Goal: Task Accomplishment & Management: Use online tool/utility

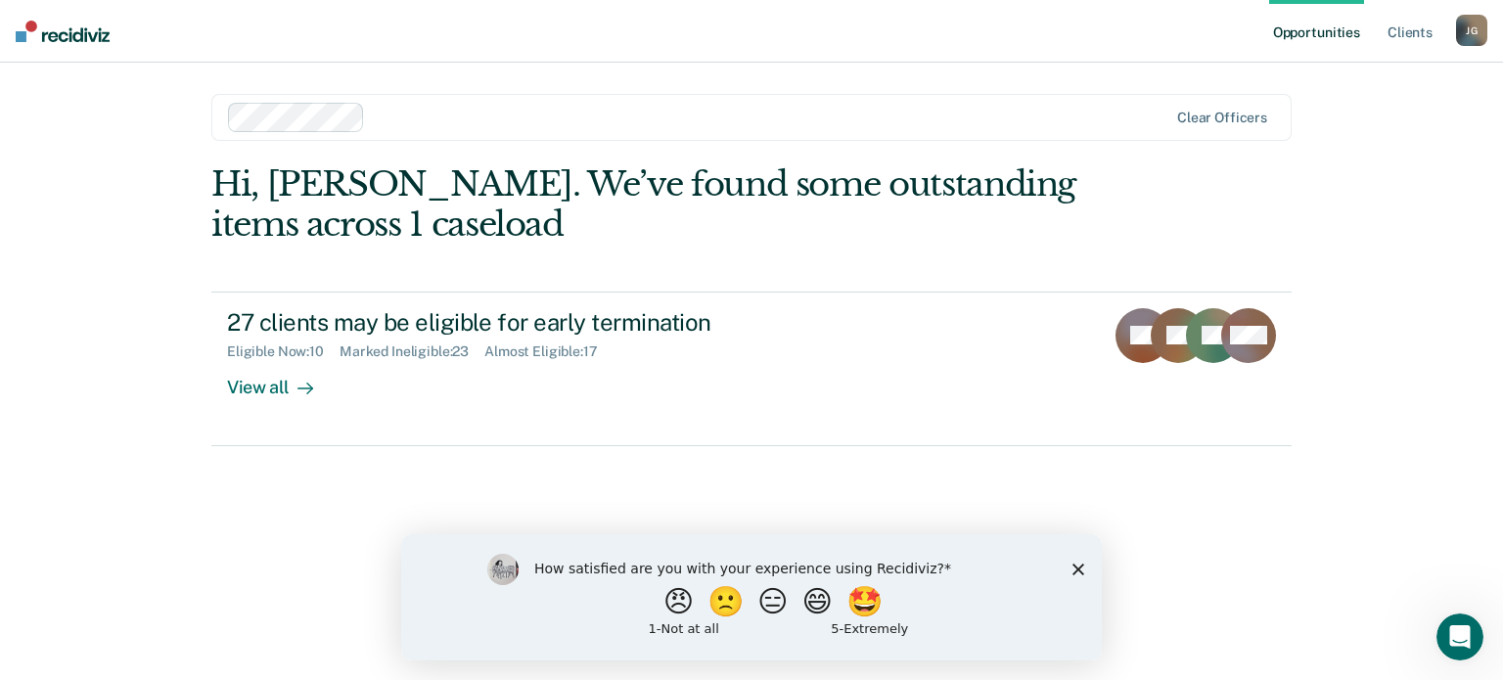
click at [559, 465] on div "Hi, [PERSON_NAME]. We’ve found some outstanding items across 1 caseload 27 clie…" at bounding box center [751, 394] width 1080 height 461
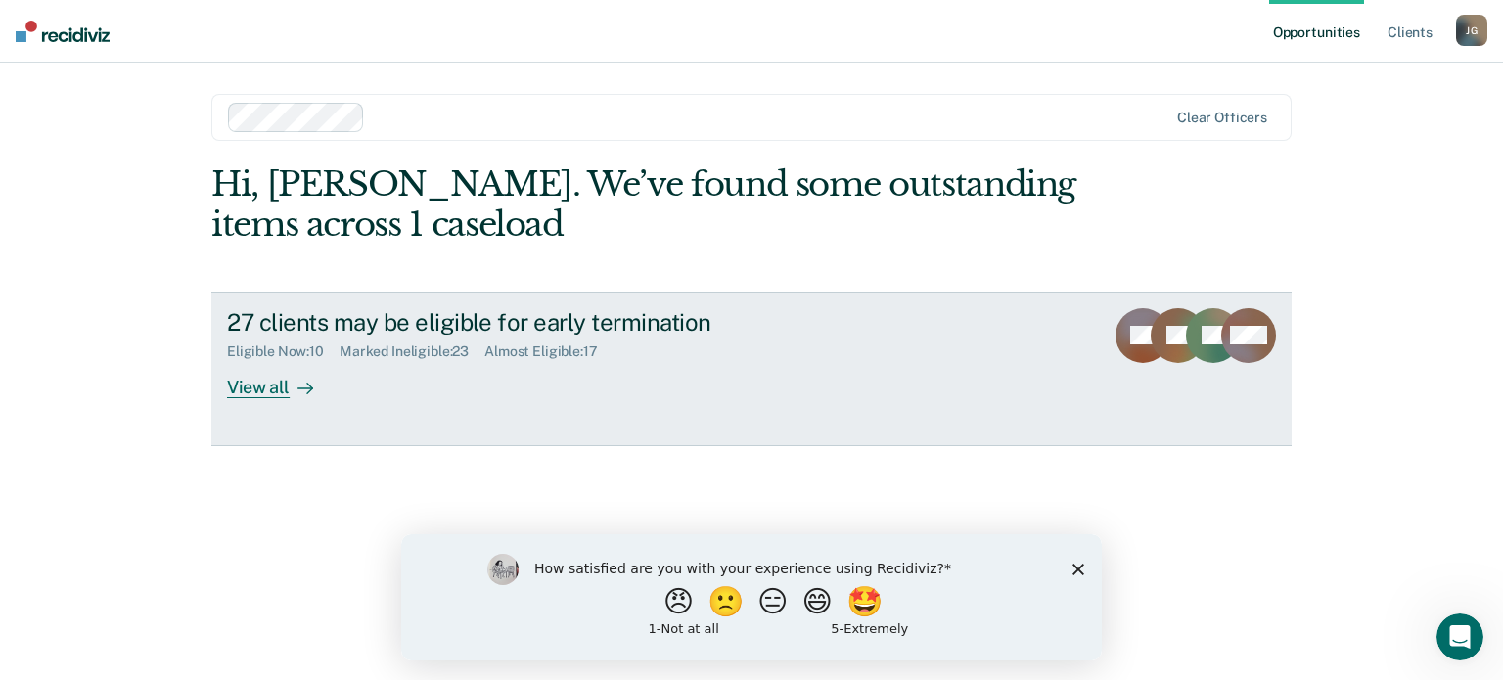
click at [312, 379] on div at bounding box center [301, 387] width 23 height 23
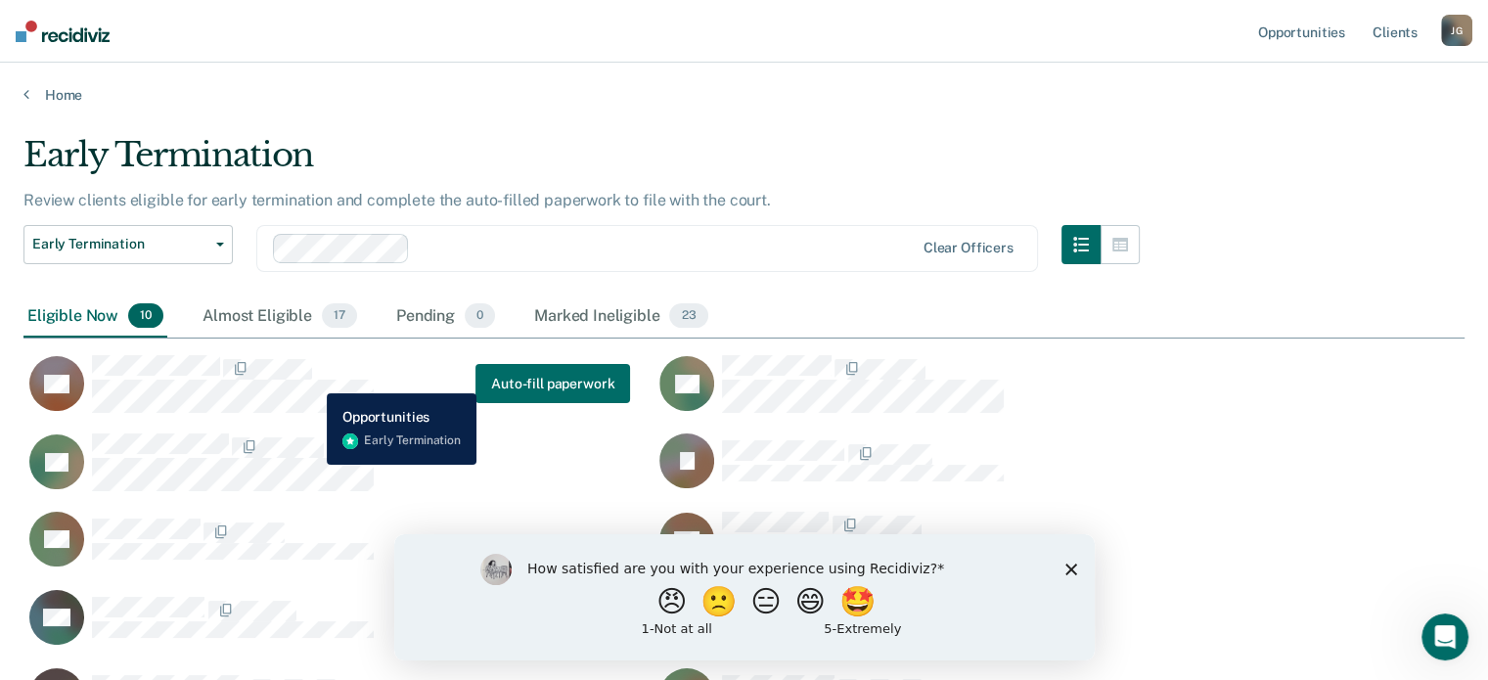
scroll to position [588, 1425]
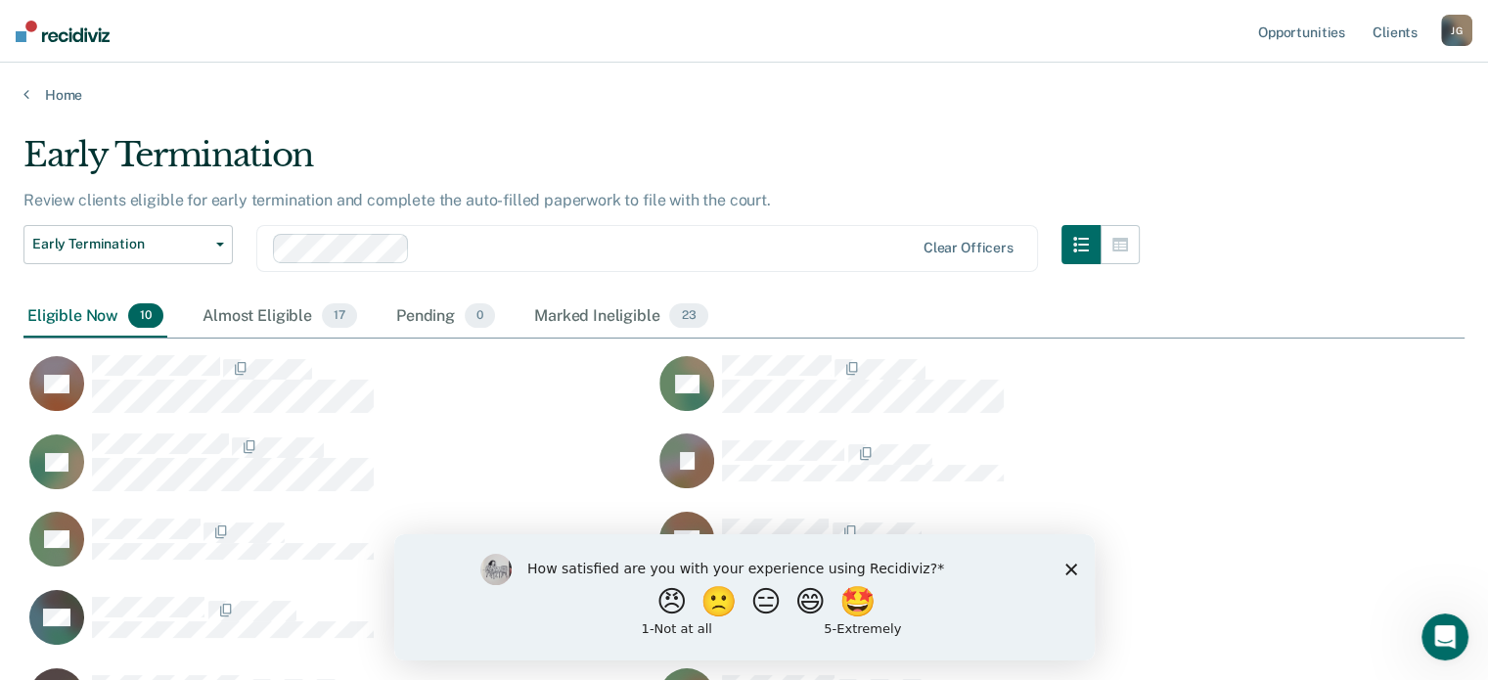
click at [1068, 569] on polygon "Close survey" at bounding box center [1070, 569] width 12 height 12
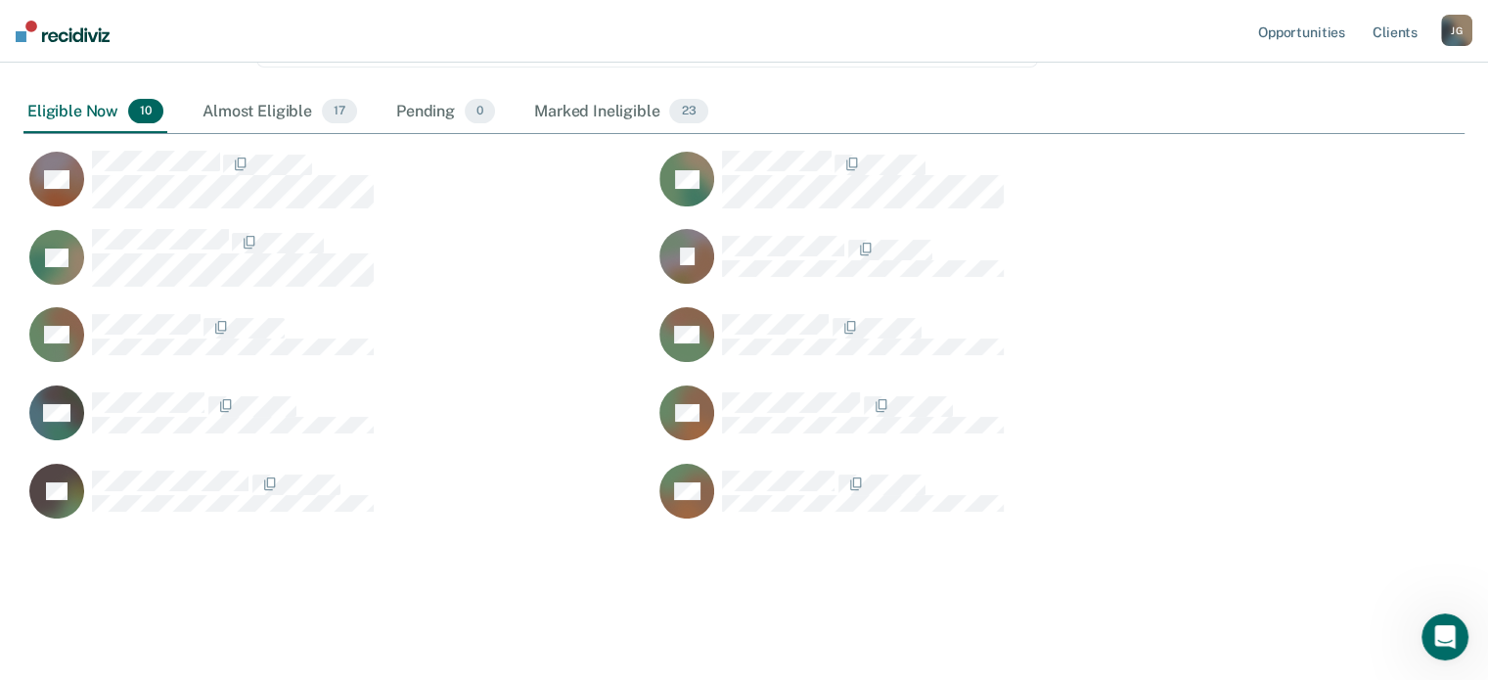
scroll to position [170, 0]
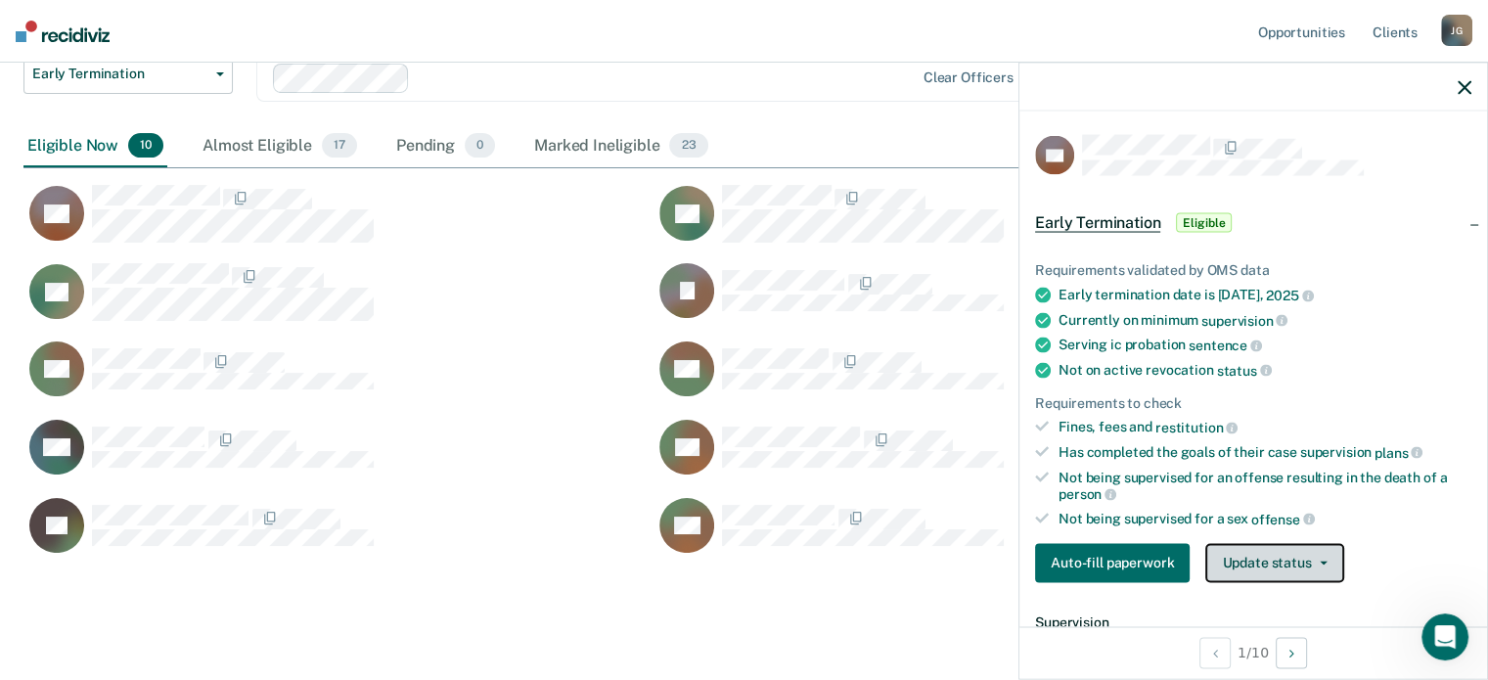
click at [1330, 554] on button "Update status" at bounding box center [1274, 562] width 138 height 39
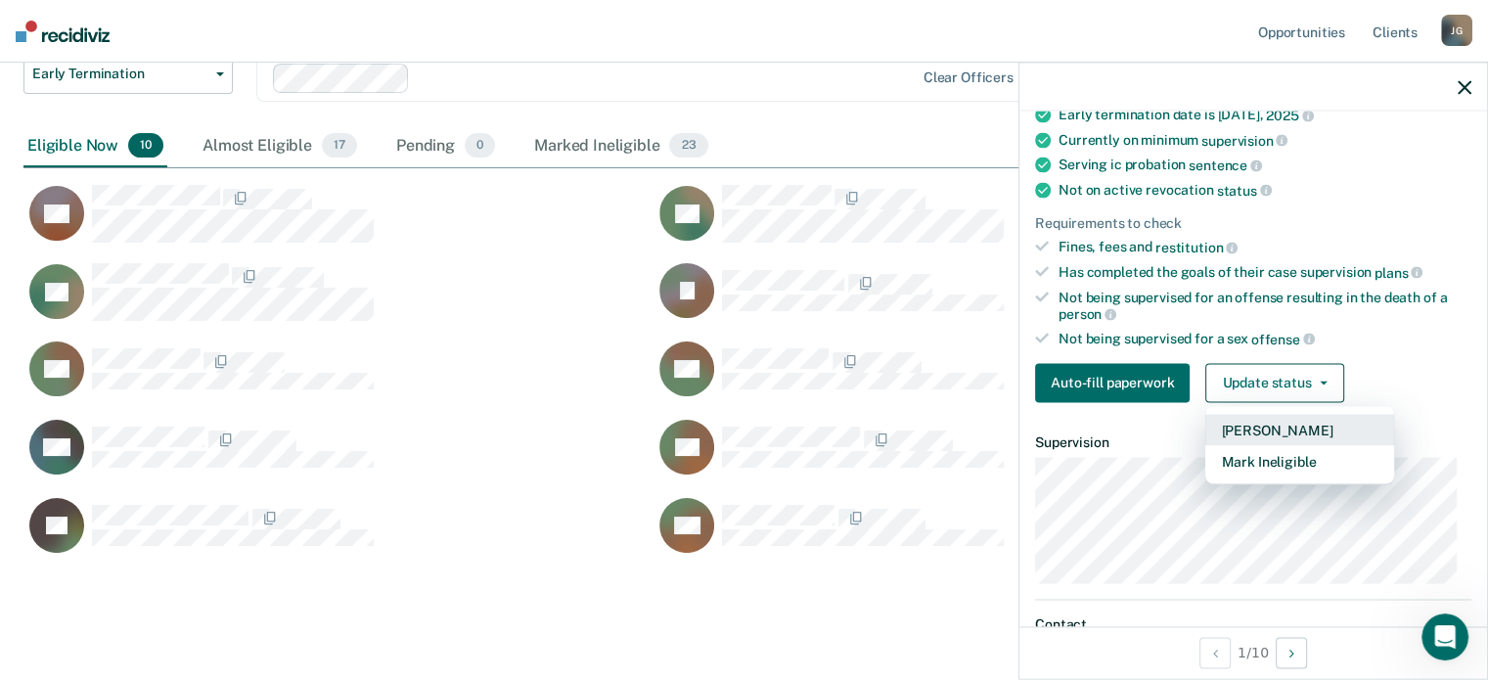
scroll to position [188, 0]
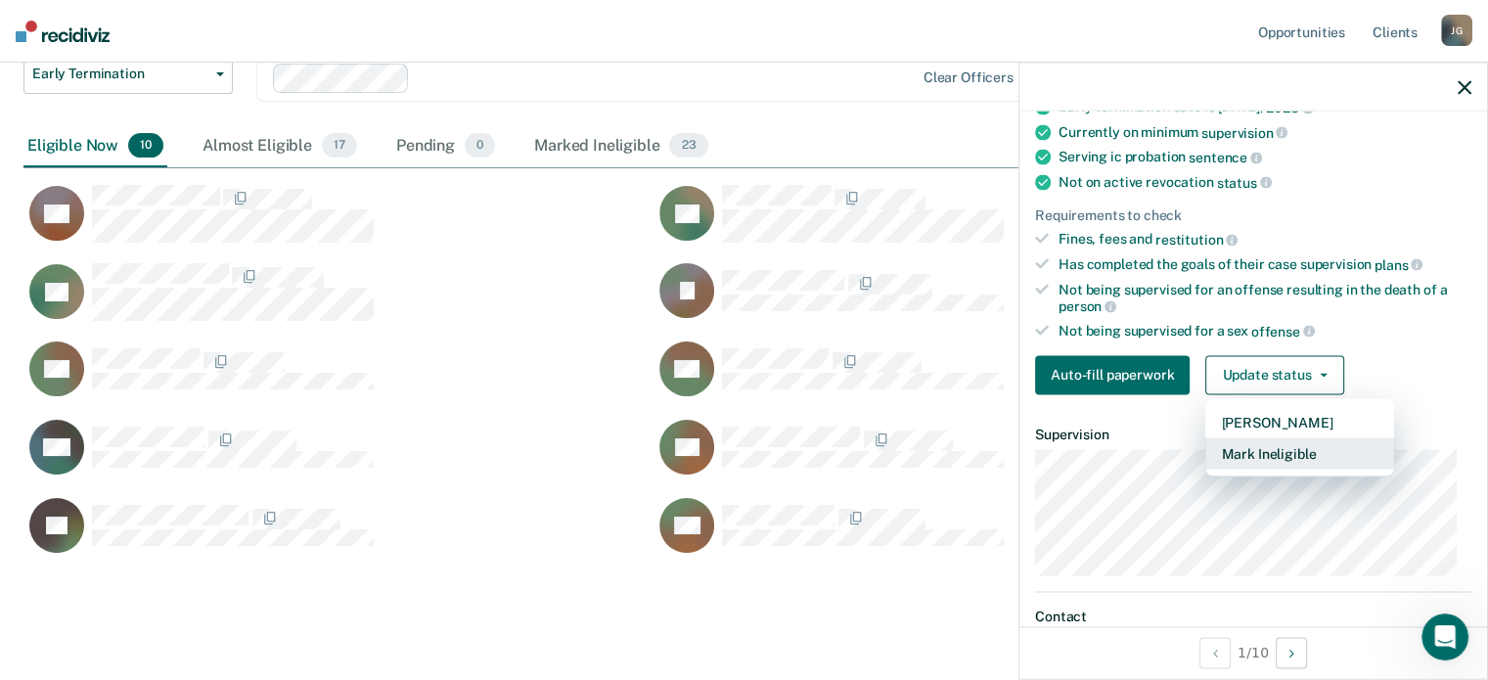
click at [1287, 446] on button "Mark Ineligible" at bounding box center [1299, 452] width 189 height 31
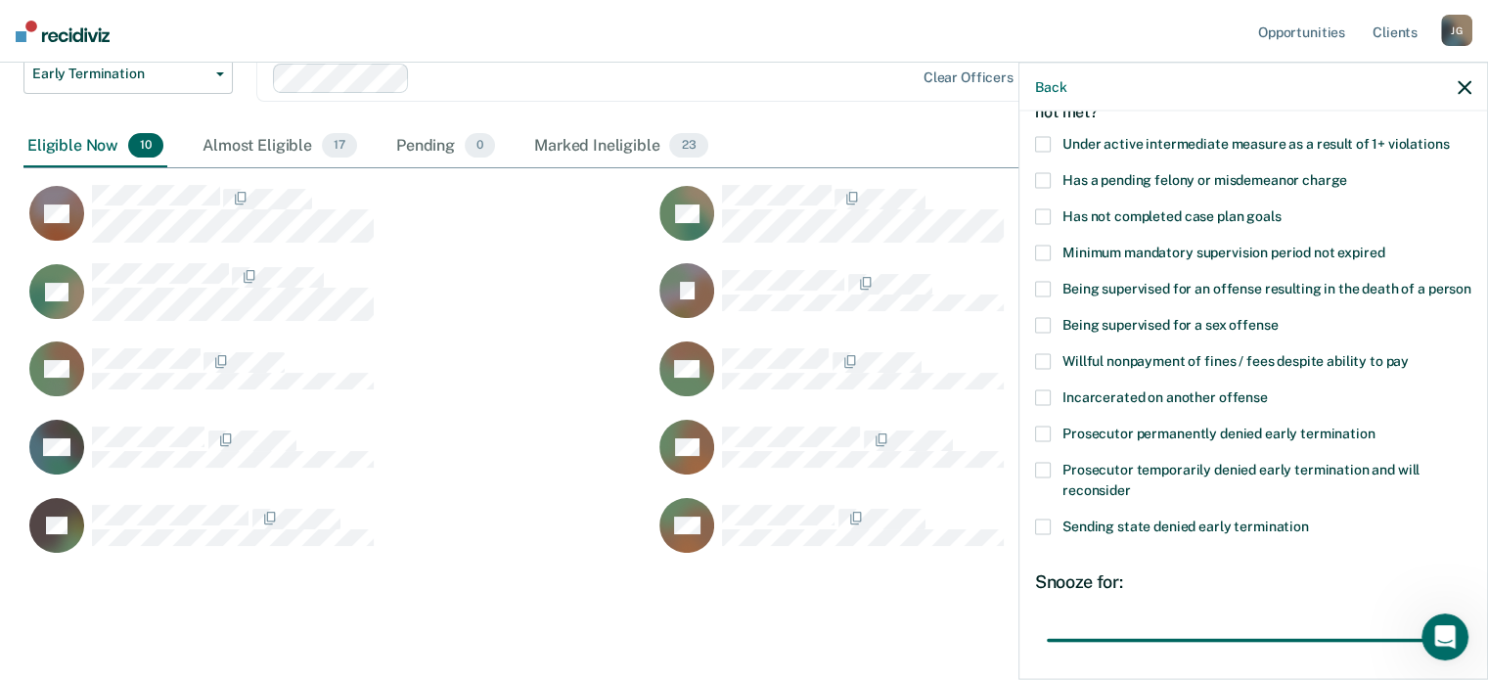
scroll to position [129, 0]
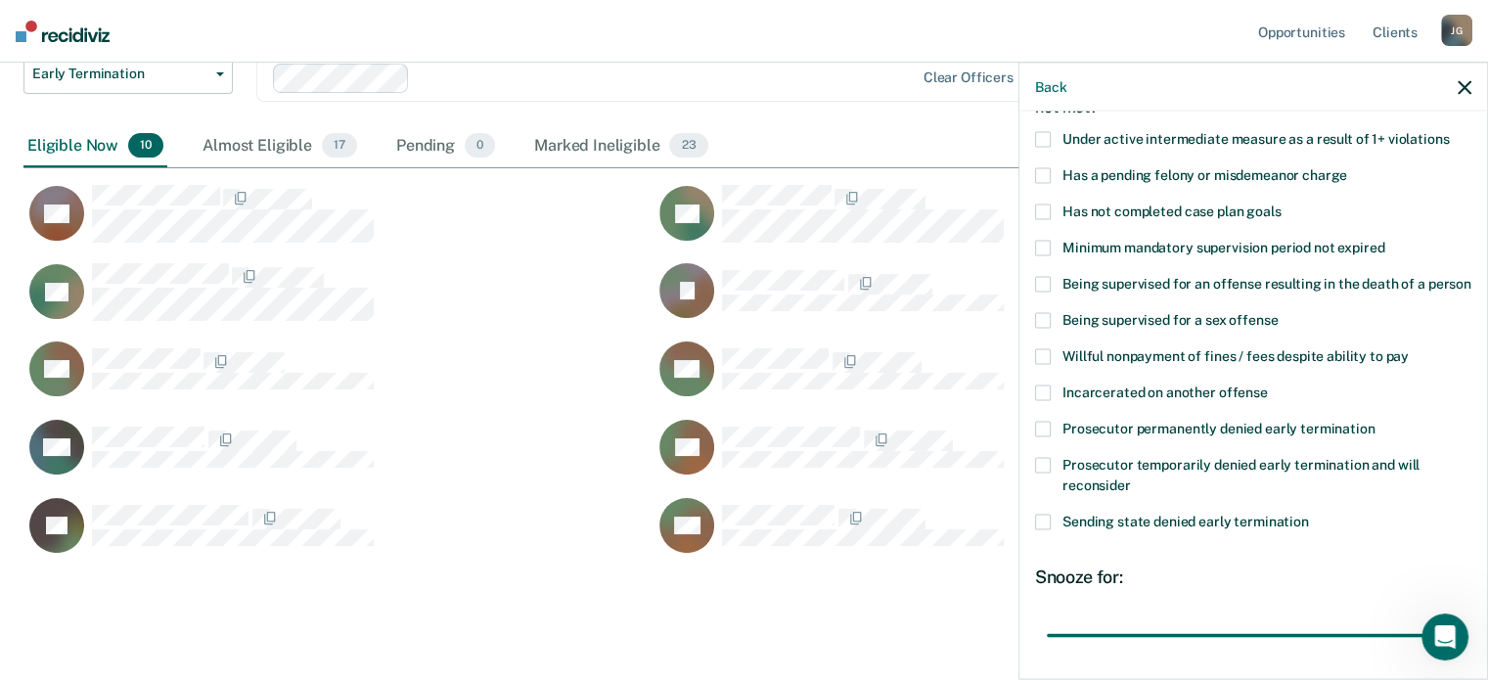
click at [1038, 529] on span at bounding box center [1043, 522] width 16 height 16
click at [1309, 514] on input "Sending state denied early termination" at bounding box center [1309, 514] width 0 height 0
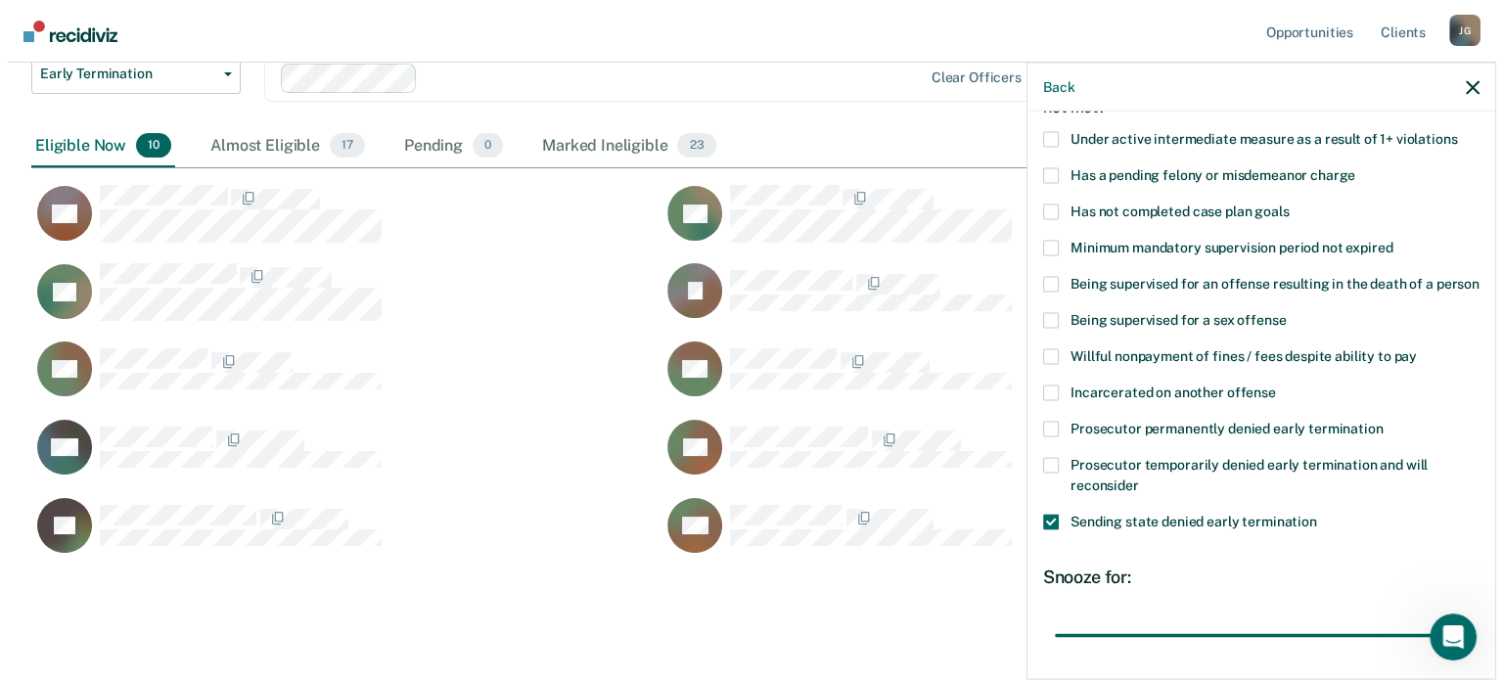
scroll to position [295, 0]
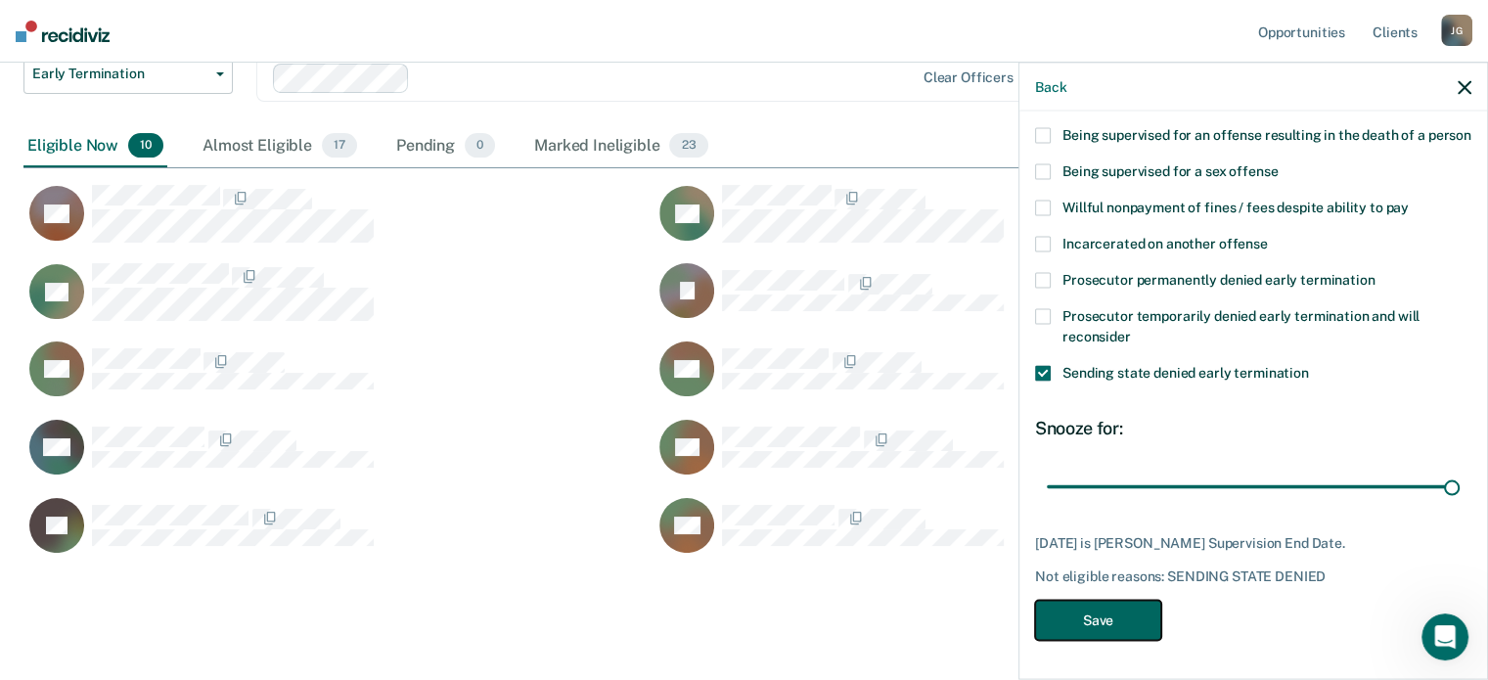
click at [1083, 624] on button "Save" at bounding box center [1098, 620] width 126 height 40
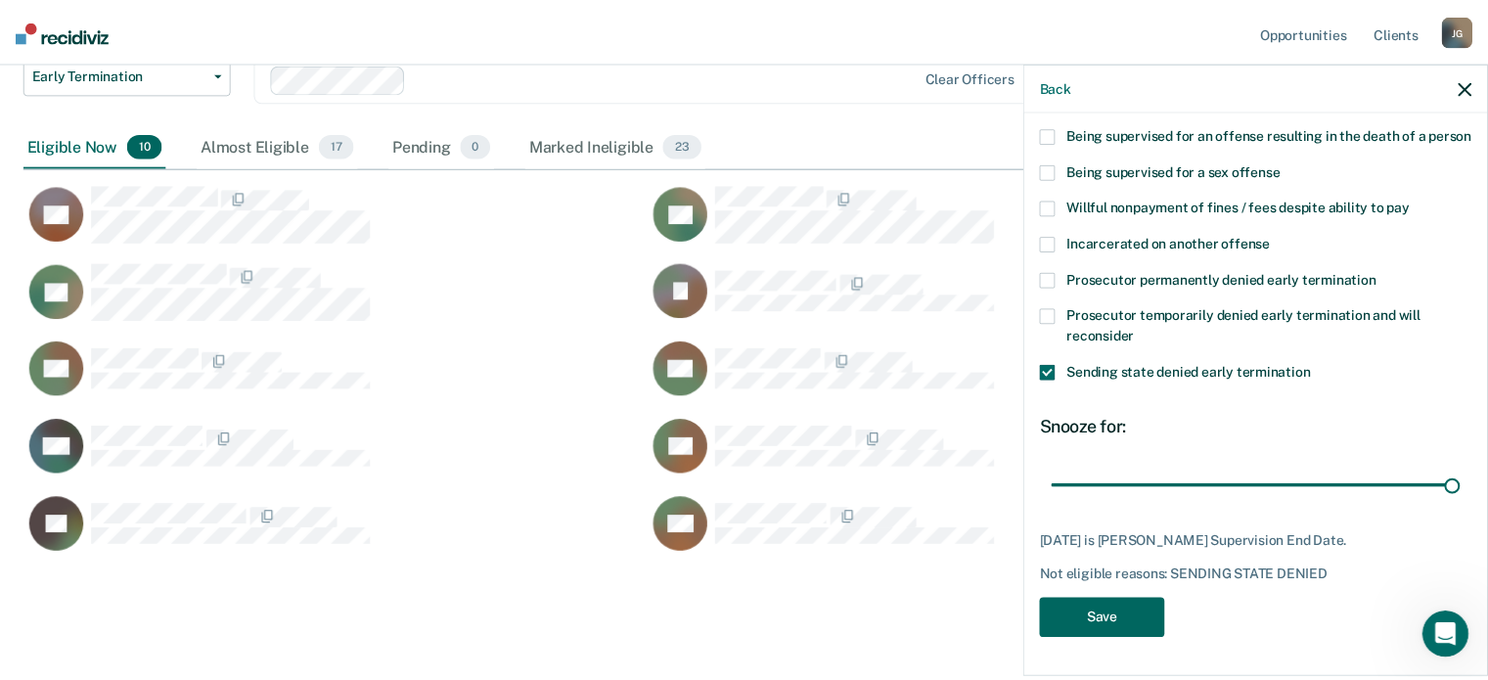
scroll to position [588, 1440]
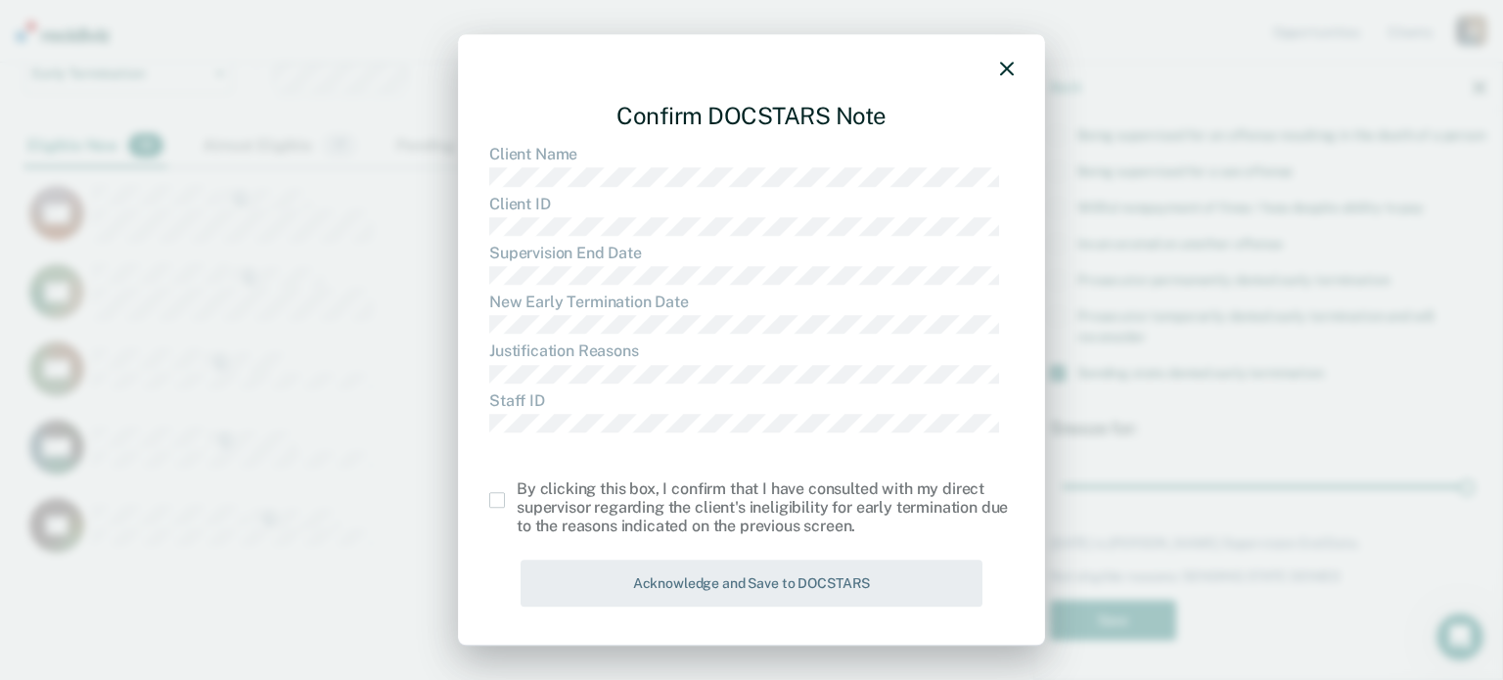
click at [496, 504] on span at bounding box center [497, 500] width 16 height 16
click at [517, 492] on input "checkbox" at bounding box center [517, 492] width 0 height 0
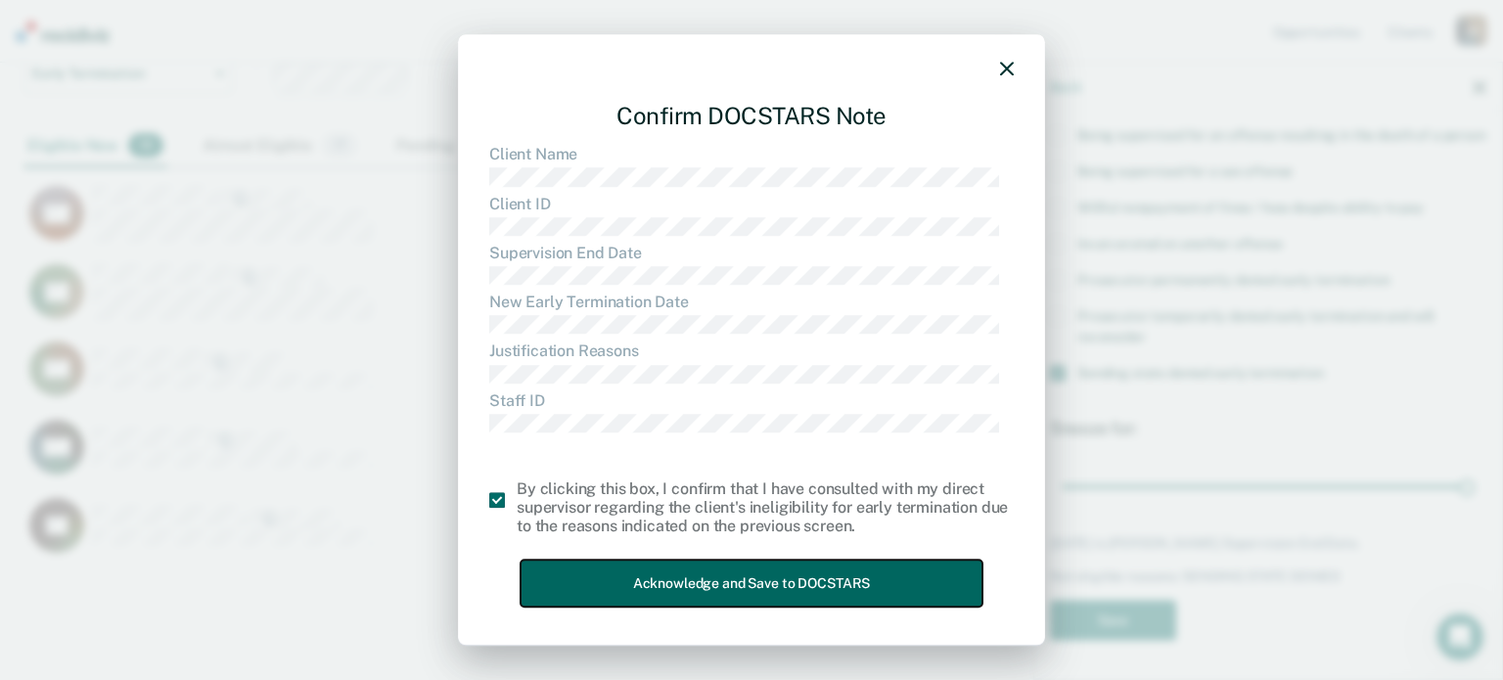
click at [697, 591] on button "Acknowledge and Save to DOCSTARS" at bounding box center [751, 584] width 462 height 48
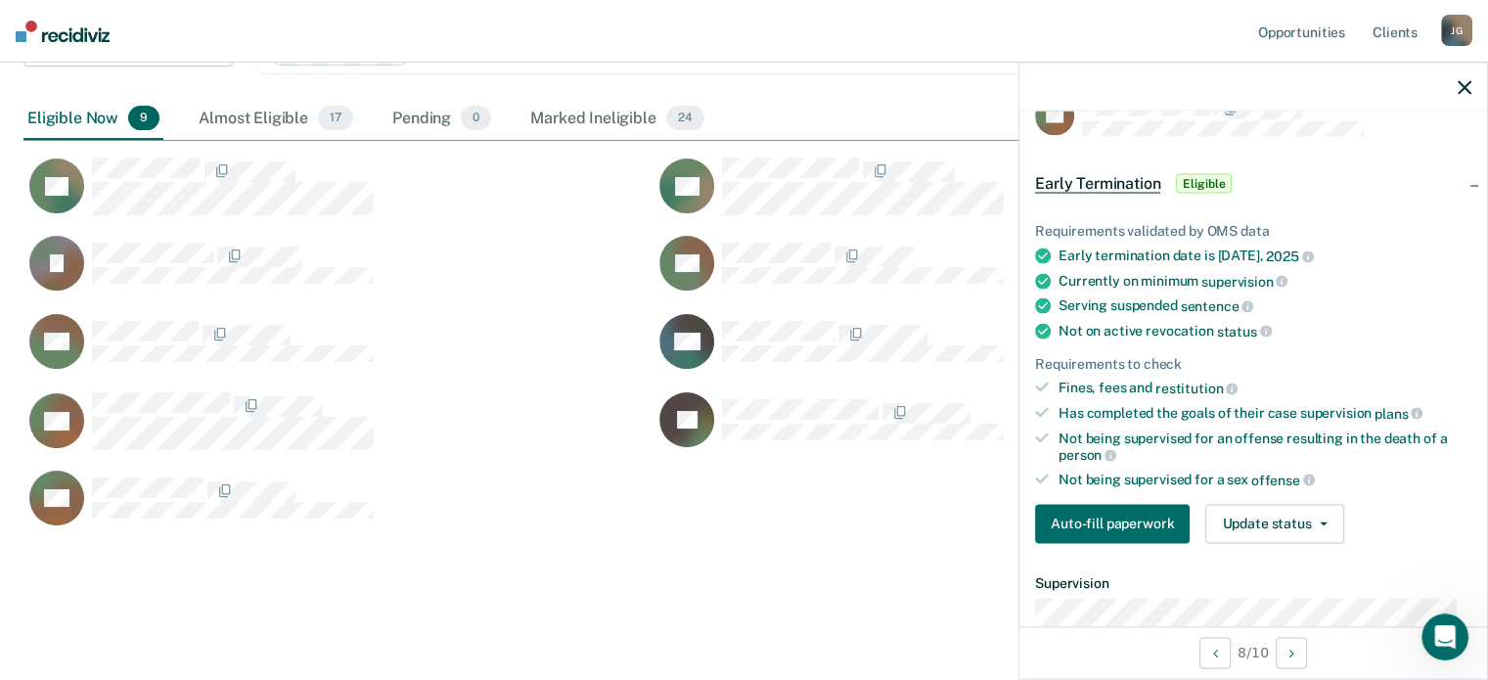
scroll to position [8, 0]
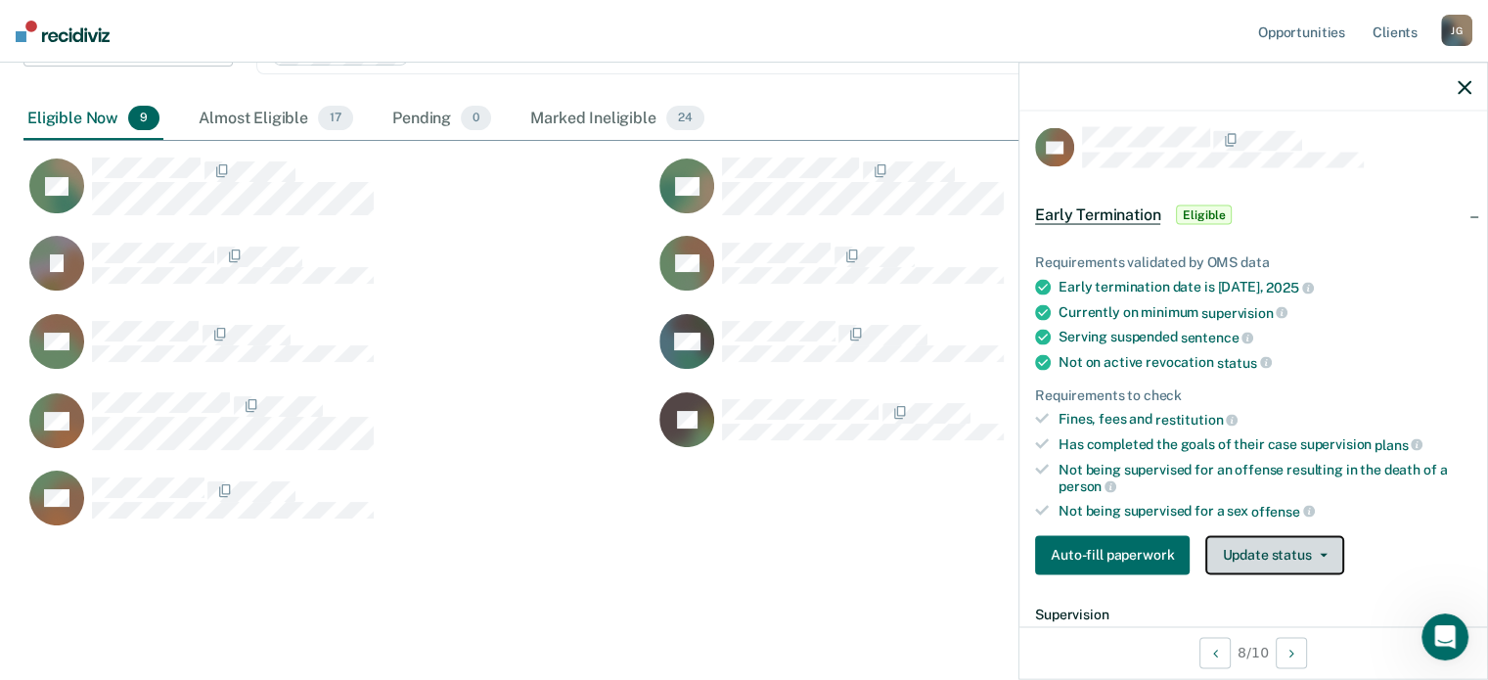
click at [1288, 538] on button "Update status" at bounding box center [1274, 554] width 138 height 39
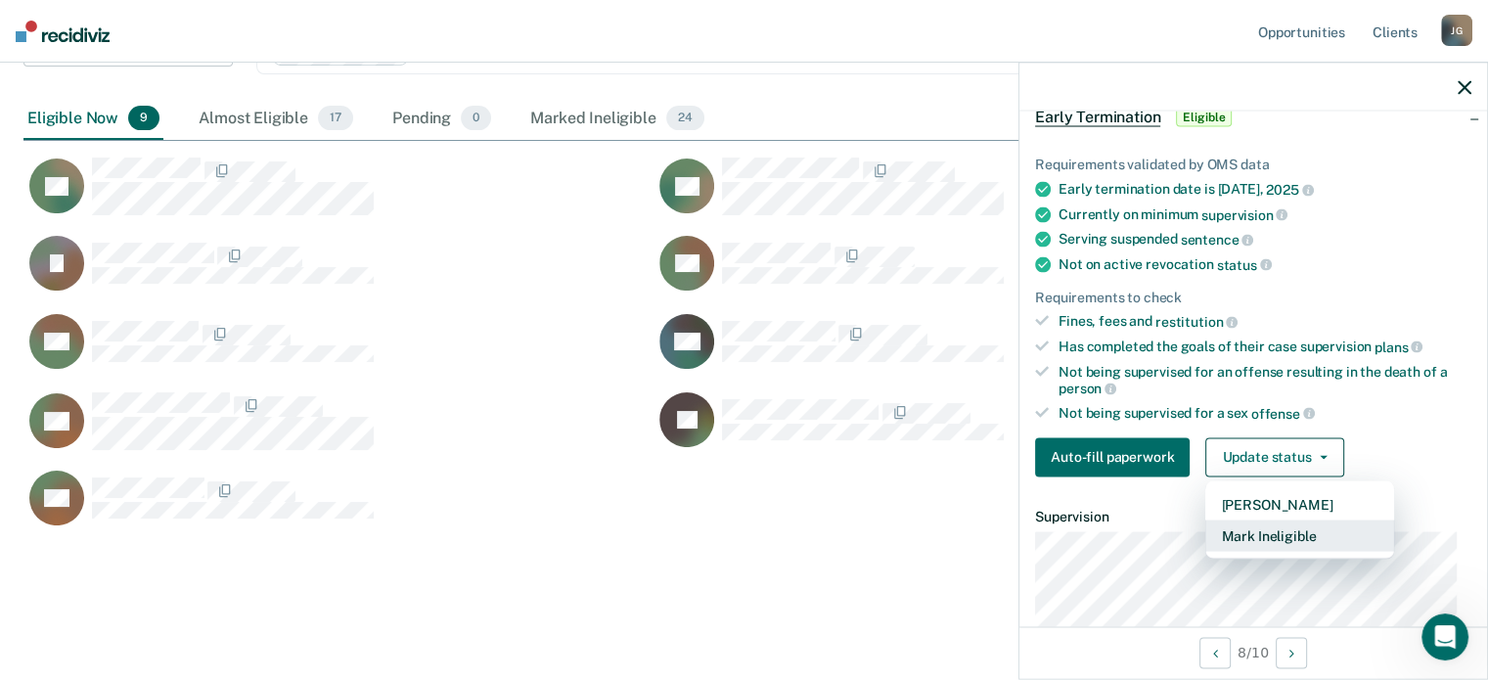
click at [1302, 528] on button "Mark Ineligible" at bounding box center [1299, 534] width 189 height 31
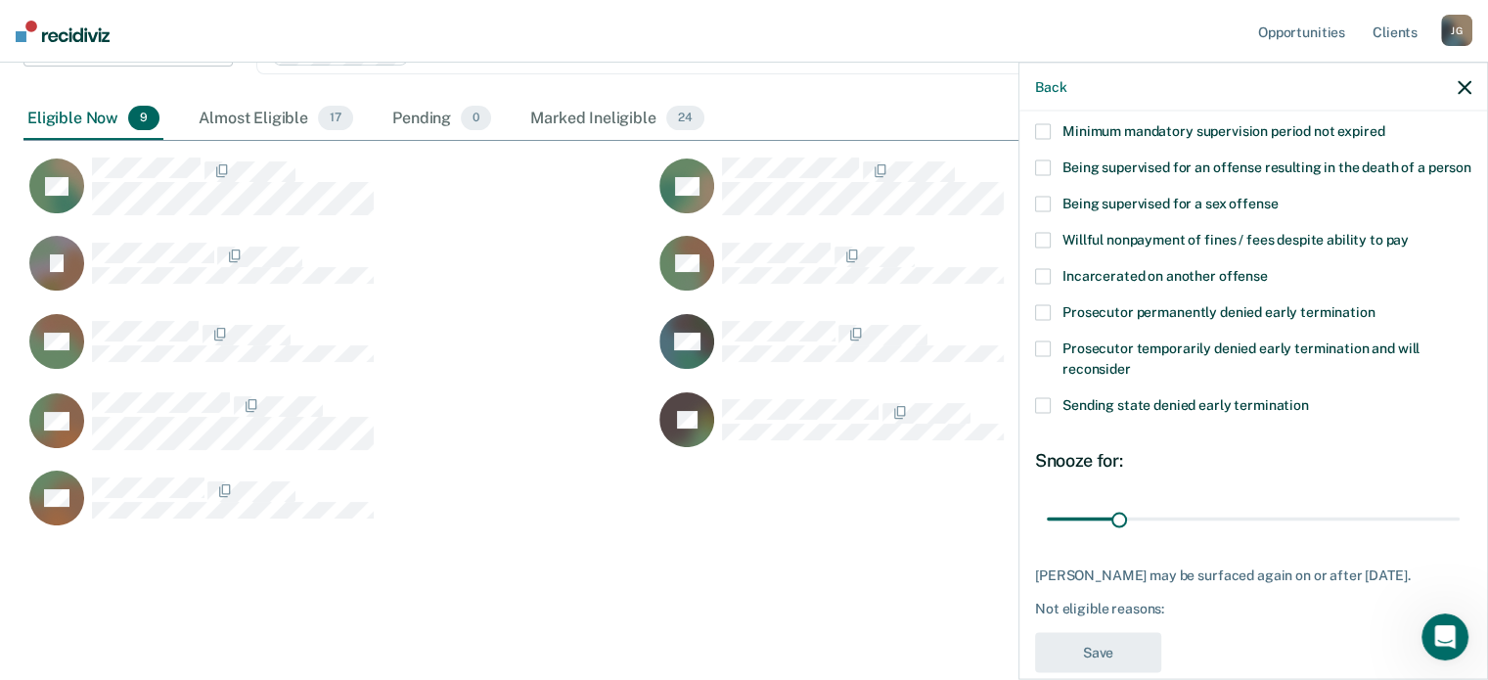
scroll to position [247, 0]
drag, startPoint x: 1115, startPoint y: 534, endPoint x: 1502, endPoint y: 552, distance: 386.8
type input "180"
click at [1460, 535] on input "range" at bounding box center [1253, 518] width 413 height 34
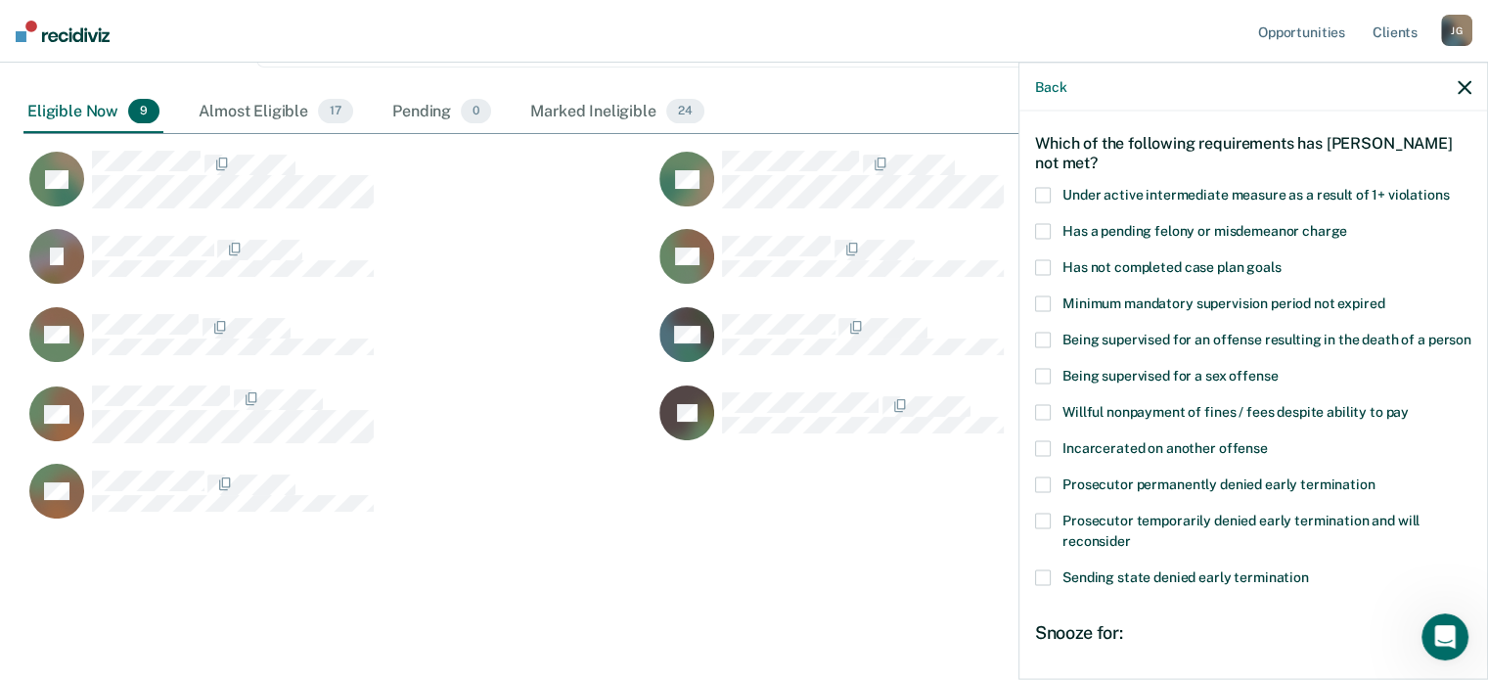
scroll to position [74, 0]
click at [1052, 262] on label "Has not completed case plan goals" at bounding box center [1253, 268] width 436 height 21
click at [1281, 258] on input "Has not completed case plan goals" at bounding box center [1281, 258] width 0 height 0
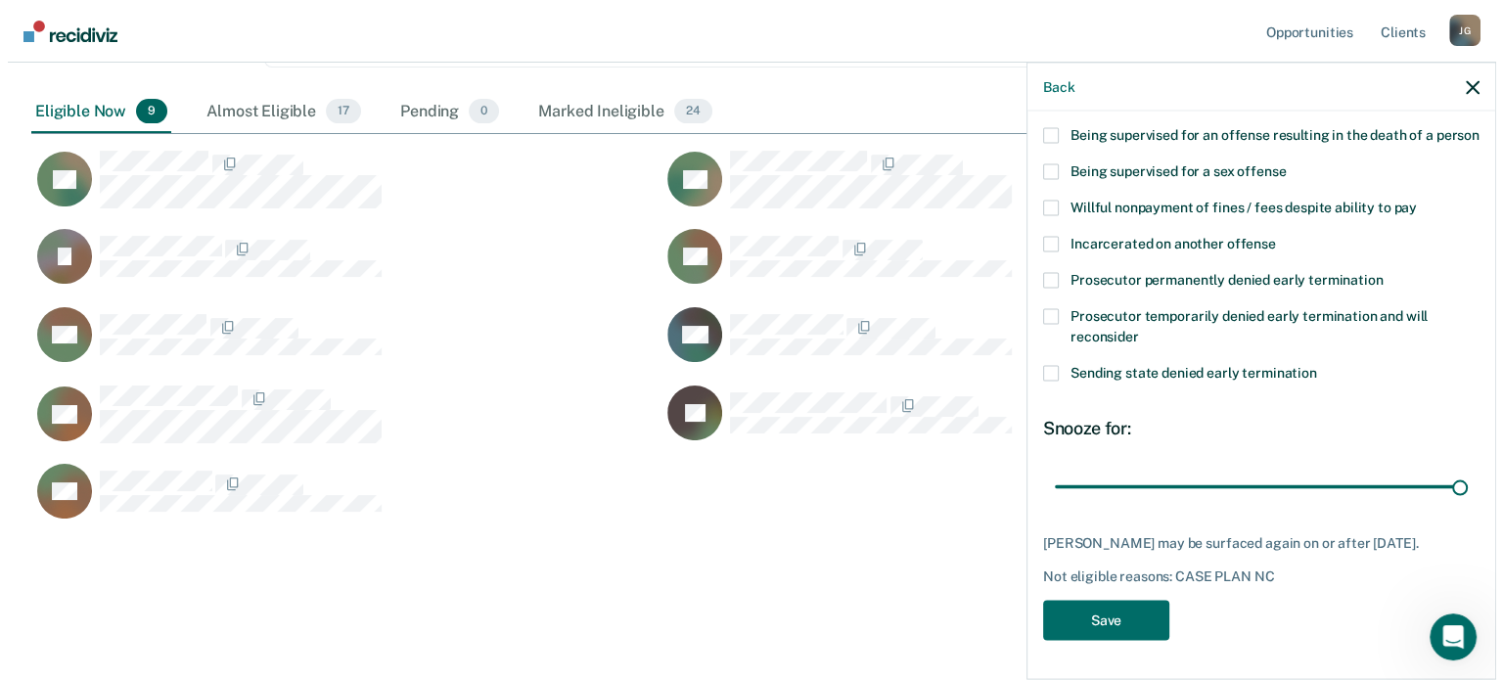
scroll to position [312, 0]
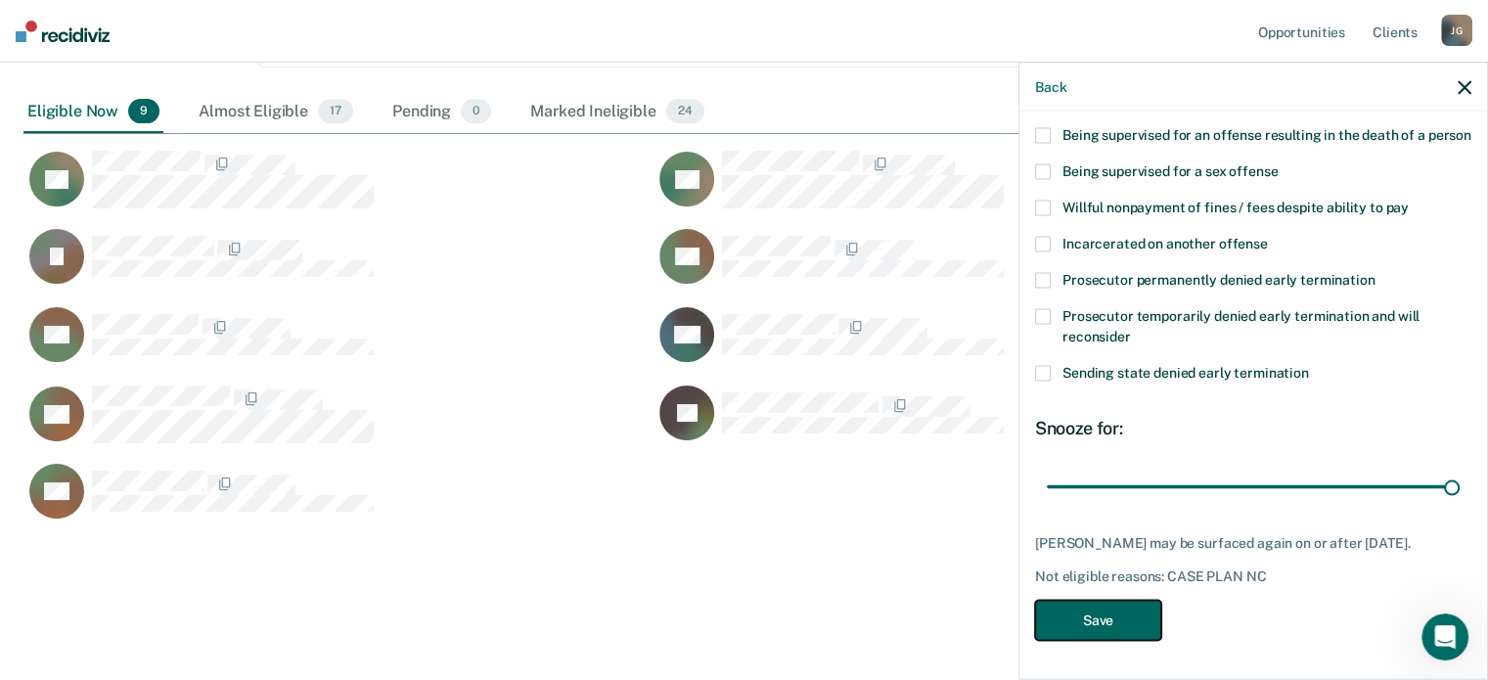
click at [1093, 619] on button "Save" at bounding box center [1098, 620] width 126 height 40
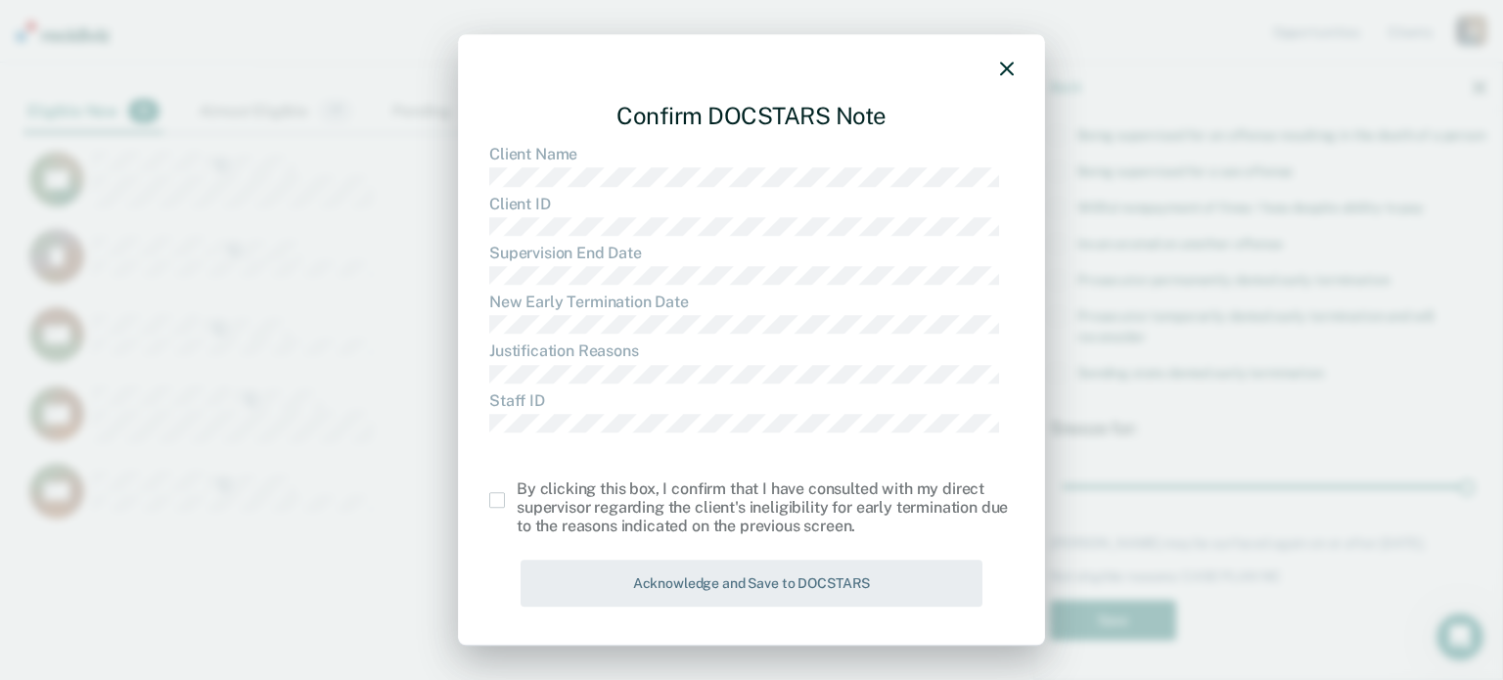
scroll to position [588, 1440]
click at [496, 500] on span at bounding box center [497, 500] width 16 height 16
click at [517, 492] on input "checkbox" at bounding box center [517, 492] width 0 height 0
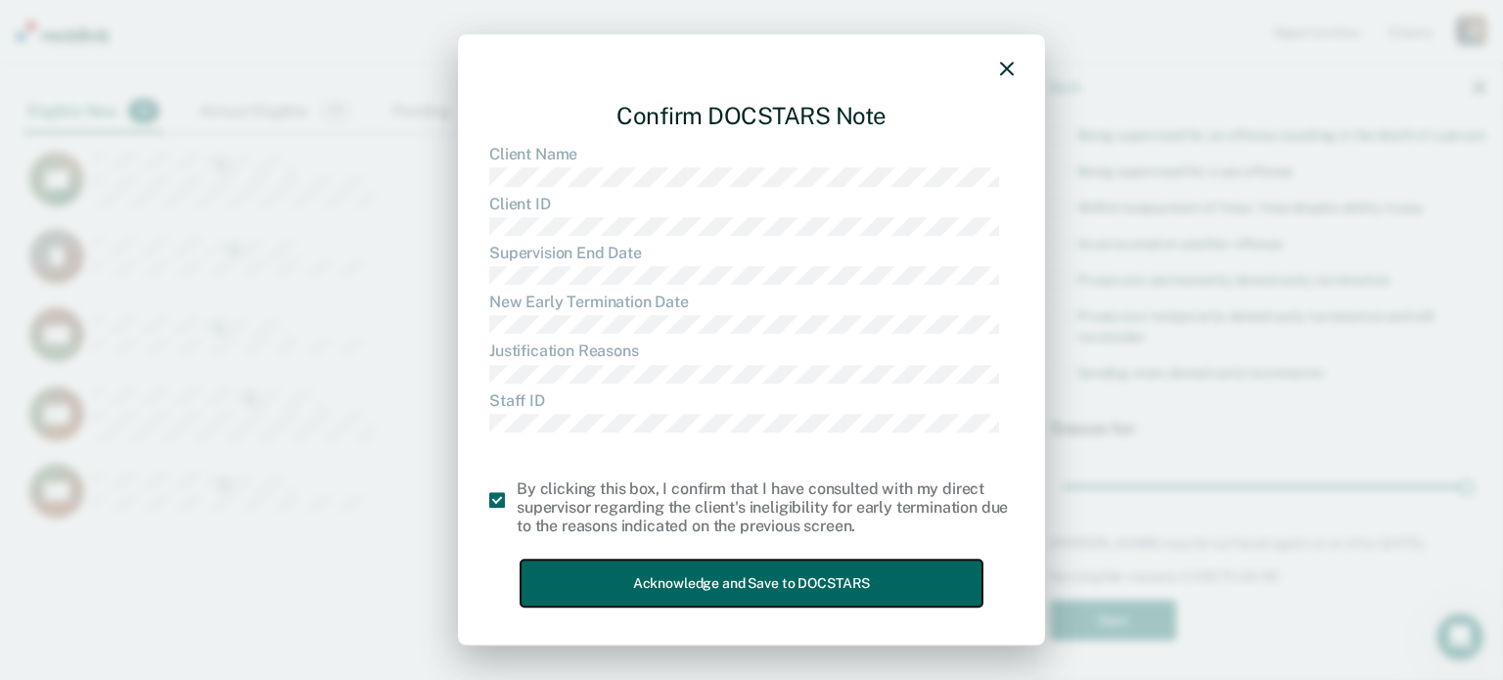
click at [605, 590] on button "Acknowledge and Save to DOCSTARS" at bounding box center [751, 584] width 462 height 48
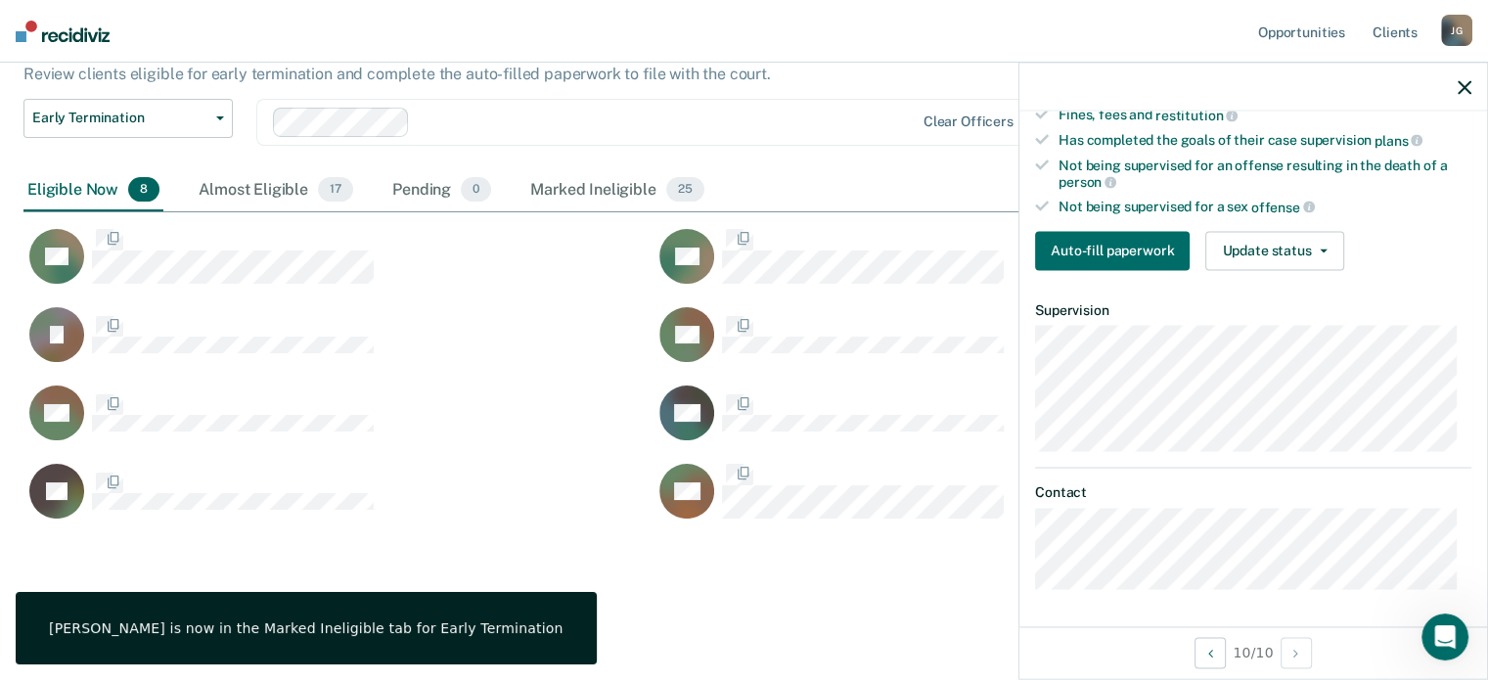
scroll to position [305, 0]
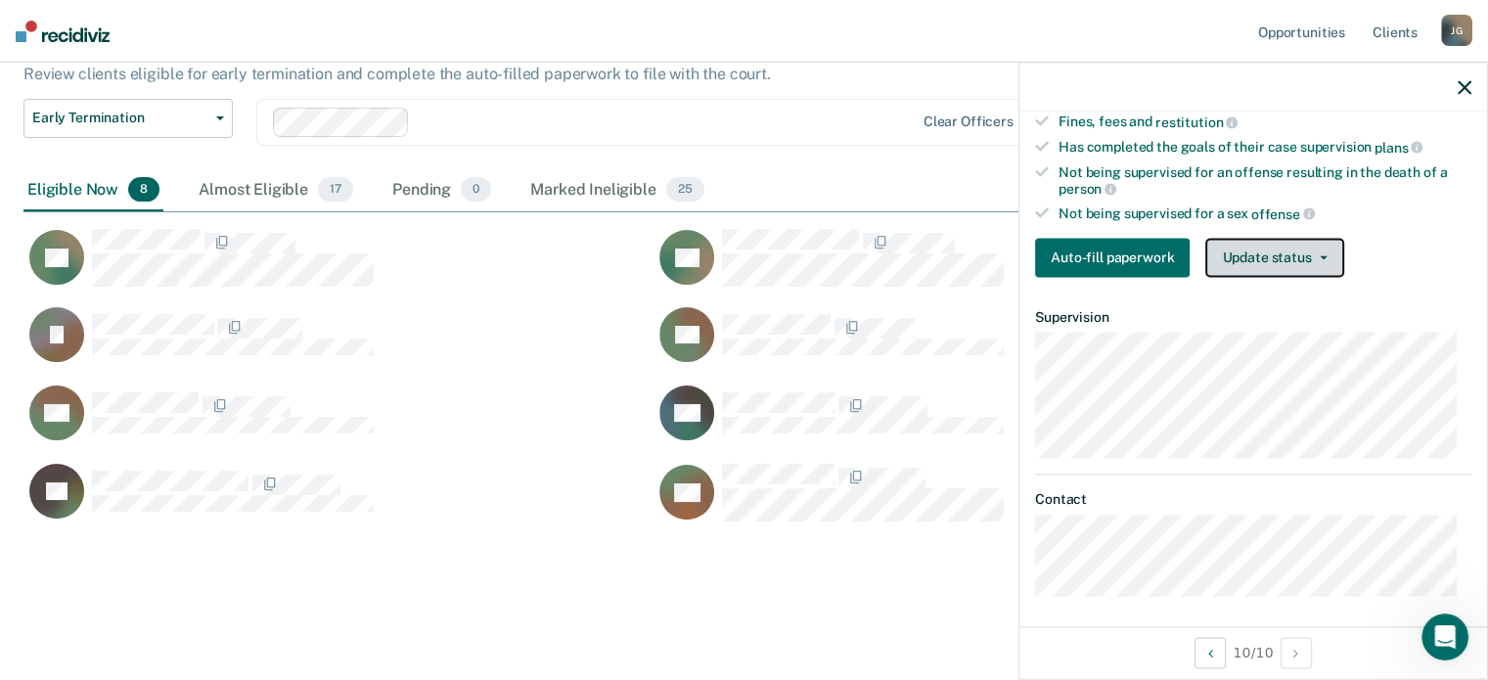
click at [1317, 262] on button "Update status" at bounding box center [1274, 257] width 138 height 39
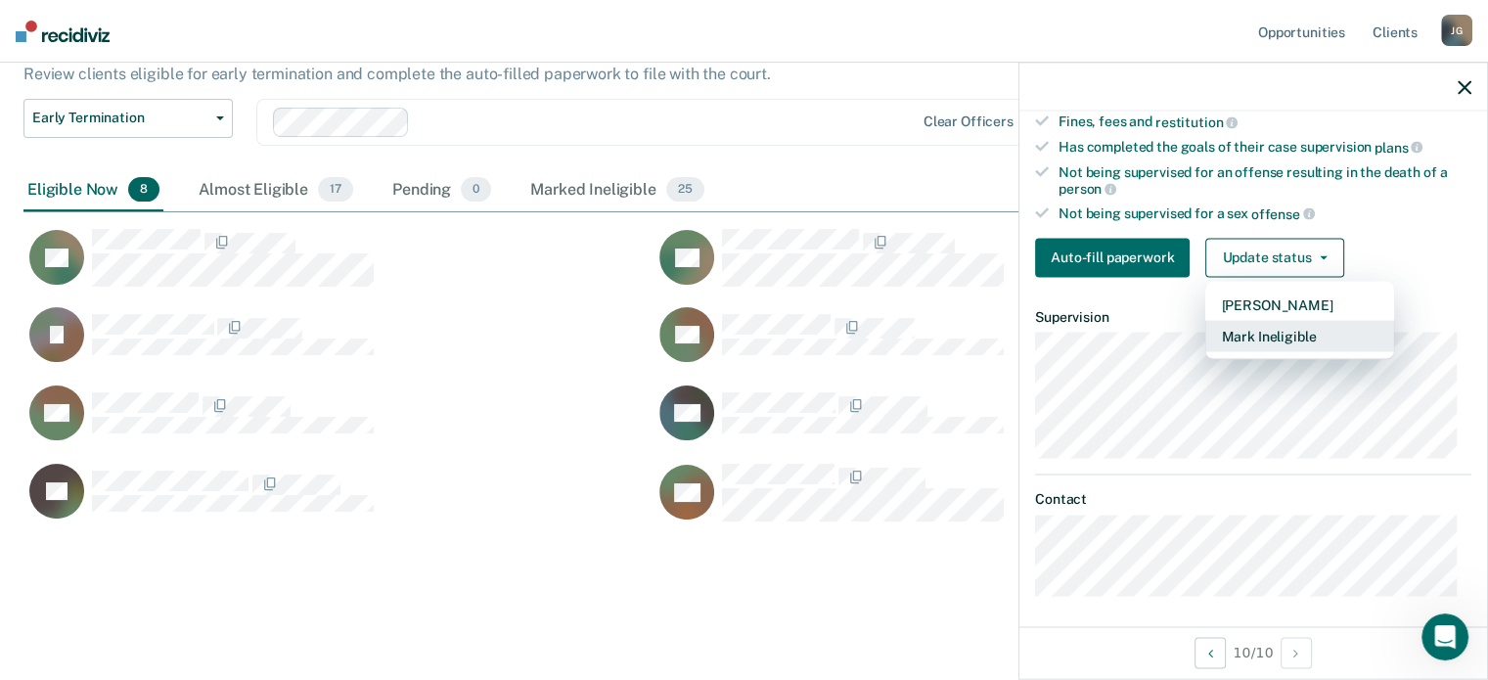
click at [1253, 334] on button "Mark Ineligible" at bounding box center [1299, 335] width 189 height 31
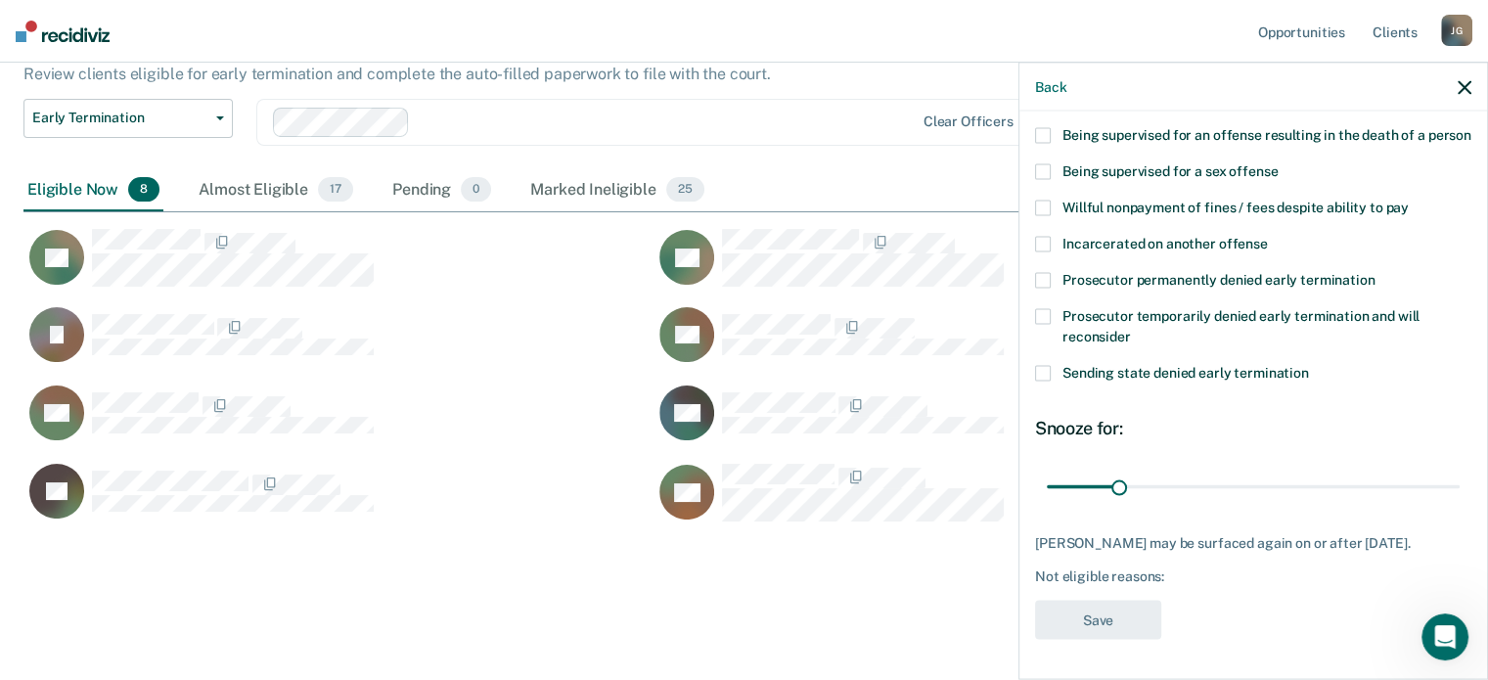
scroll to position [295, 0]
drag, startPoint x: 1115, startPoint y: 487, endPoint x: 1502, endPoint y: 425, distance: 391.5
type input "180"
click at [1460, 470] on input "range" at bounding box center [1253, 487] width 413 height 34
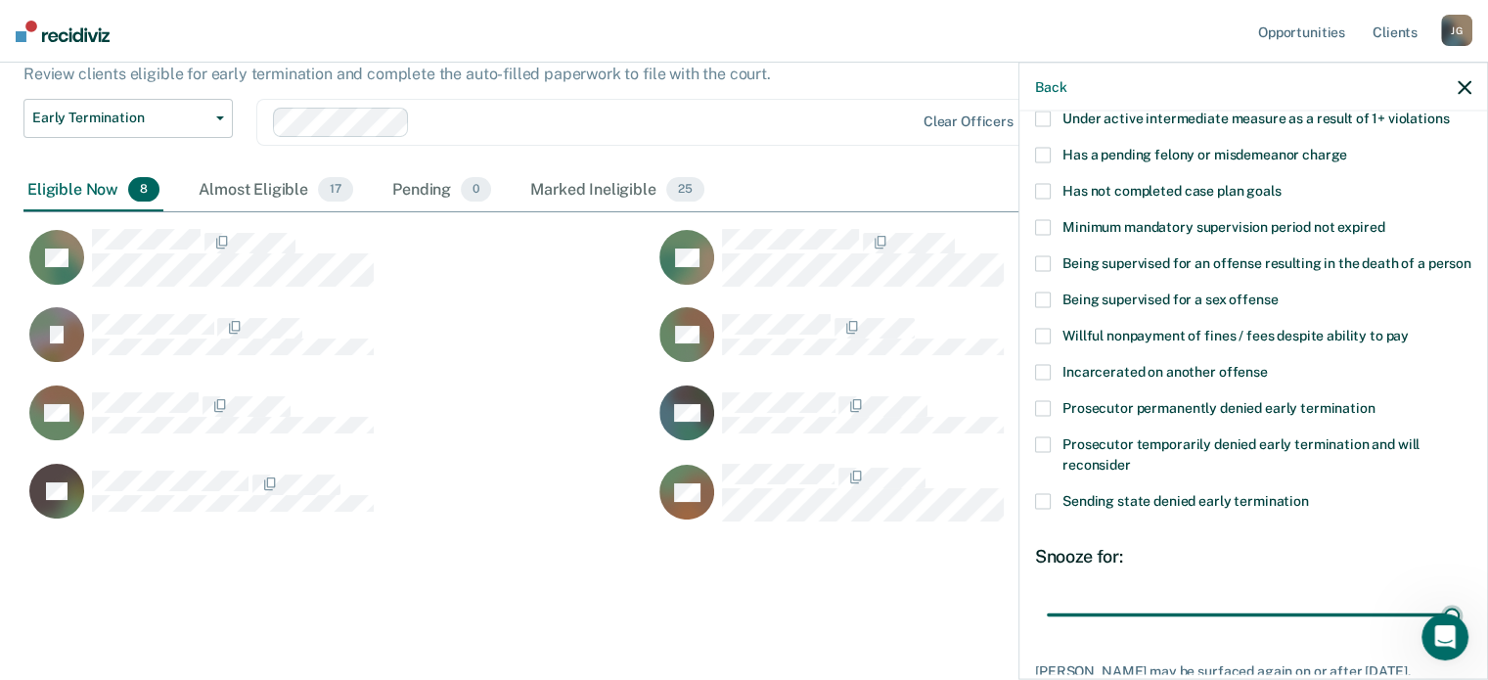
scroll to position [147, 0]
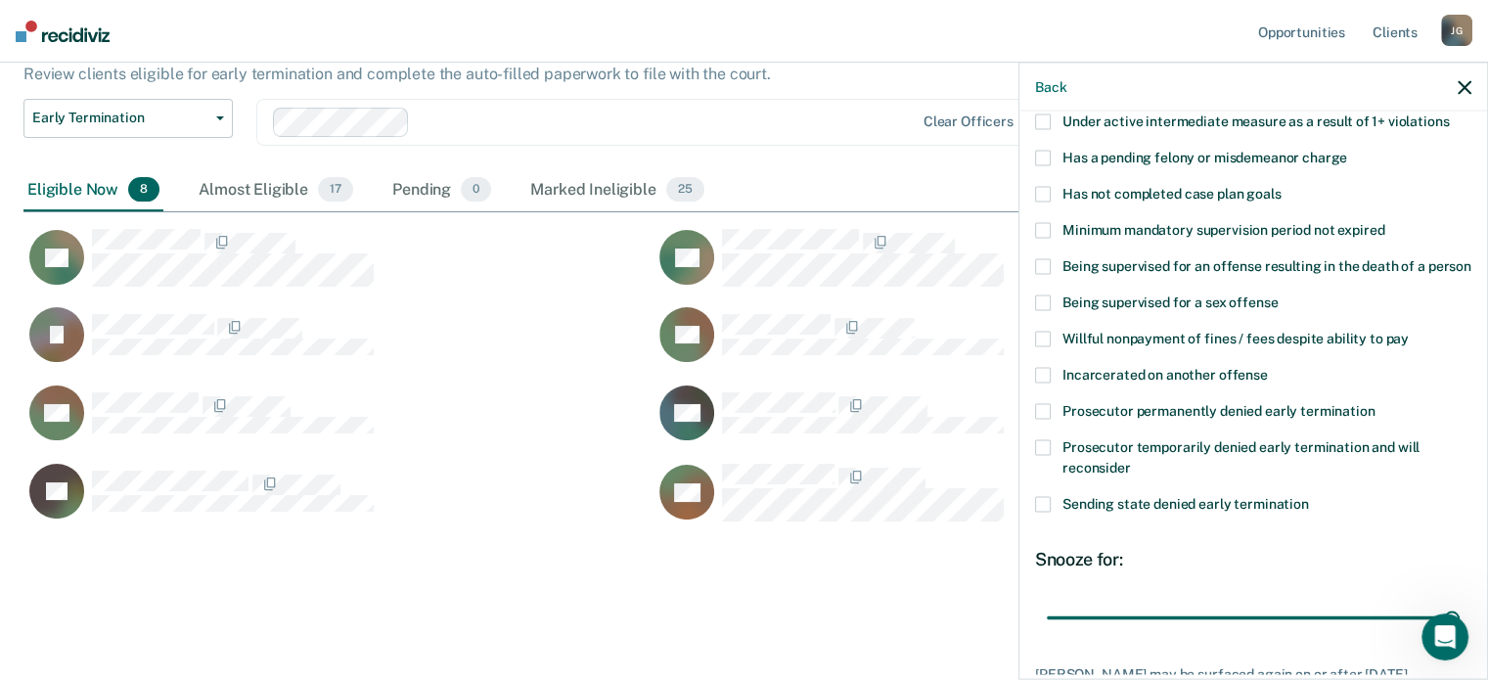
click at [1039, 192] on span at bounding box center [1043, 194] width 16 height 16
click at [1281, 186] on input "Has not completed case plan goals" at bounding box center [1281, 186] width 0 height 0
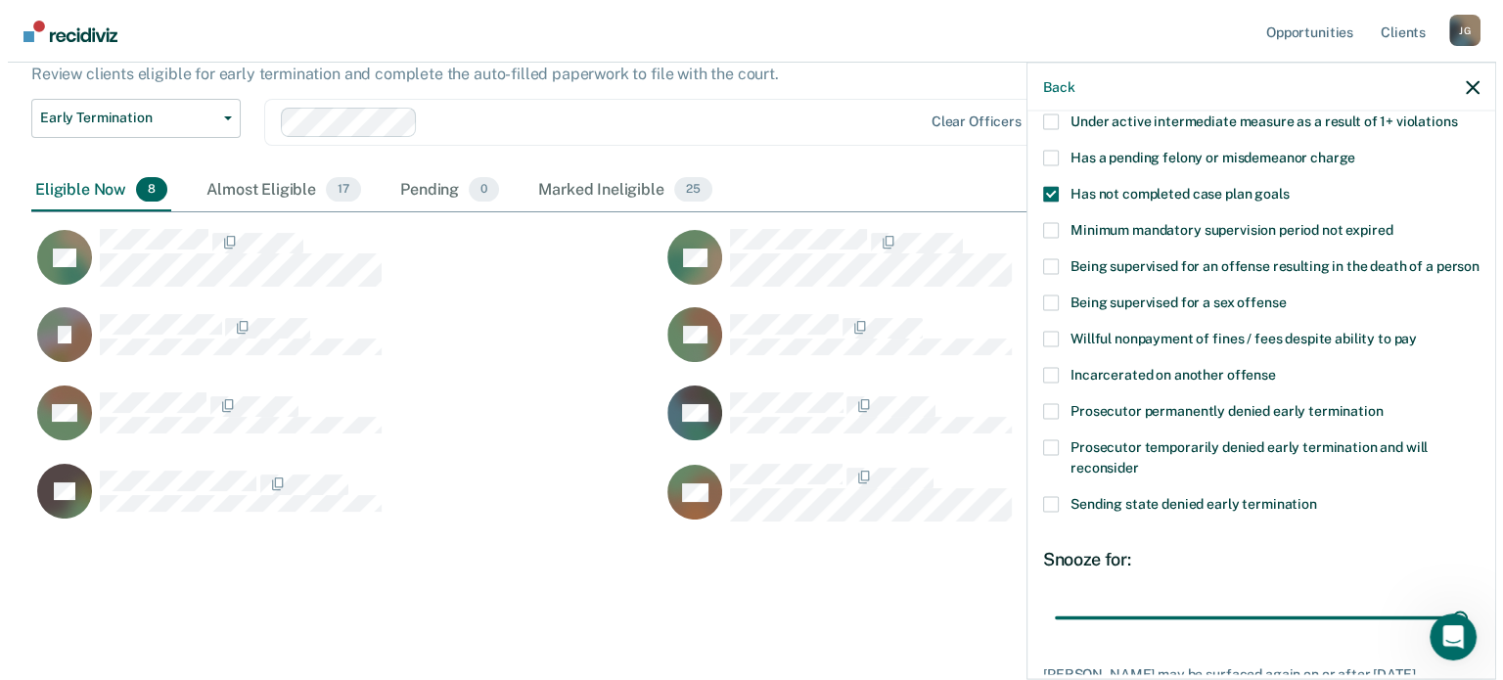
scroll to position [295, 0]
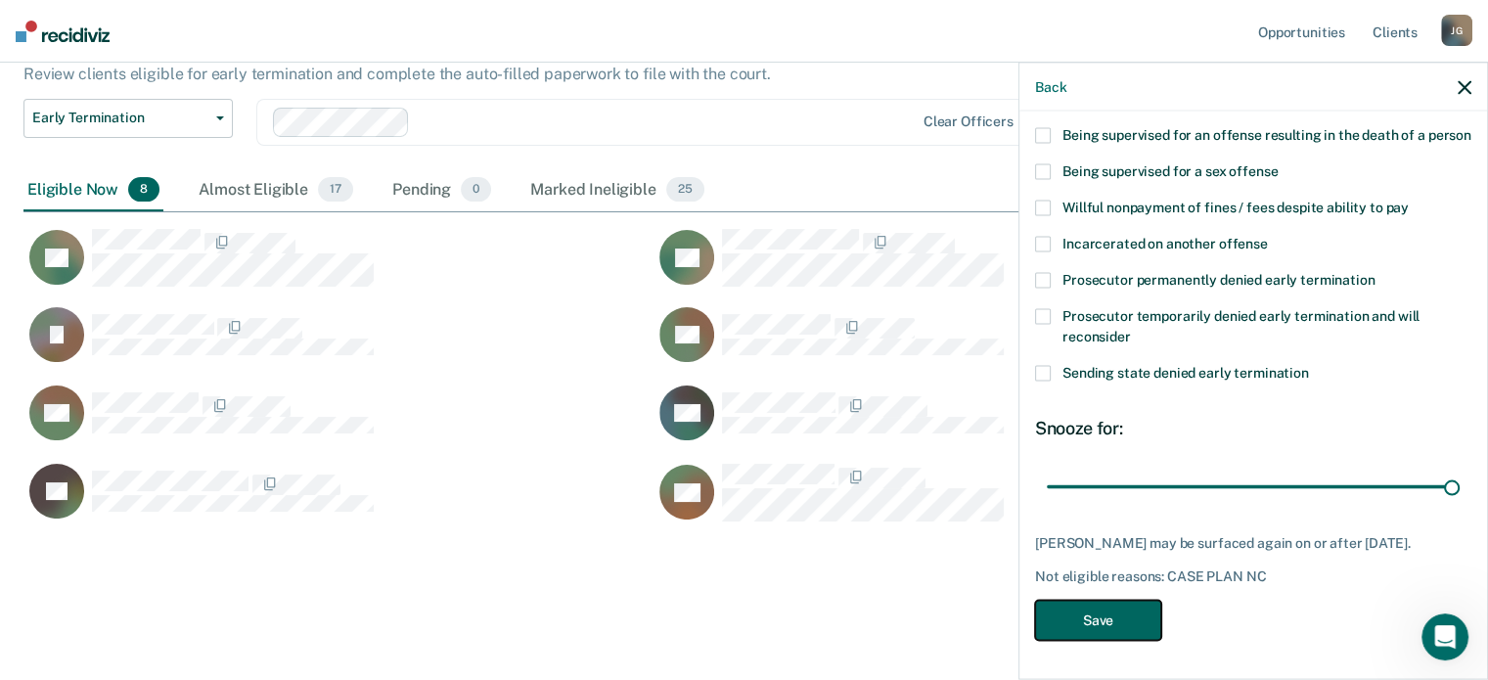
click at [1113, 628] on button "Save" at bounding box center [1098, 620] width 126 height 40
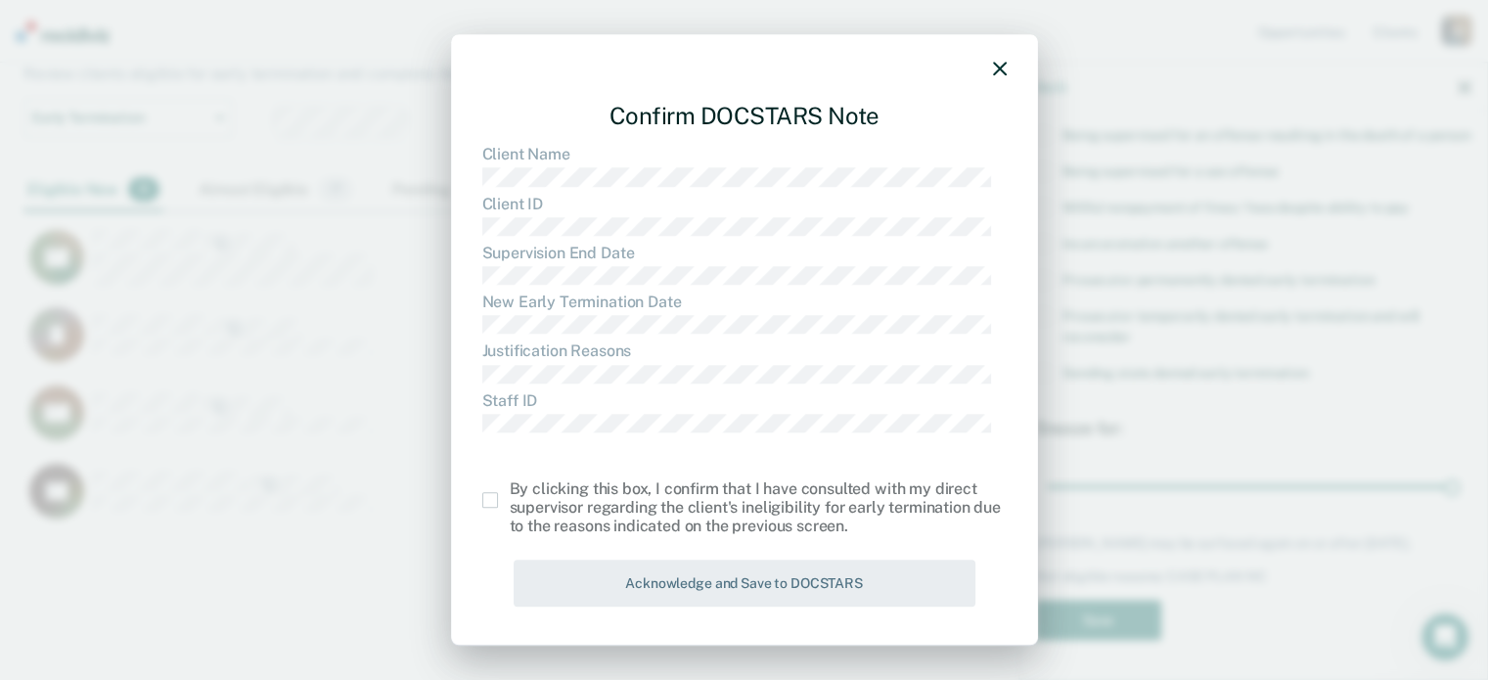
scroll to position [510, 1440]
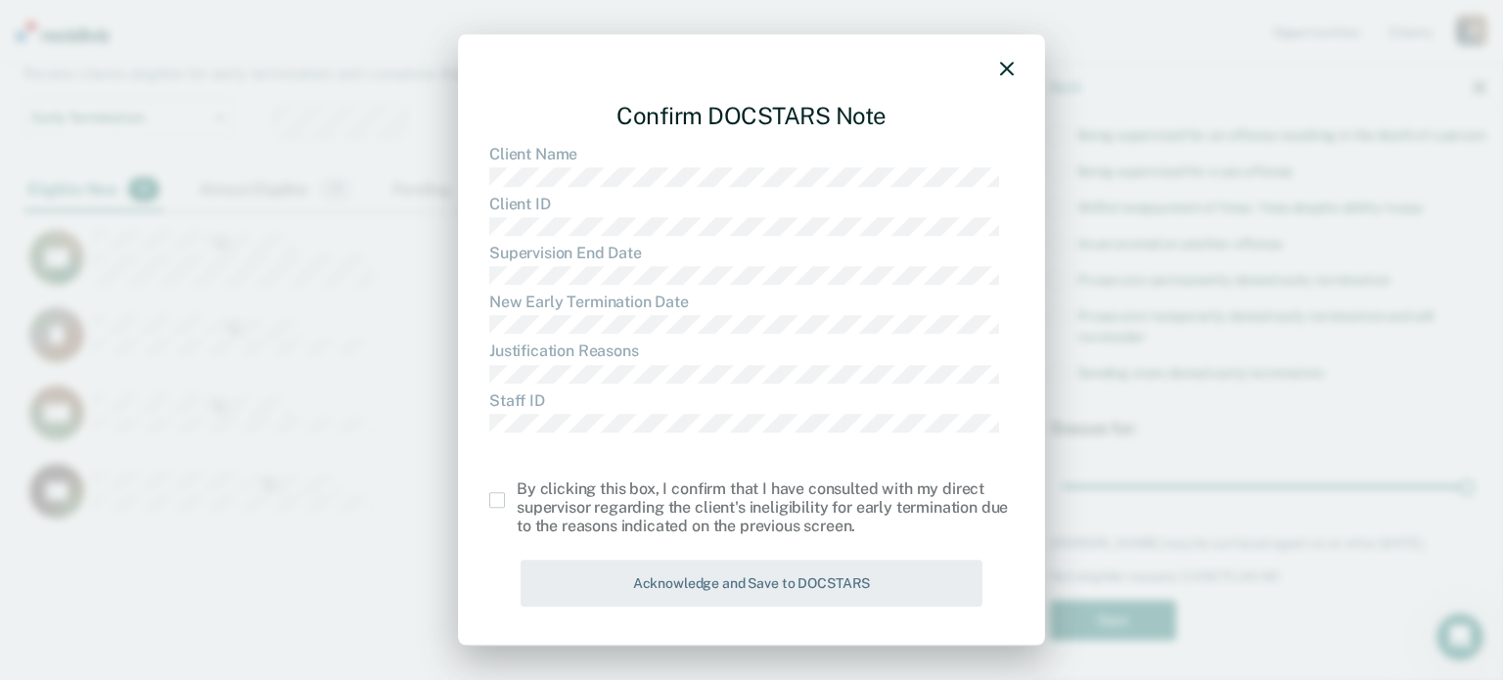
click at [497, 498] on span at bounding box center [497, 500] width 16 height 16
click at [517, 492] on input "checkbox" at bounding box center [517, 492] width 0 height 0
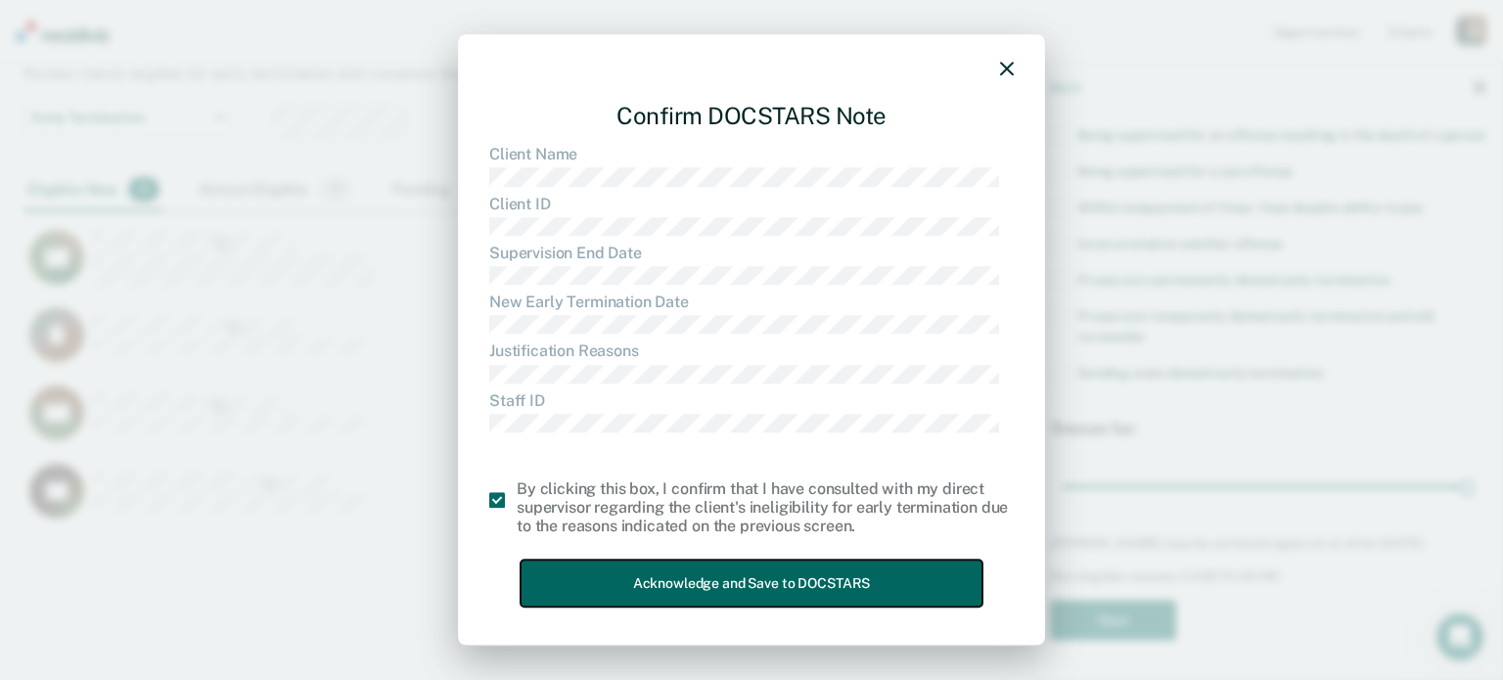
click at [629, 573] on button "Acknowledge and Save to DOCSTARS" at bounding box center [751, 584] width 462 height 48
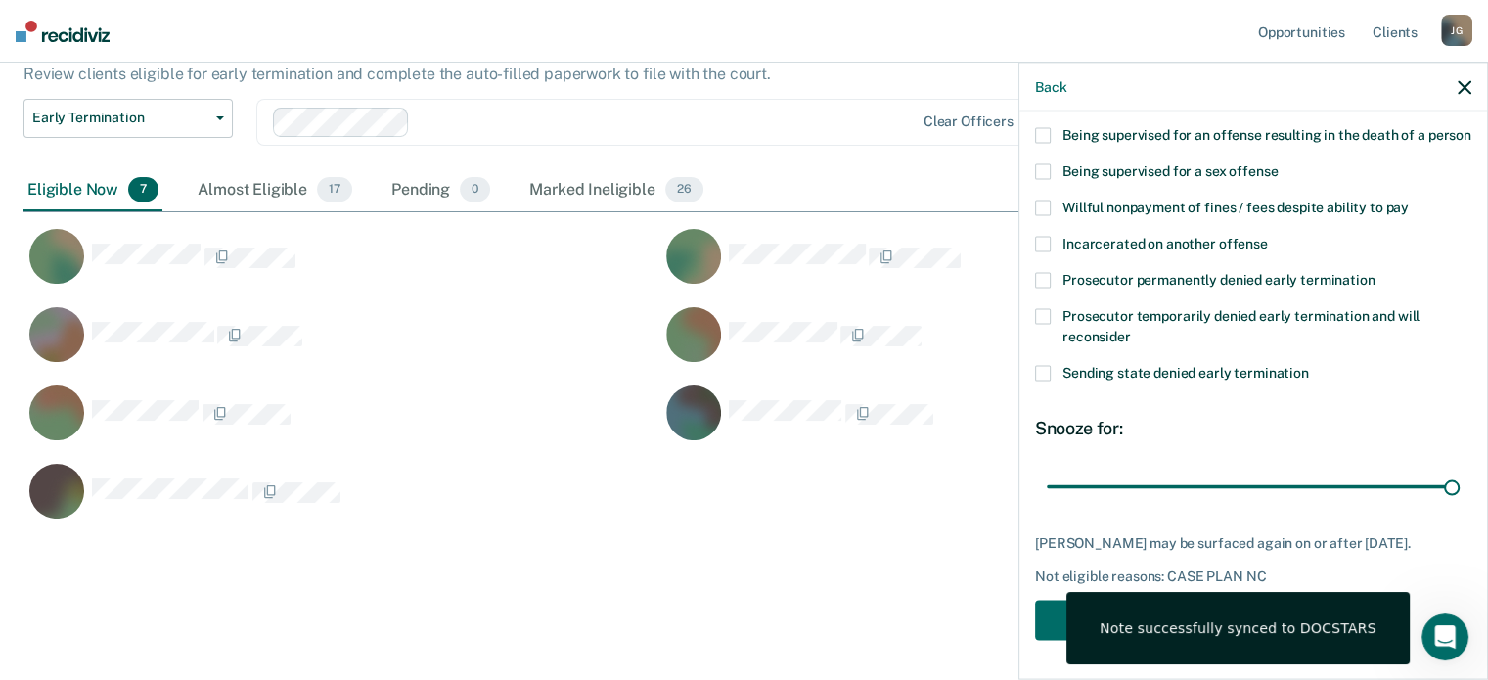
scroll to position [16, 16]
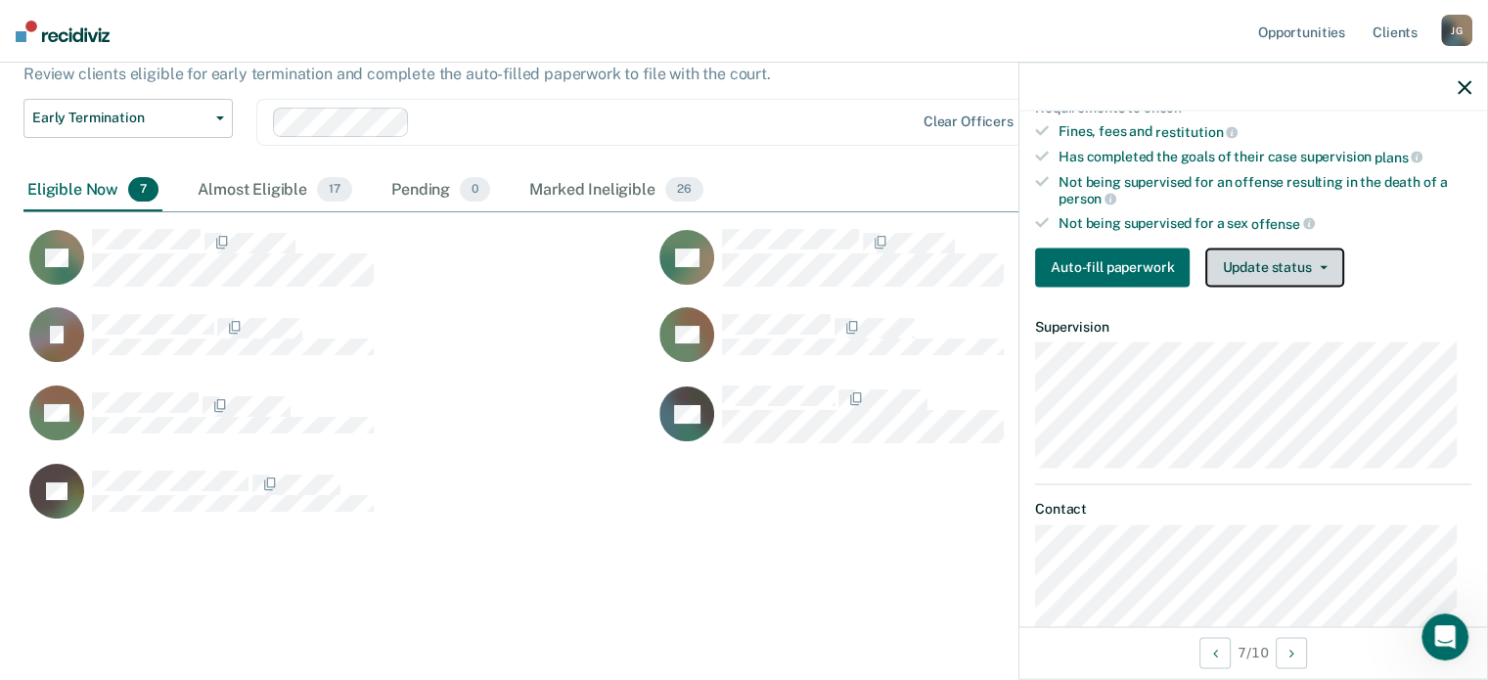
click at [1239, 252] on button "Update status" at bounding box center [1274, 267] width 138 height 39
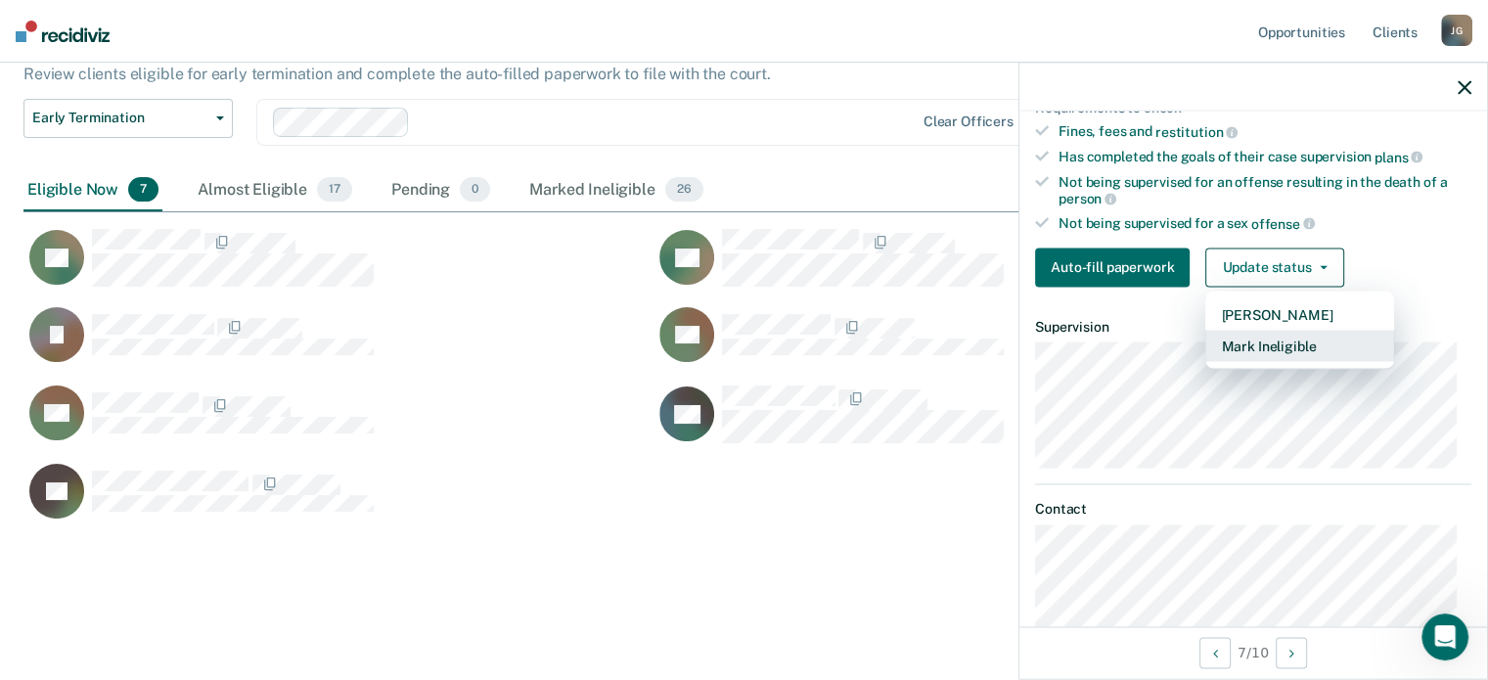
click at [1263, 330] on button "Mark Ineligible" at bounding box center [1299, 345] width 189 height 31
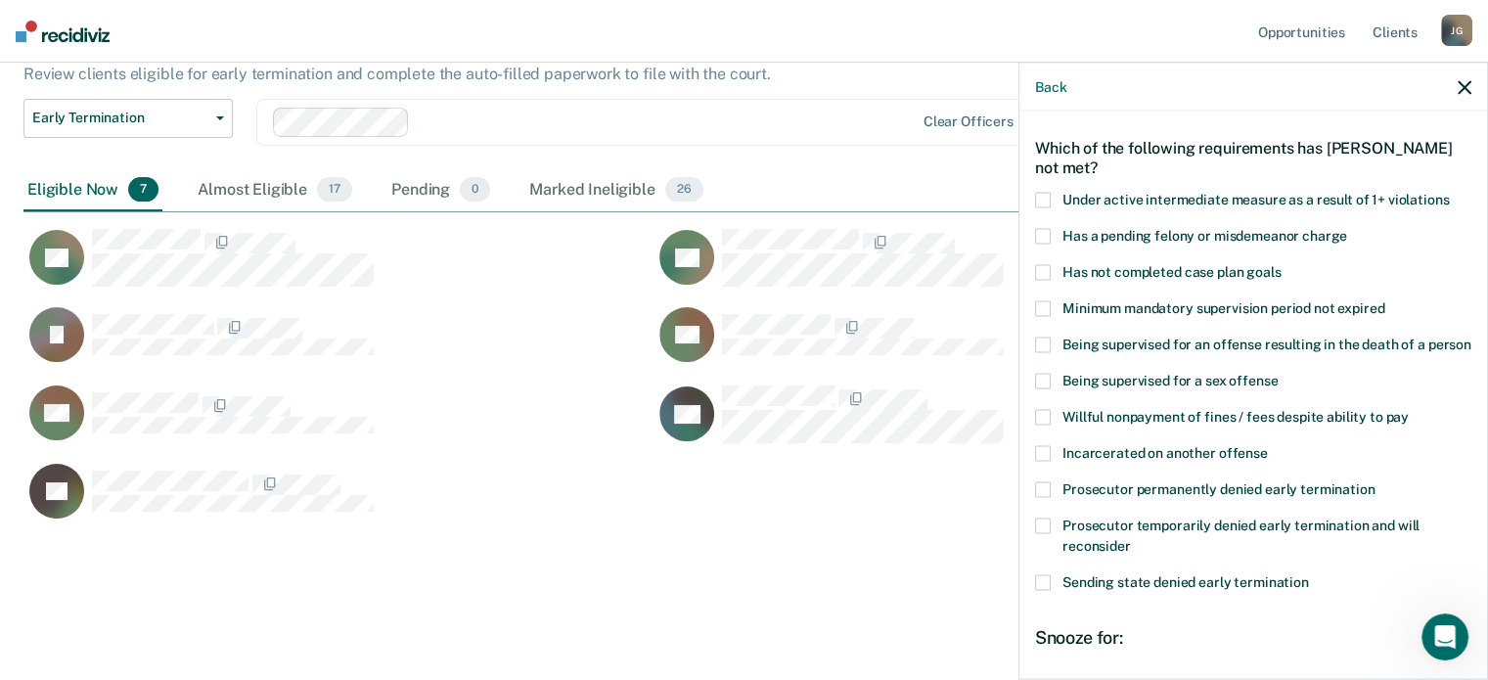
scroll to position [68, 0]
click at [1042, 265] on span at bounding box center [1043, 273] width 16 height 16
click at [1281, 265] on input "Has not completed case plan goals" at bounding box center [1281, 265] width 0 height 0
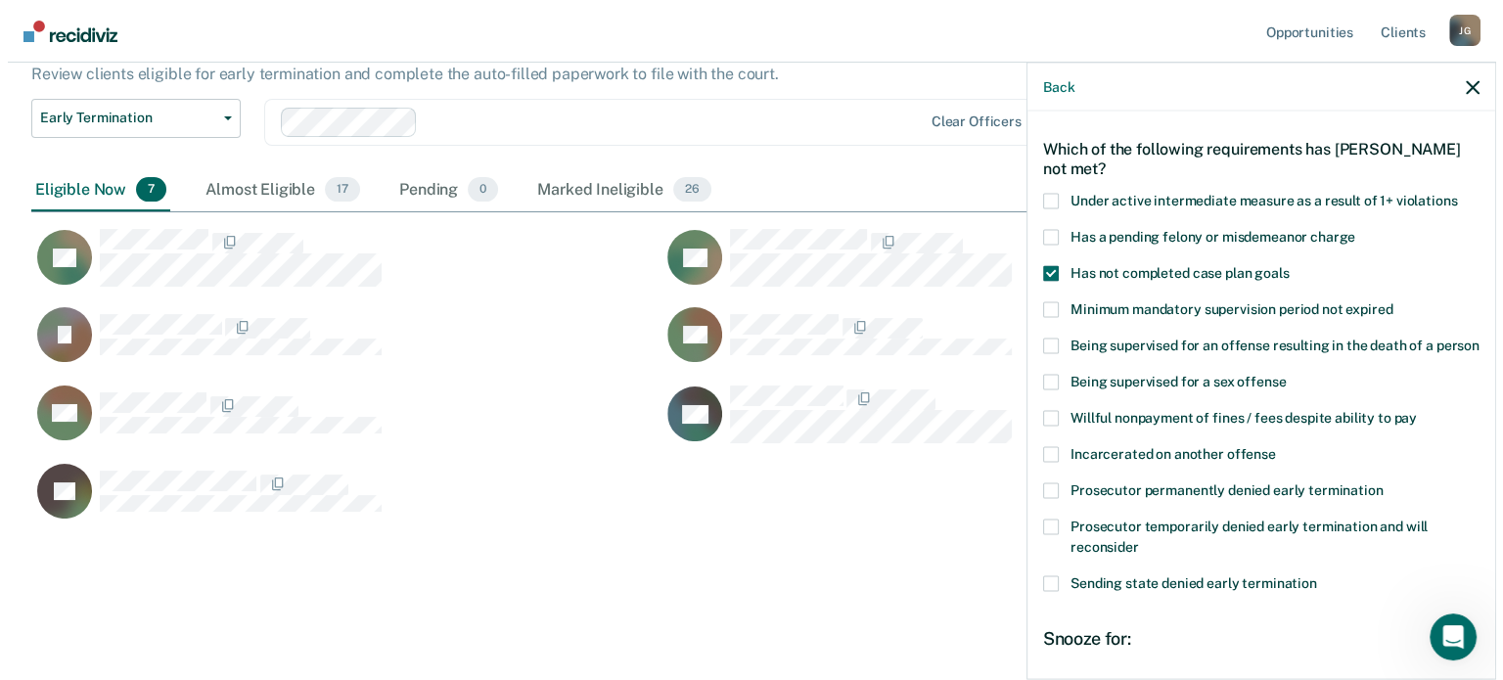
scroll to position [295, 0]
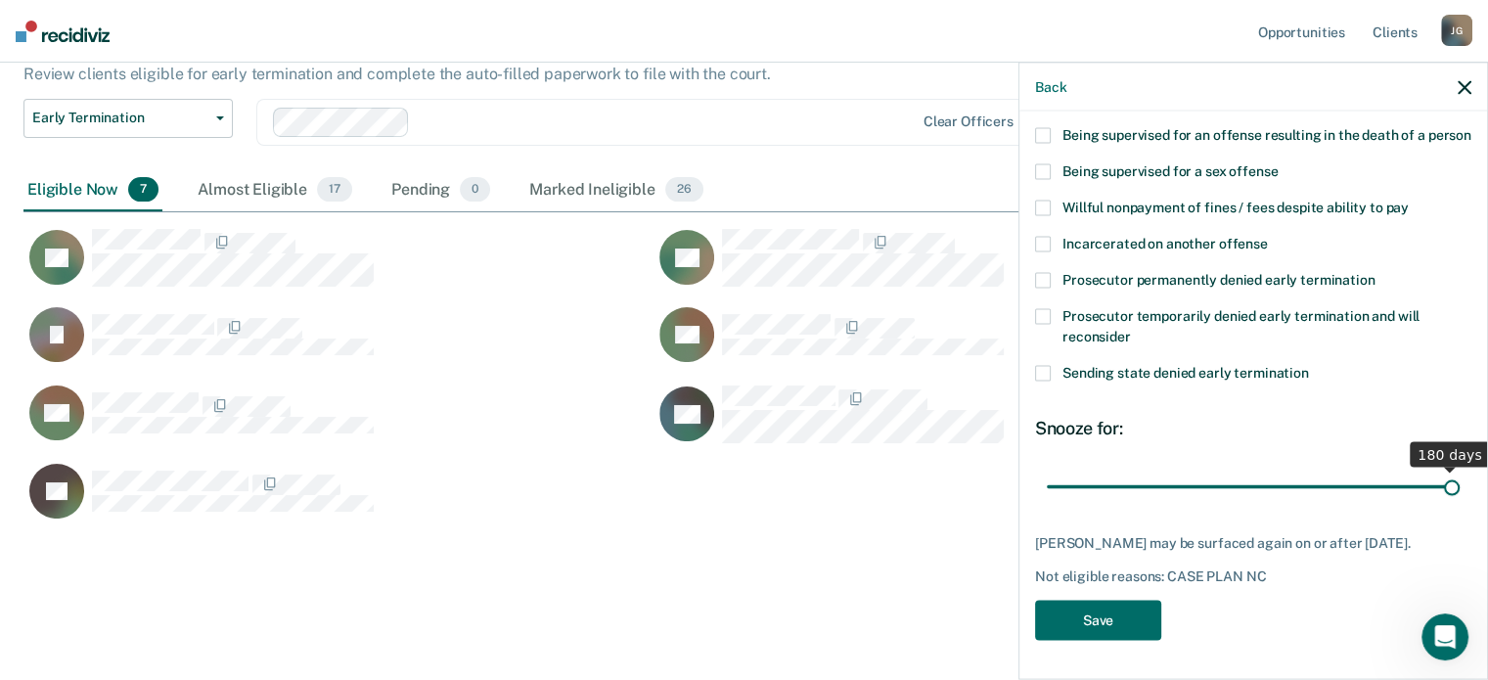
drag, startPoint x: 1118, startPoint y: 490, endPoint x: 1502, endPoint y: 469, distance: 384.1
type input "180"
click at [1460, 470] on input "range" at bounding box center [1253, 487] width 413 height 34
click at [1120, 623] on button "Save" at bounding box center [1098, 620] width 126 height 40
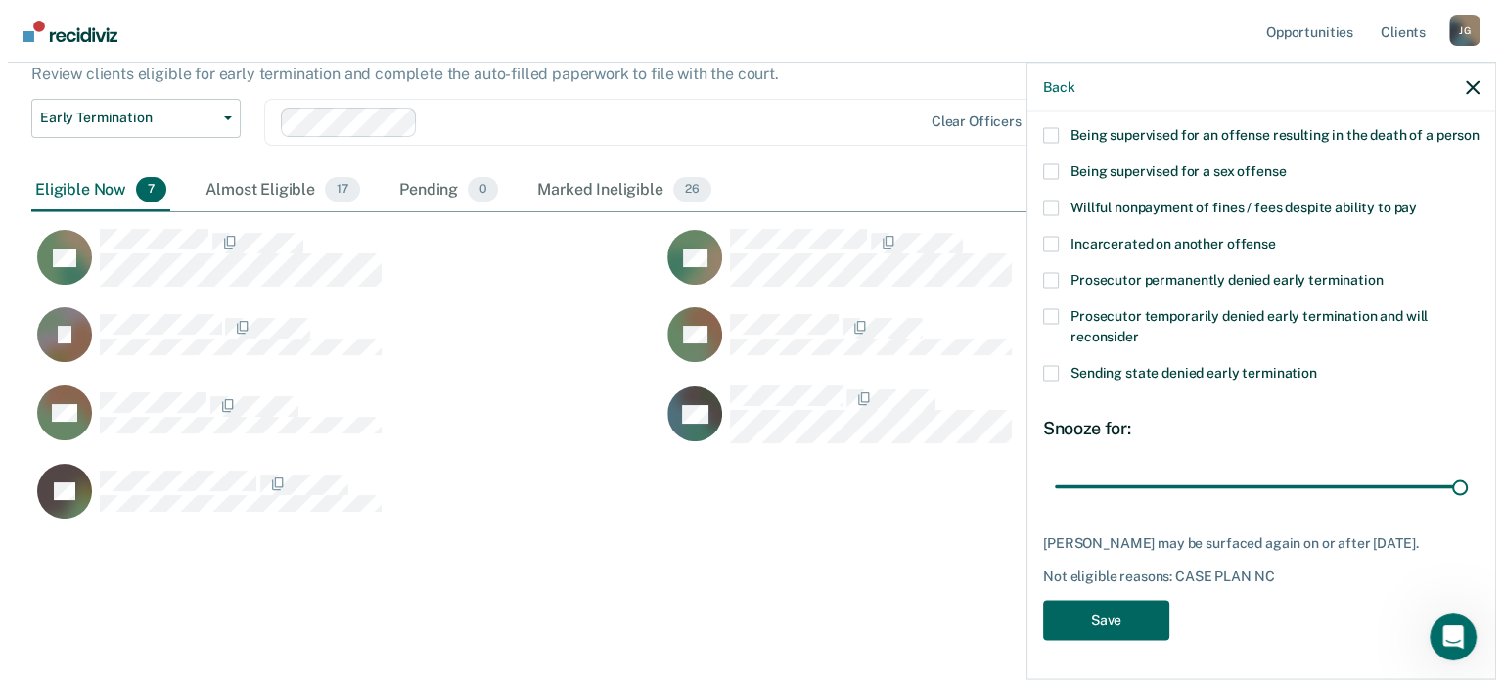
scroll to position [510, 1440]
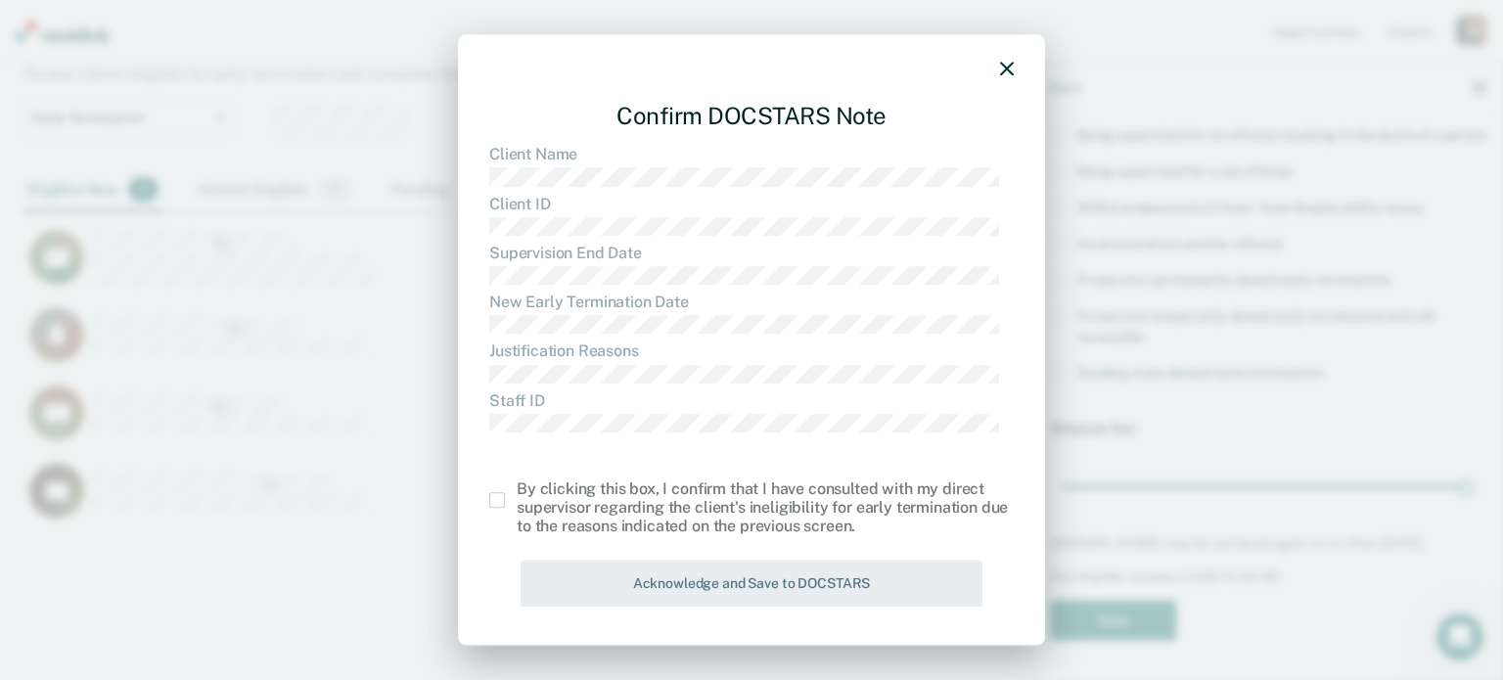
click at [502, 500] on span at bounding box center [497, 500] width 16 height 16
click at [517, 492] on input "checkbox" at bounding box center [517, 492] width 0 height 0
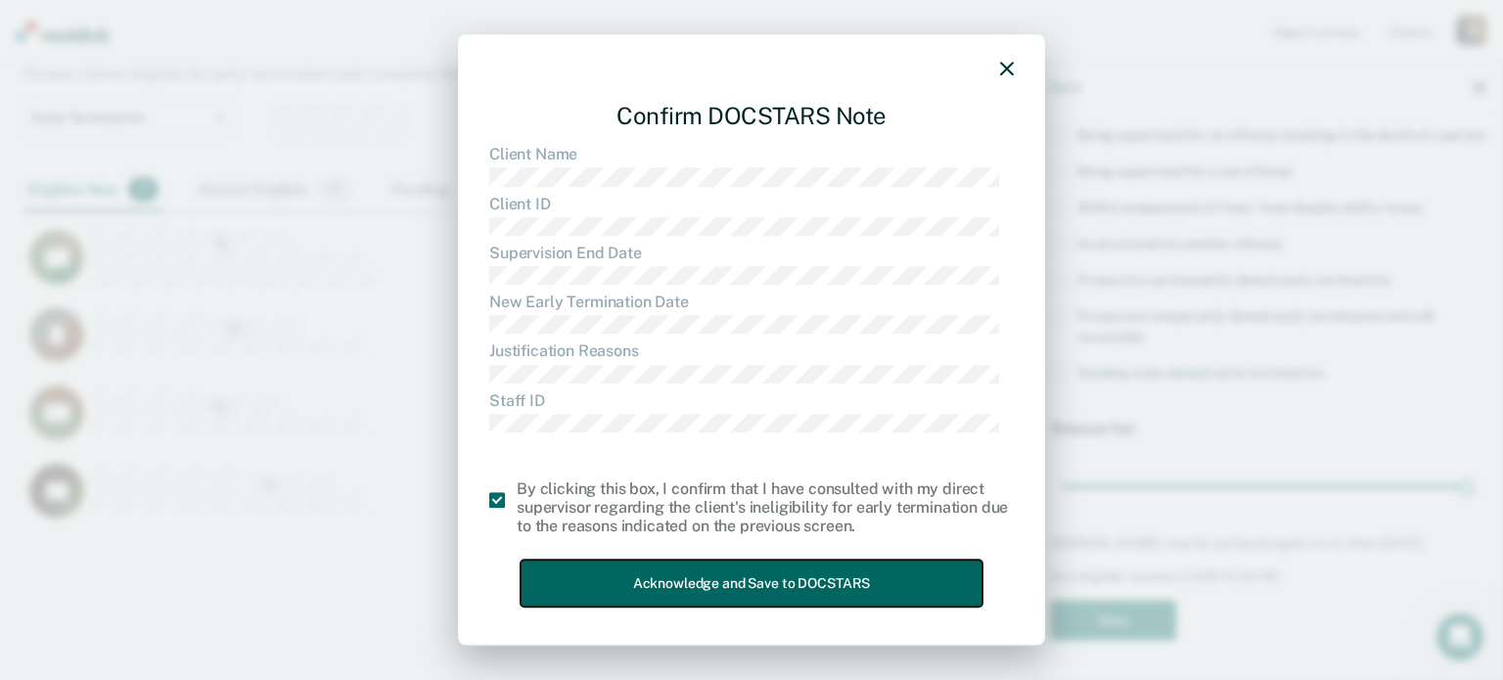
click at [615, 570] on button "Acknowledge and Save to DOCSTARS" at bounding box center [751, 584] width 462 height 48
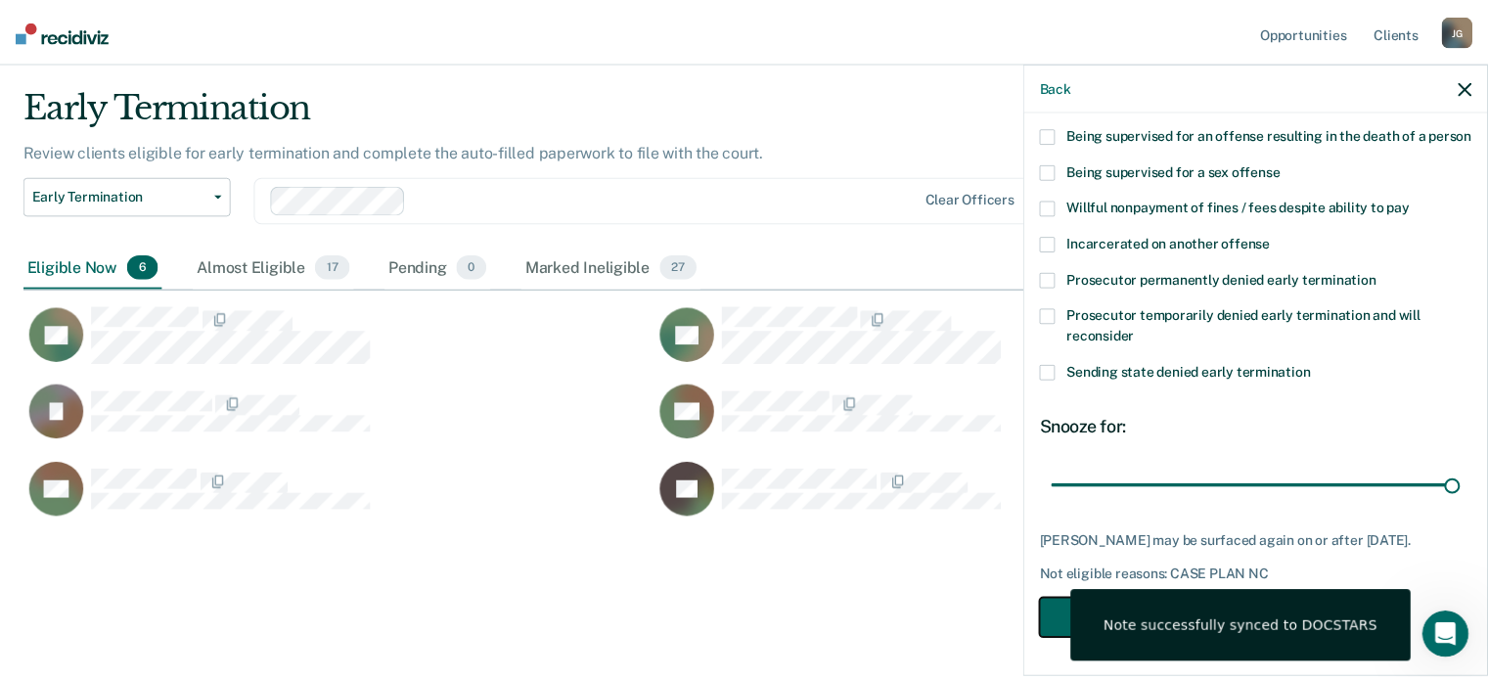
scroll to position [16, 16]
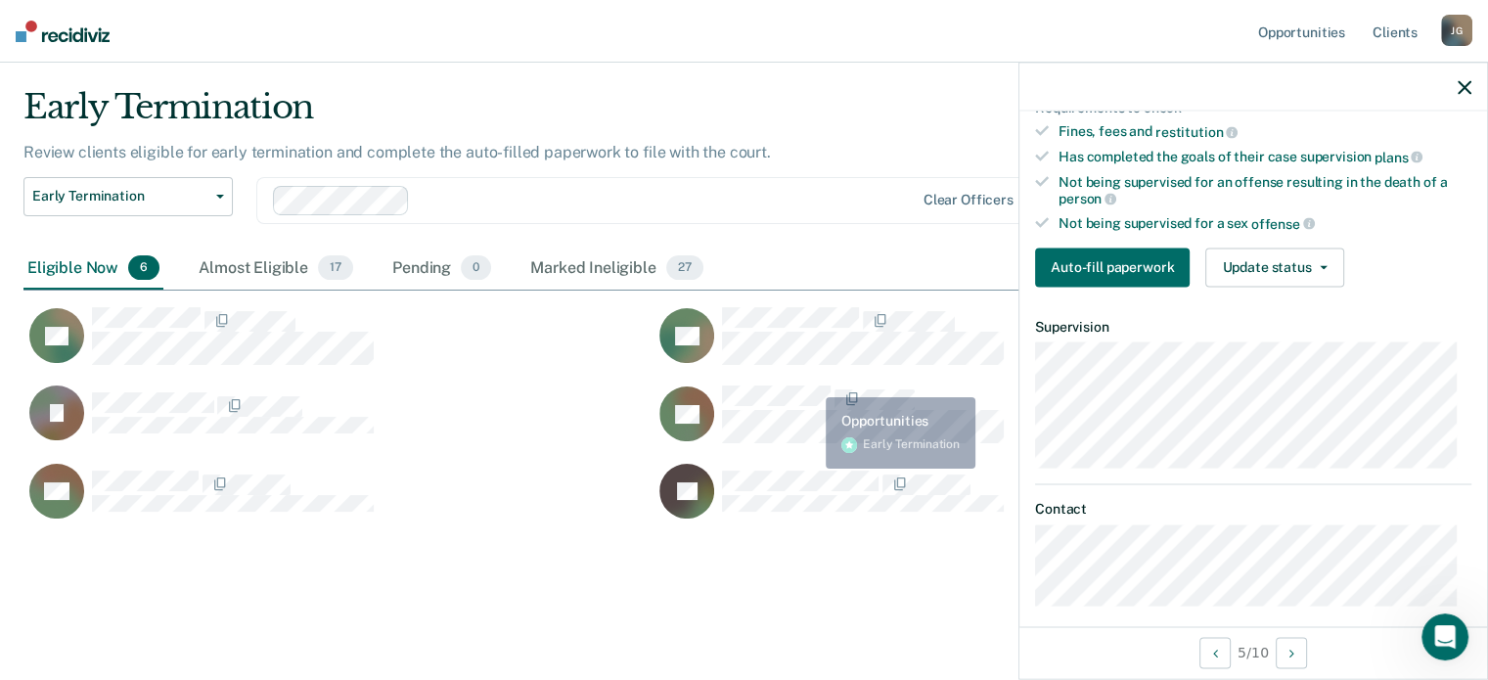
click at [810, 382] on div "DF" at bounding box center [969, 345] width 630 height 78
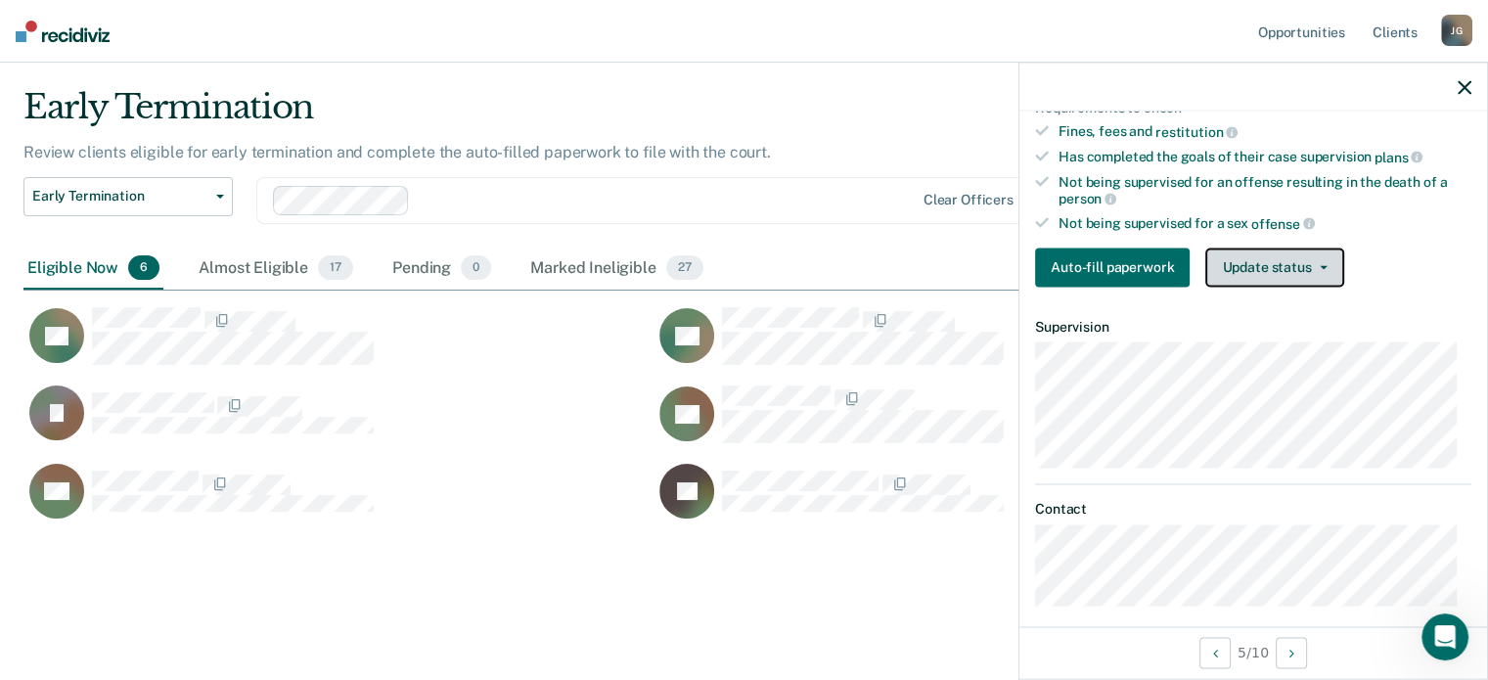
click at [1303, 264] on button "Update status" at bounding box center [1274, 267] width 138 height 39
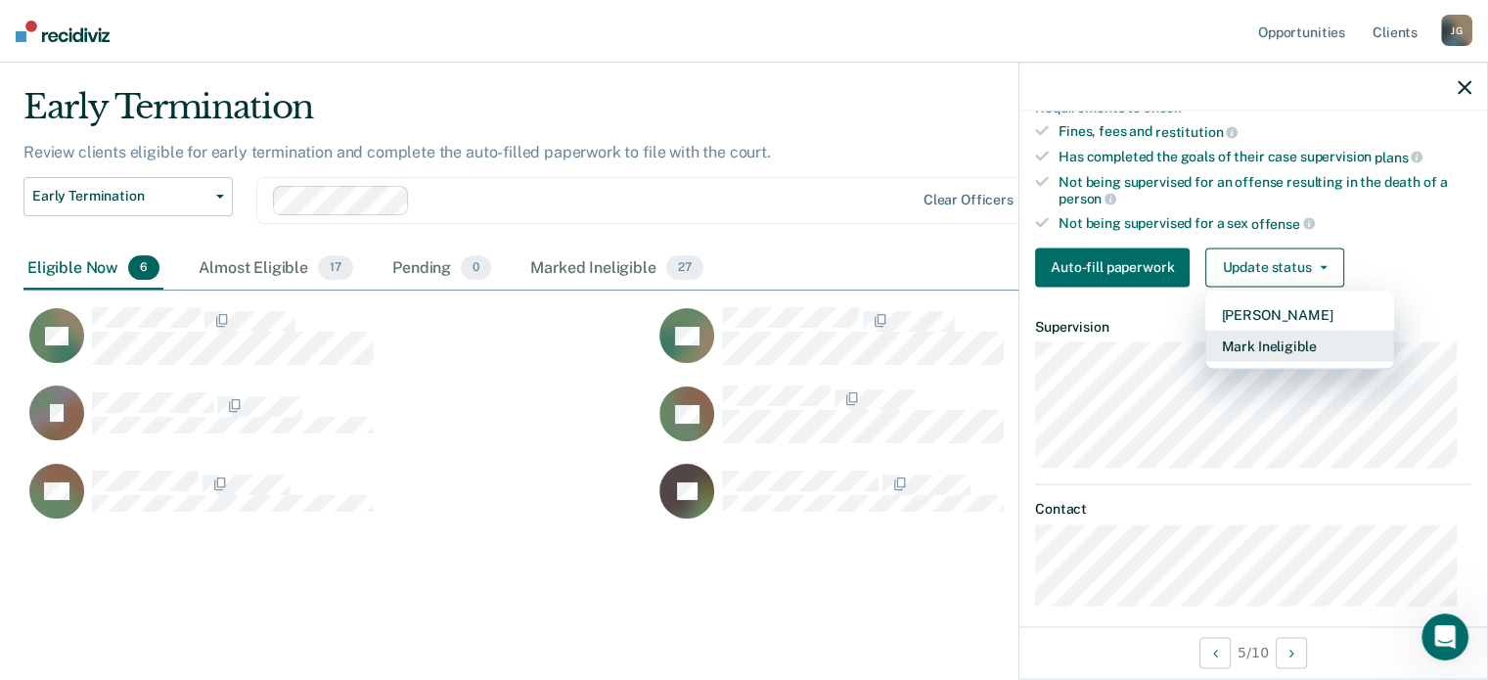
click at [1287, 350] on button "Mark Ineligible" at bounding box center [1299, 345] width 189 height 31
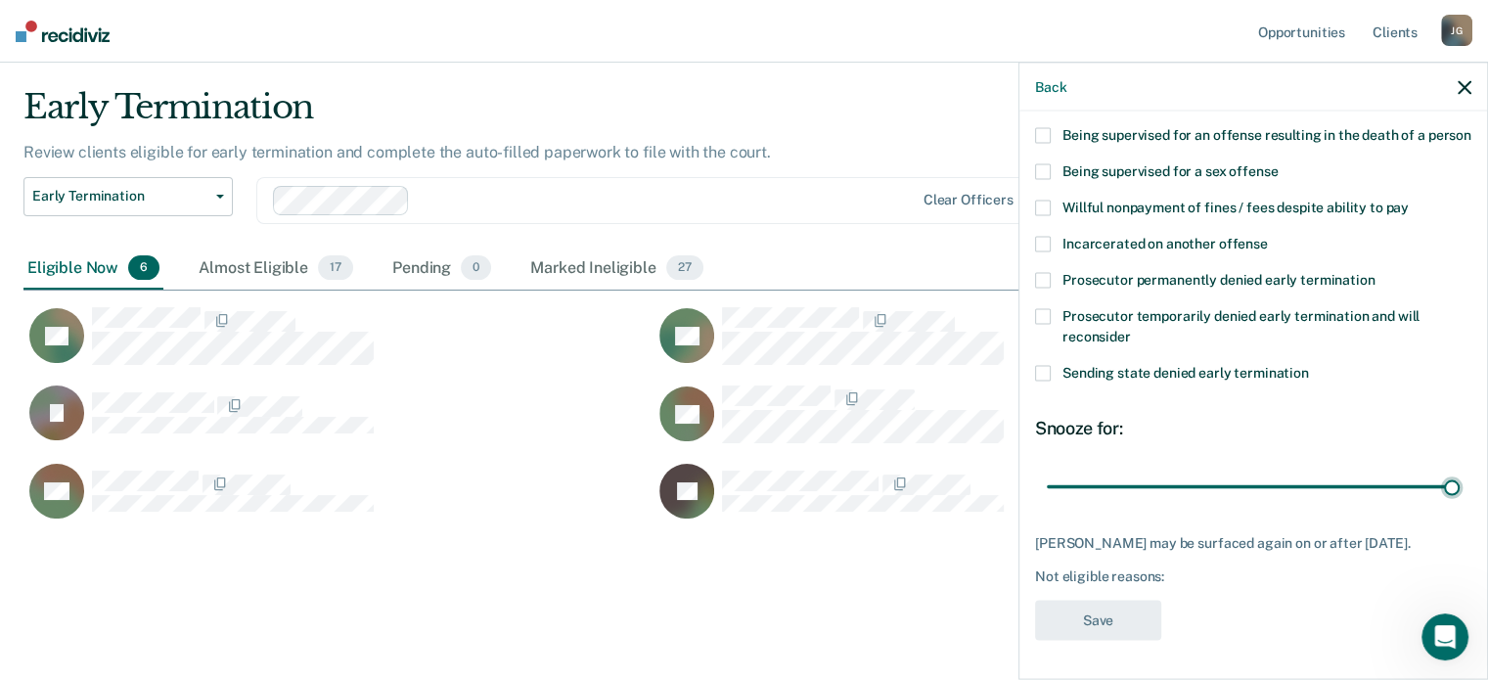
drag, startPoint x: 1121, startPoint y: 480, endPoint x: 1502, endPoint y: 477, distance: 380.6
type input "180"
click at [1460, 477] on input "range" at bounding box center [1253, 487] width 413 height 34
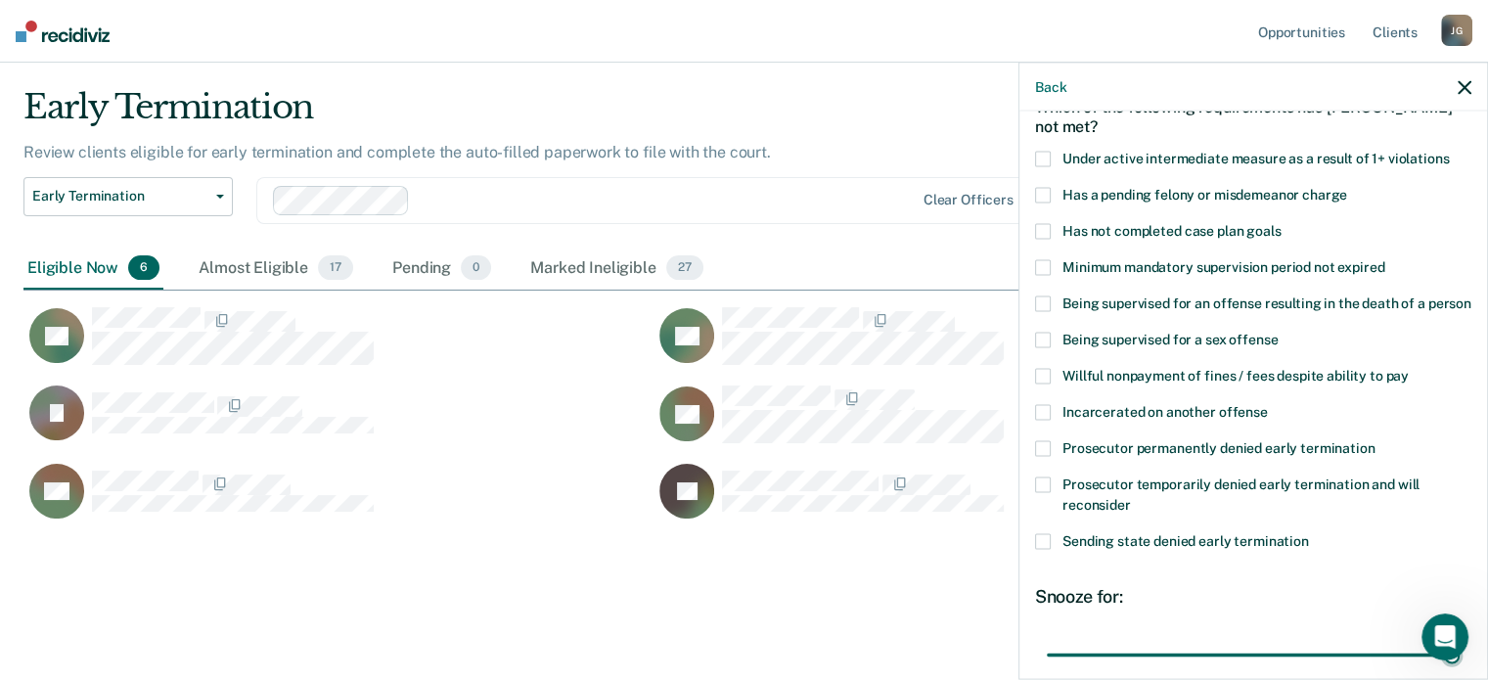
scroll to position [107, 0]
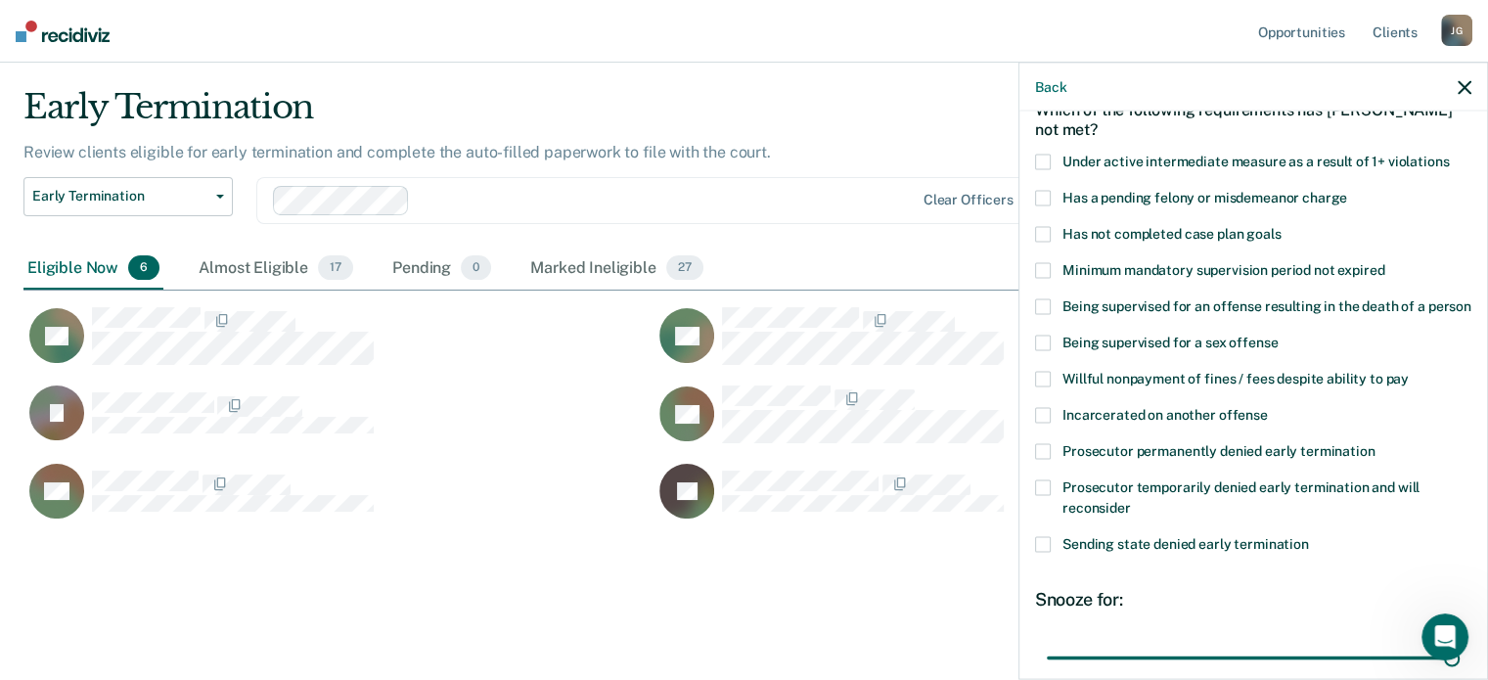
click at [1046, 237] on span at bounding box center [1043, 234] width 16 height 16
click at [1281, 226] on input "Has not completed case plan goals" at bounding box center [1281, 226] width 0 height 0
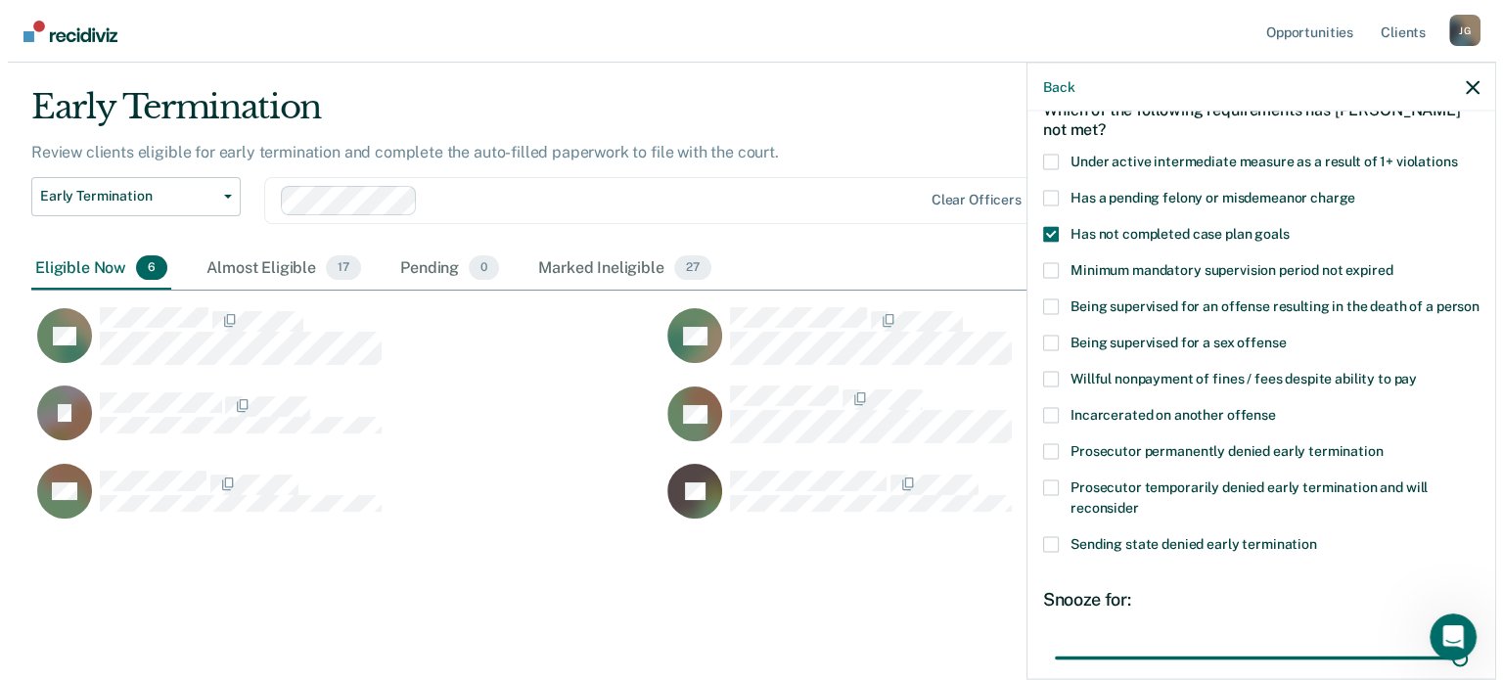
scroll to position [295, 0]
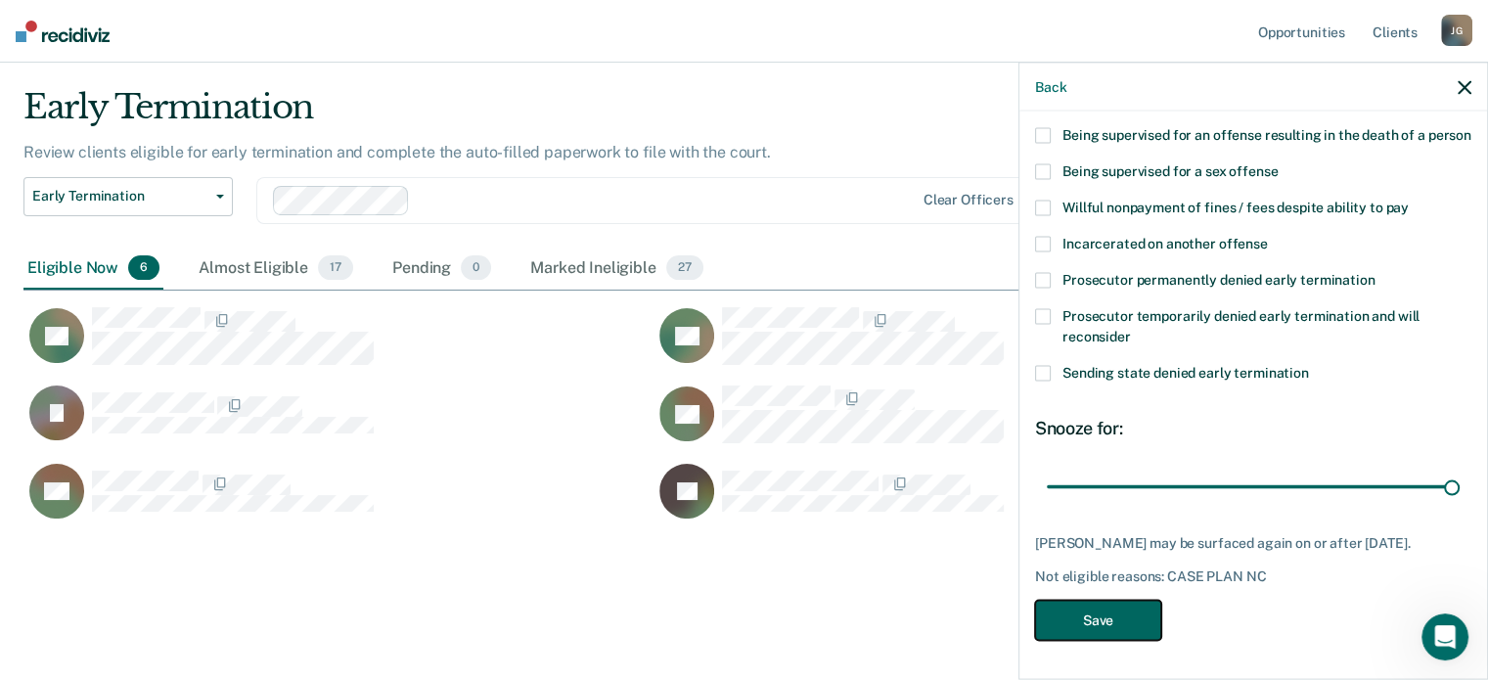
click at [1106, 622] on button "Save" at bounding box center [1098, 620] width 126 height 40
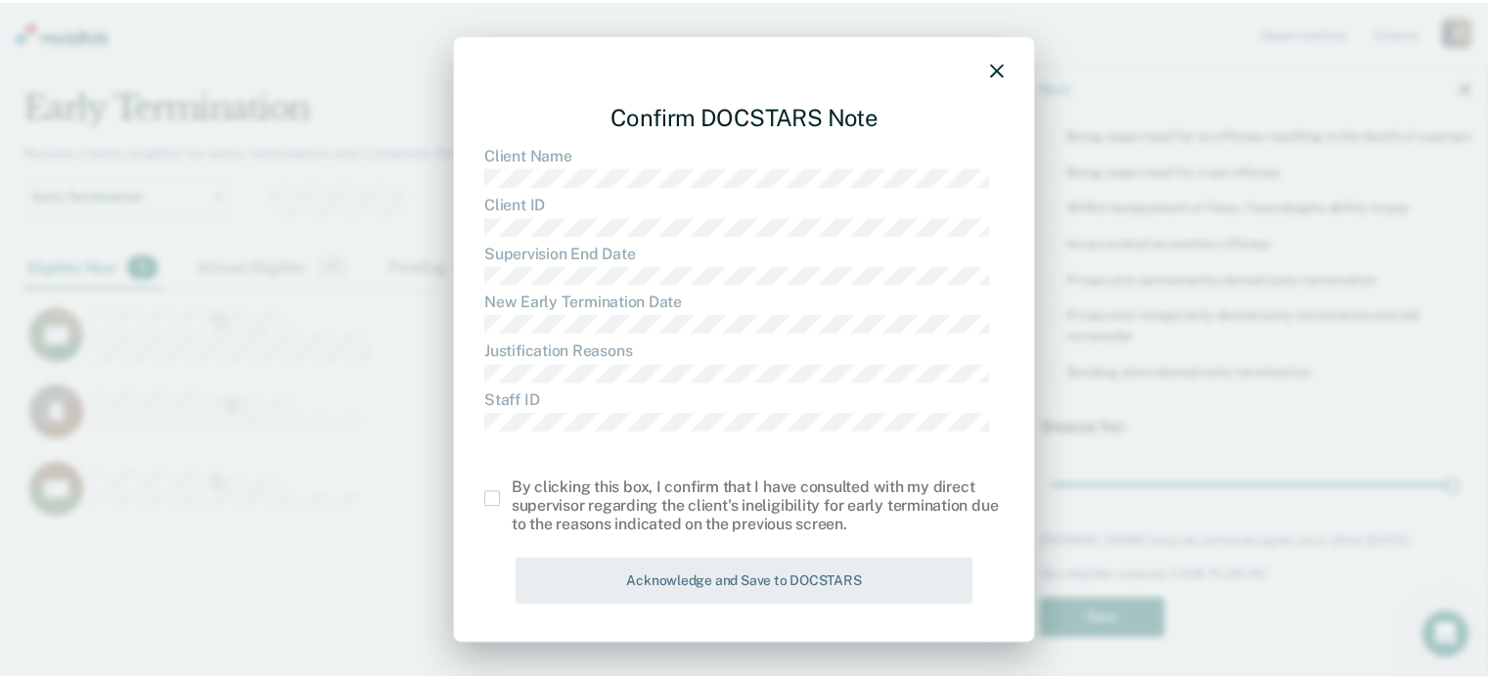
scroll to position [431, 1440]
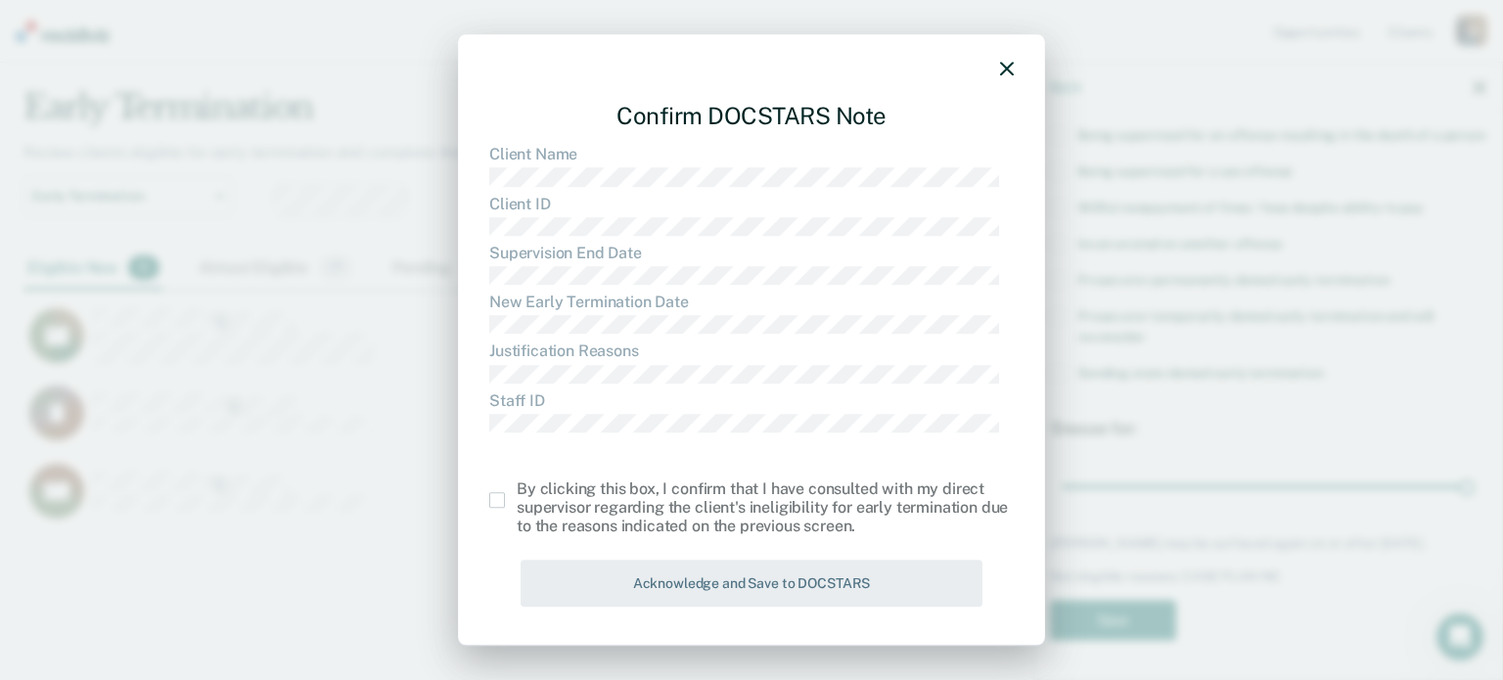
click at [500, 497] on span at bounding box center [497, 500] width 16 height 16
click at [517, 492] on input "checkbox" at bounding box center [517, 492] width 0 height 0
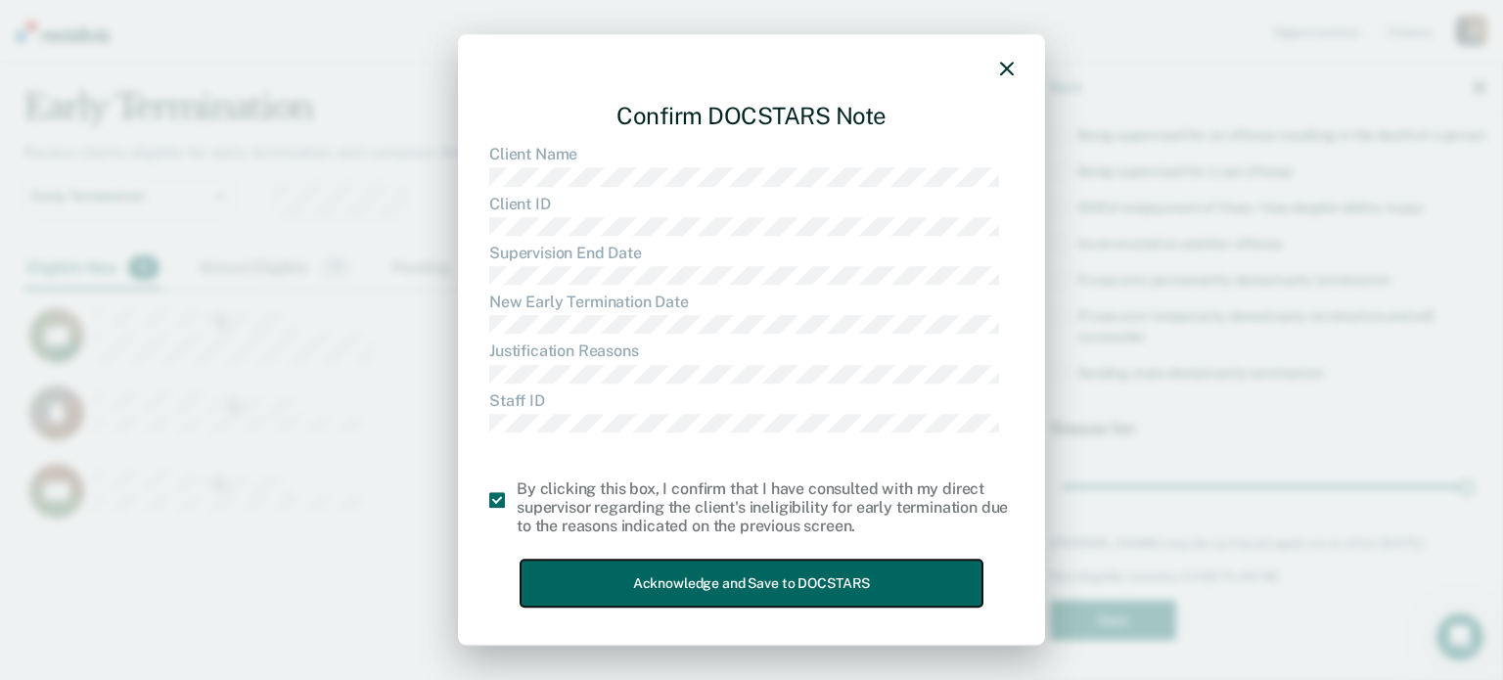
click at [649, 599] on button "Acknowledge and Save to DOCSTARS" at bounding box center [751, 584] width 462 height 48
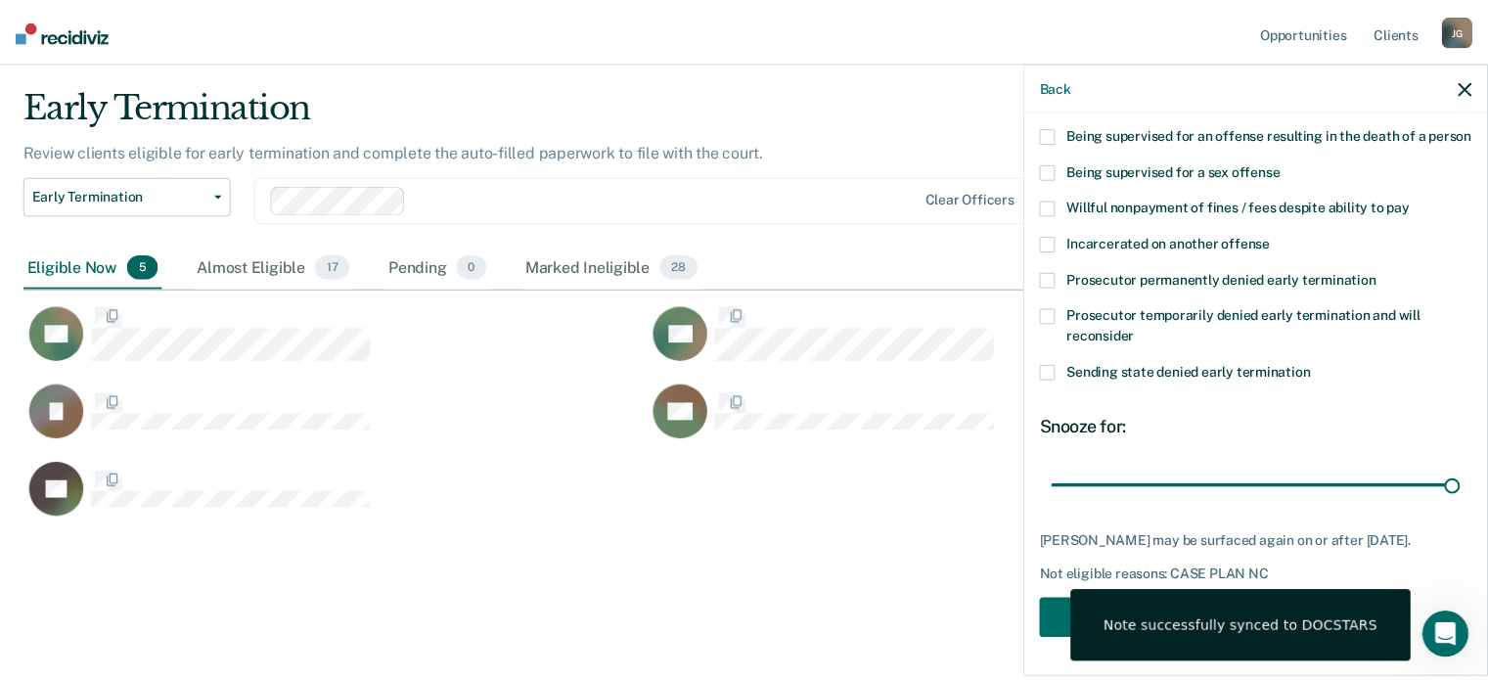
scroll to position [16, 16]
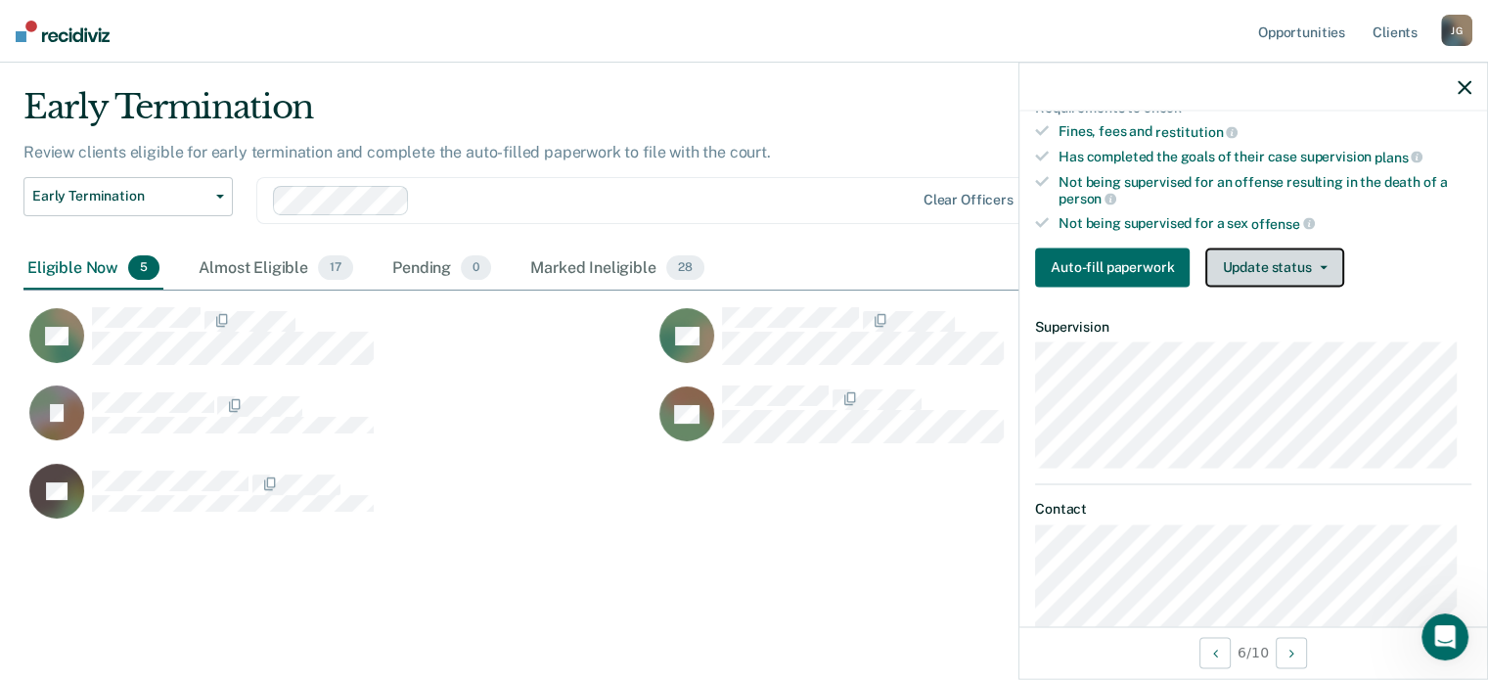
click at [1227, 248] on button "Update status" at bounding box center [1274, 267] width 138 height 39
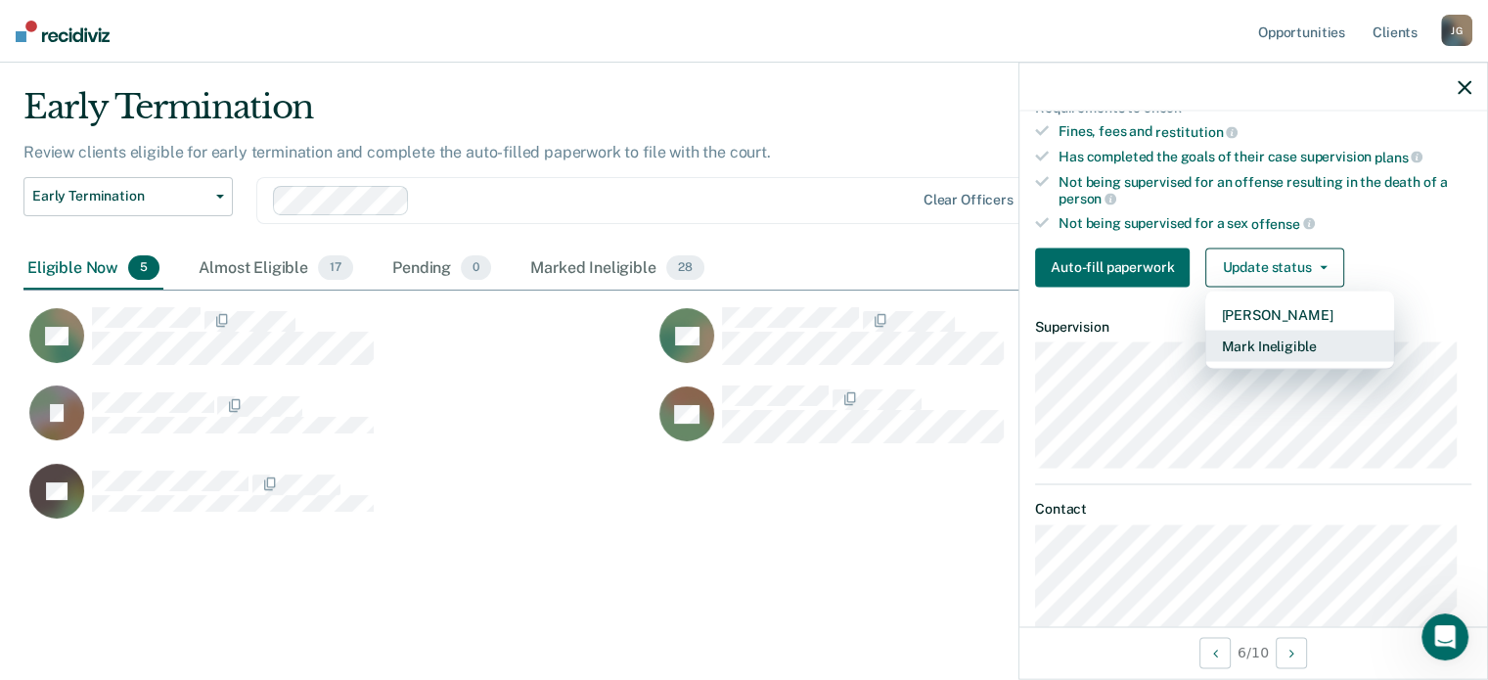
click at [1284, 339] on button "Mark Ineligible" at bounding box center [1299, 345] width 189 height 31
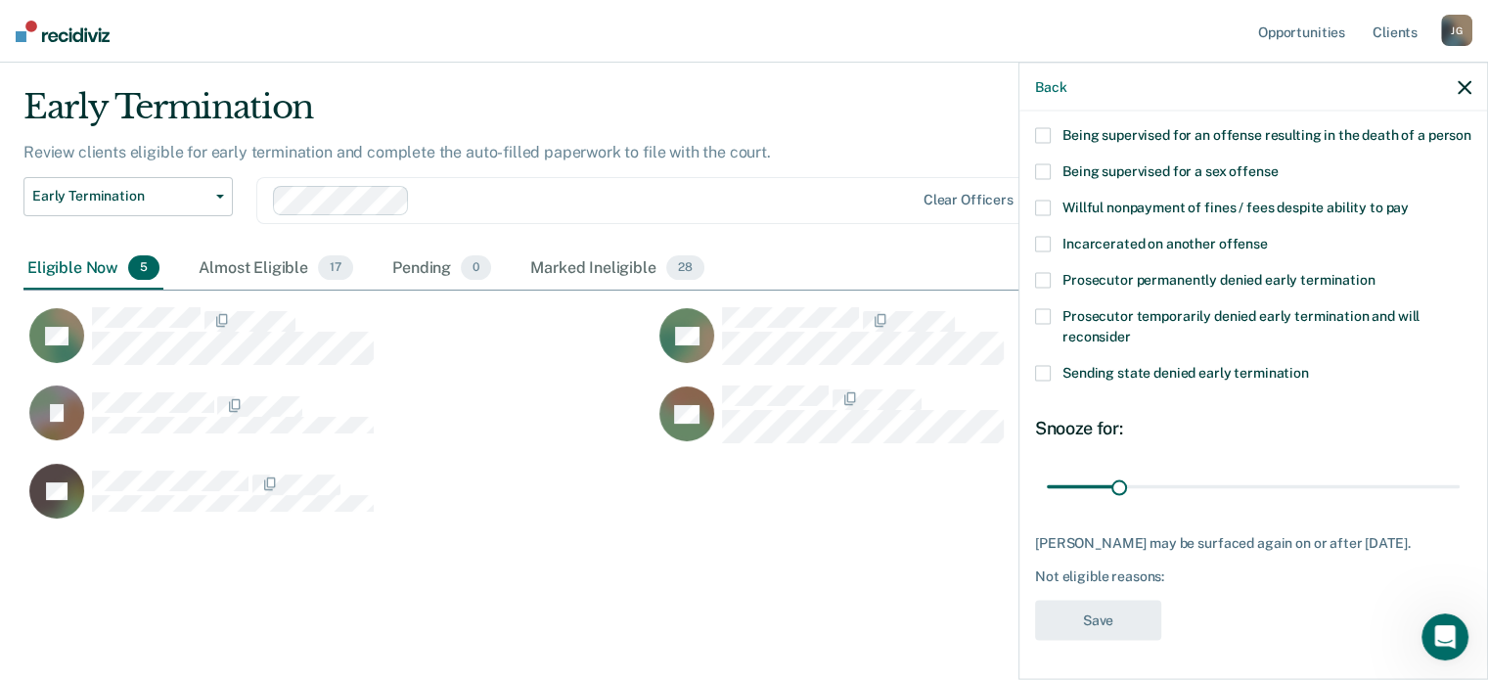
scroll to position [291, 0]
drag, startPoint x: 1115, startPoint y: 496, endPoint x: 1502, endPoint y: 453, distance: 388.8
type input "180"
click at [1460, 470] on input "range" at bounding box center [1253, 487] width 413 height 34
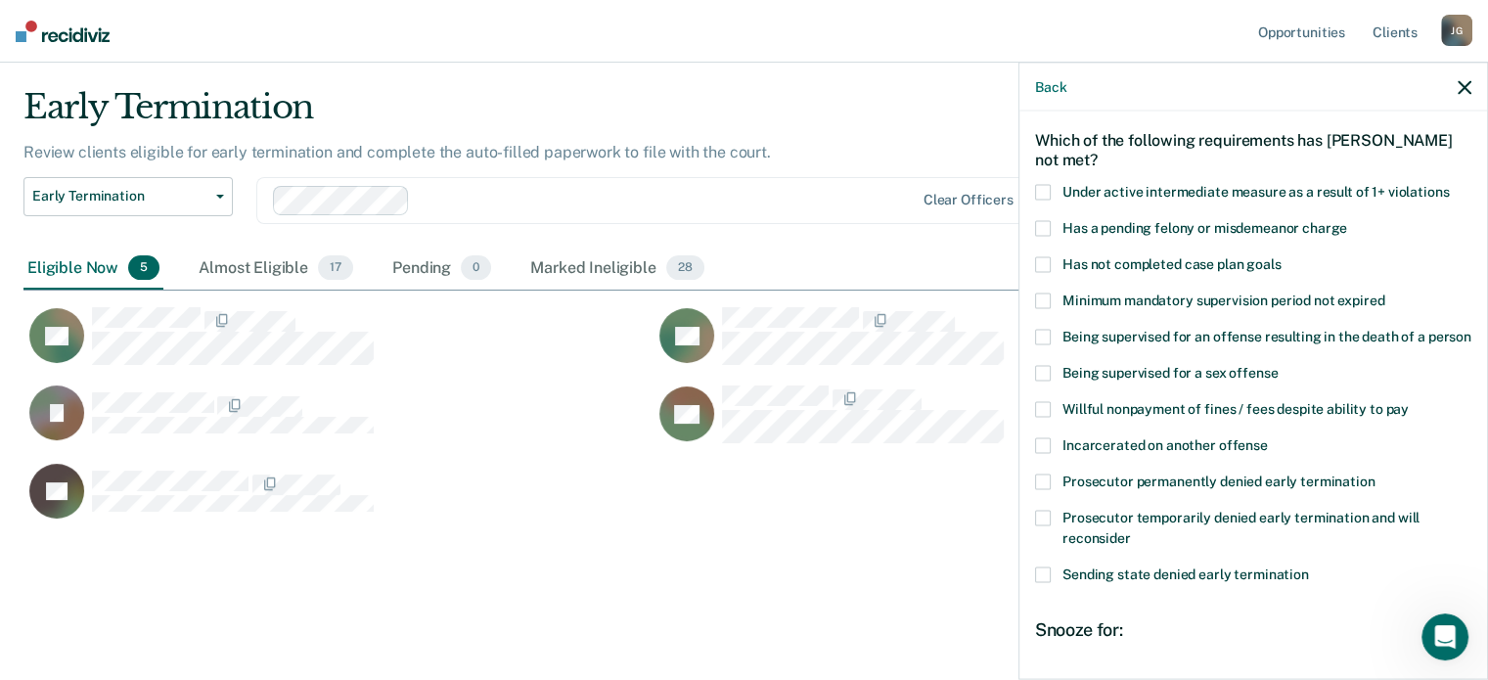
scroll to position [80, 0]
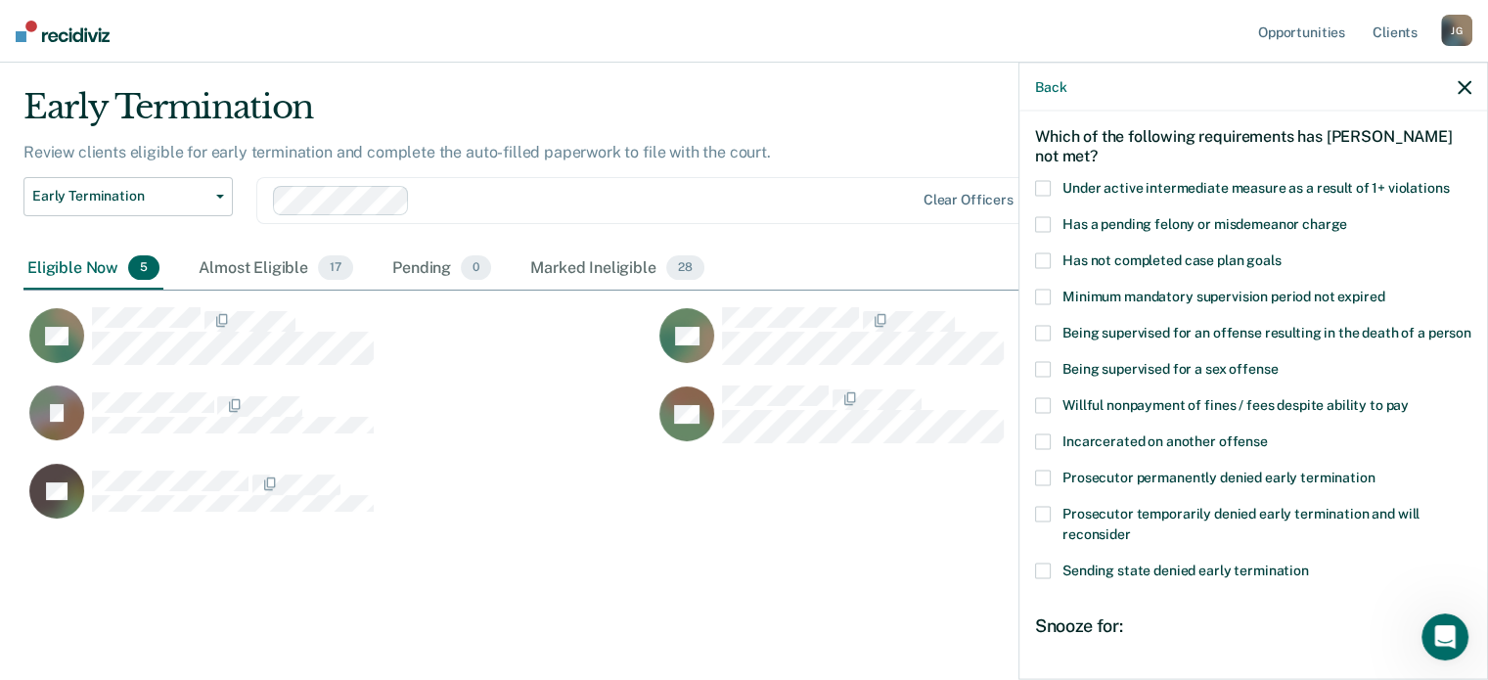
click at [1032, 426] on div "DR Which of the following requirements has [PERSON_NAME] not met? Under active …" at bounding box center [1253, 394] width 468 height 564
click at [1044, 413] on span at bounding box center [1043, 405] width 16 height 16
click at [1409, 397] on input "Willful nonpayment of fines / fees despite ability to pay" at bounding box center [1409, 397] width 0 height 0
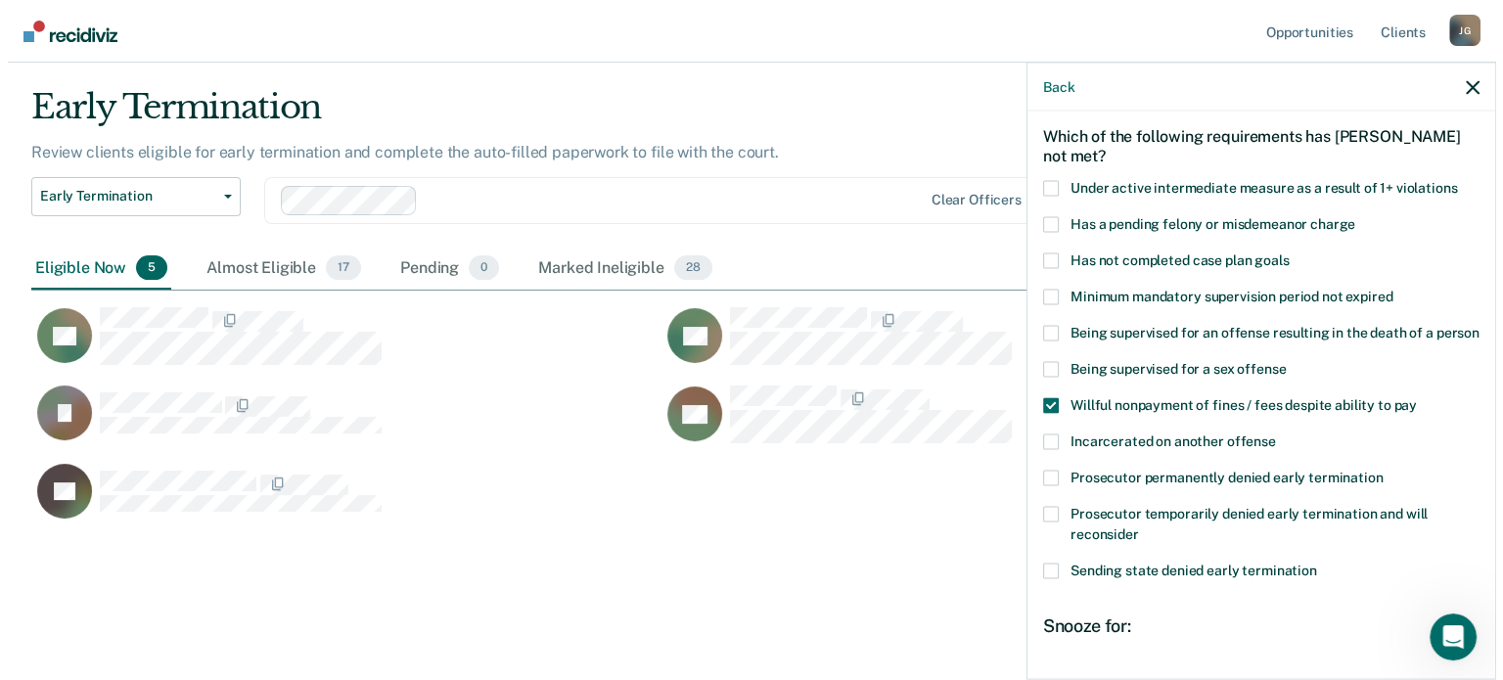
scroll to position [295, 0]
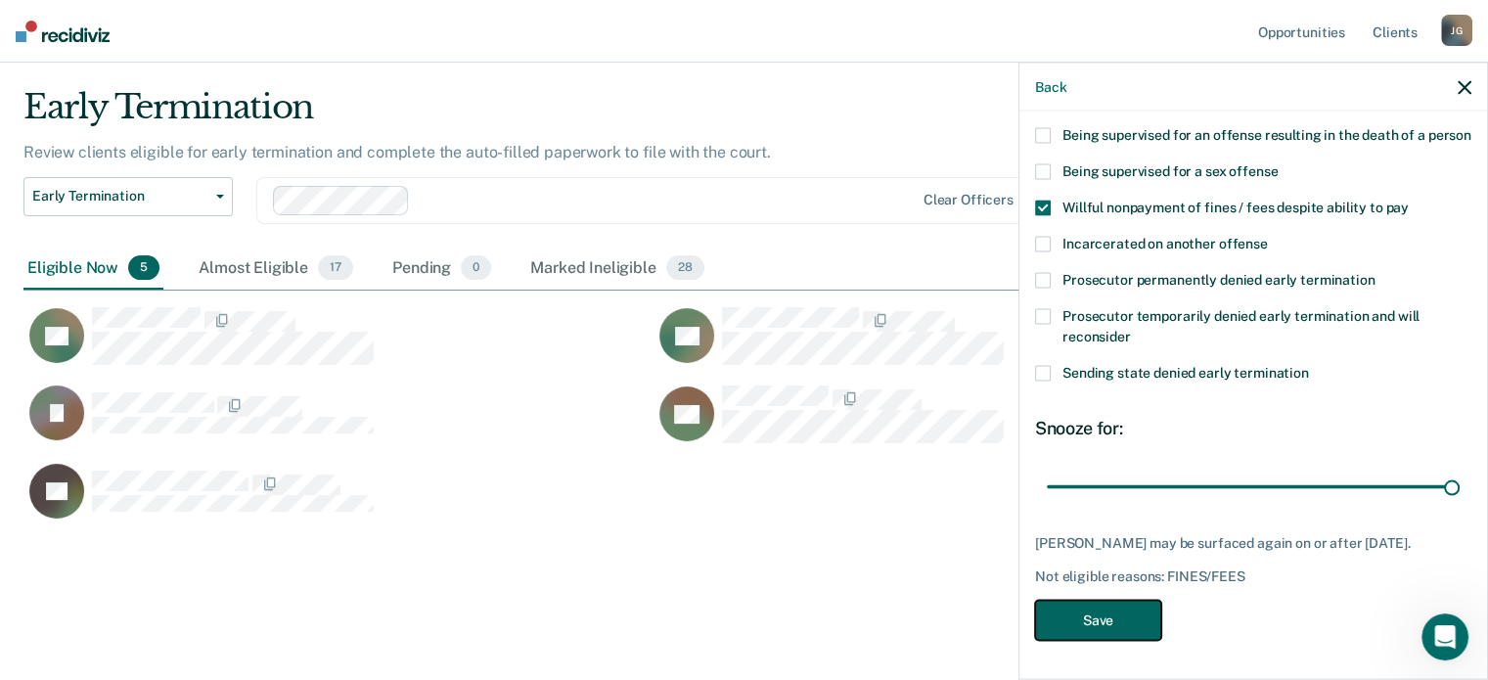
click at [1111, 618] on button "Save" at bounding box center [1098, 620] width 126 height 40
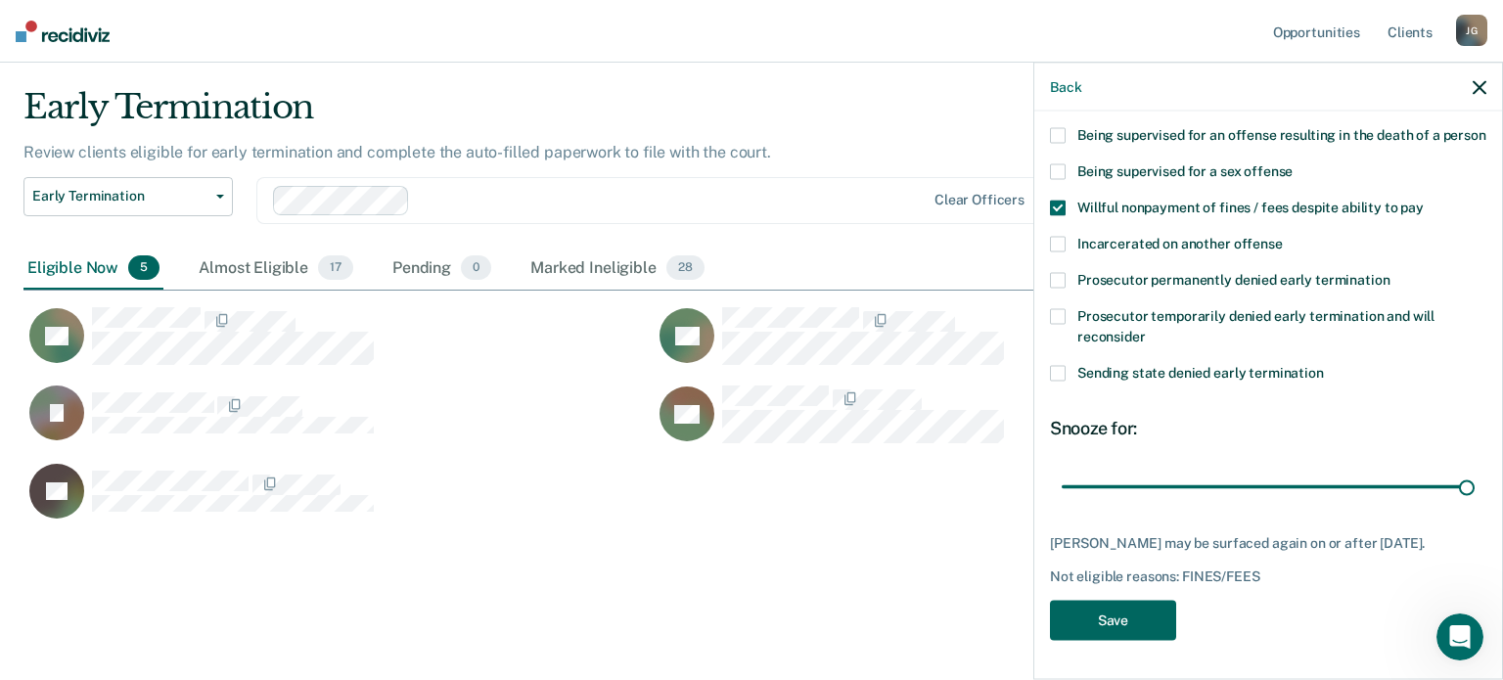
scroll to position [431, 1440]
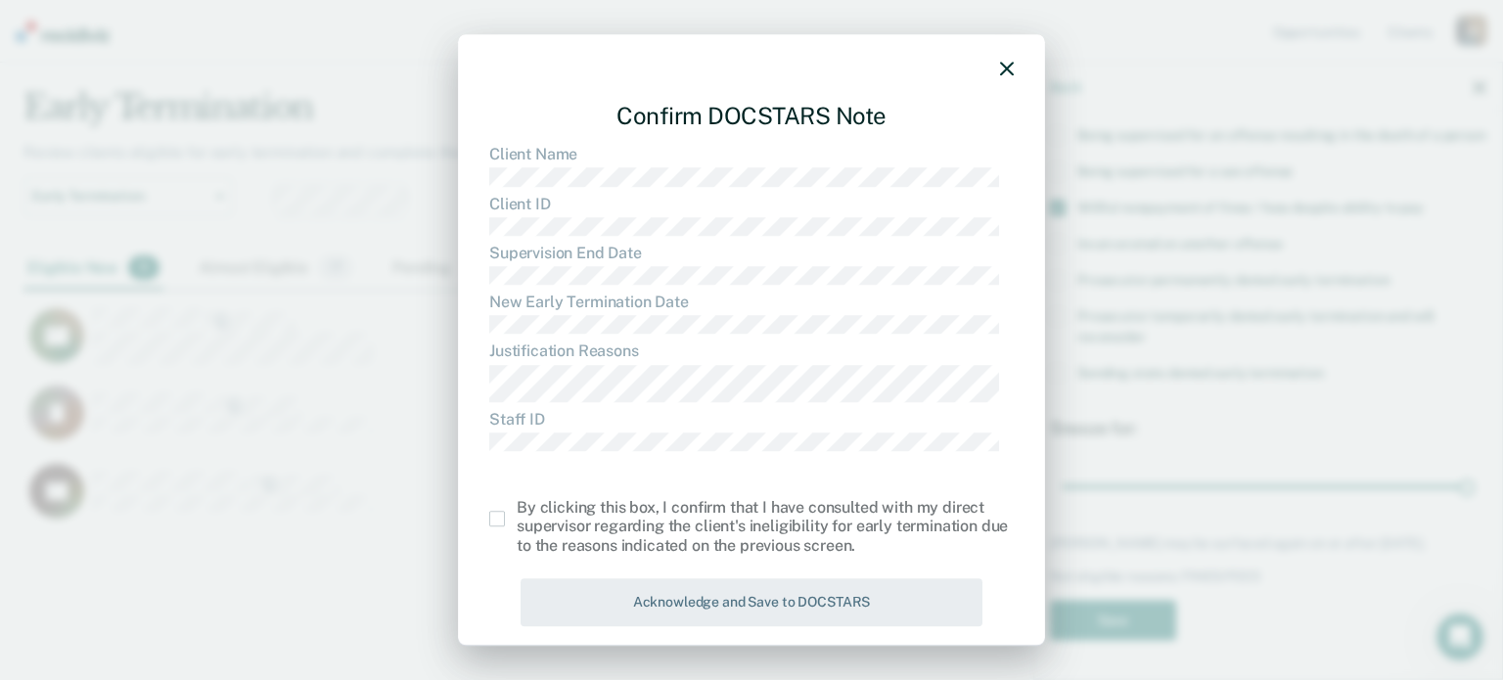
click at [501, 516] on span at bounding box center [497, 519] width 16 height 16
click at [517, 511] on input "checkbox" at bounding box center [517, 511] width 0 height 0
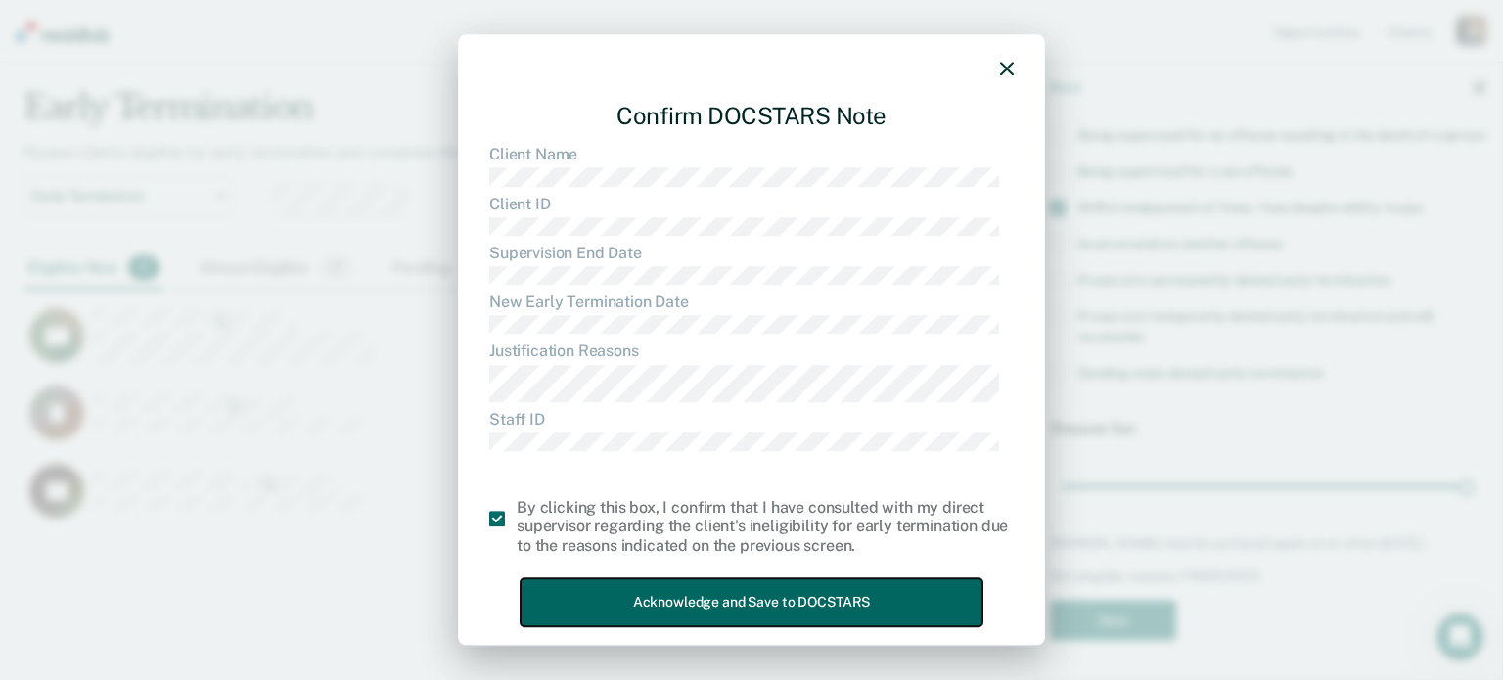
click at [638, 601] on button "Acknowledge and Save to DOCSTARS" at bounding box center [751, 602] width 462 height 48
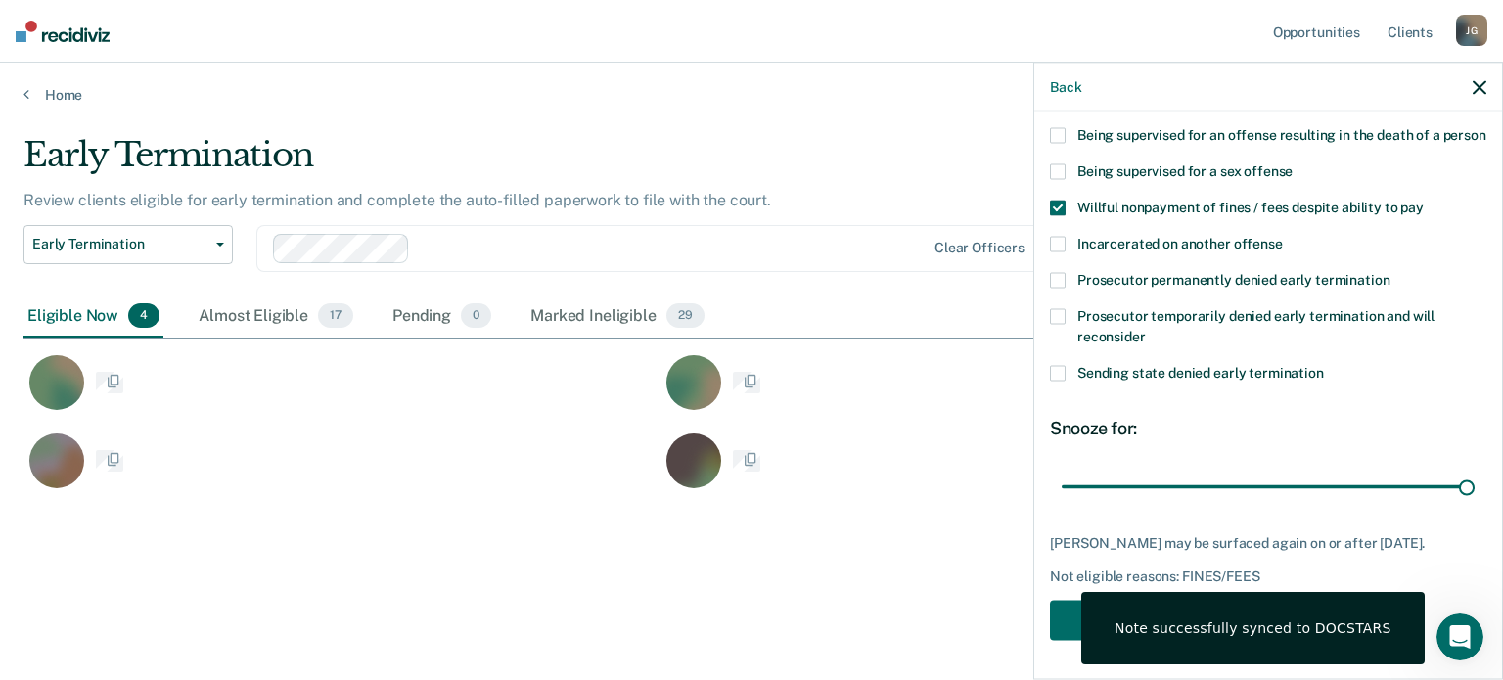
scroll to position [16, 16]
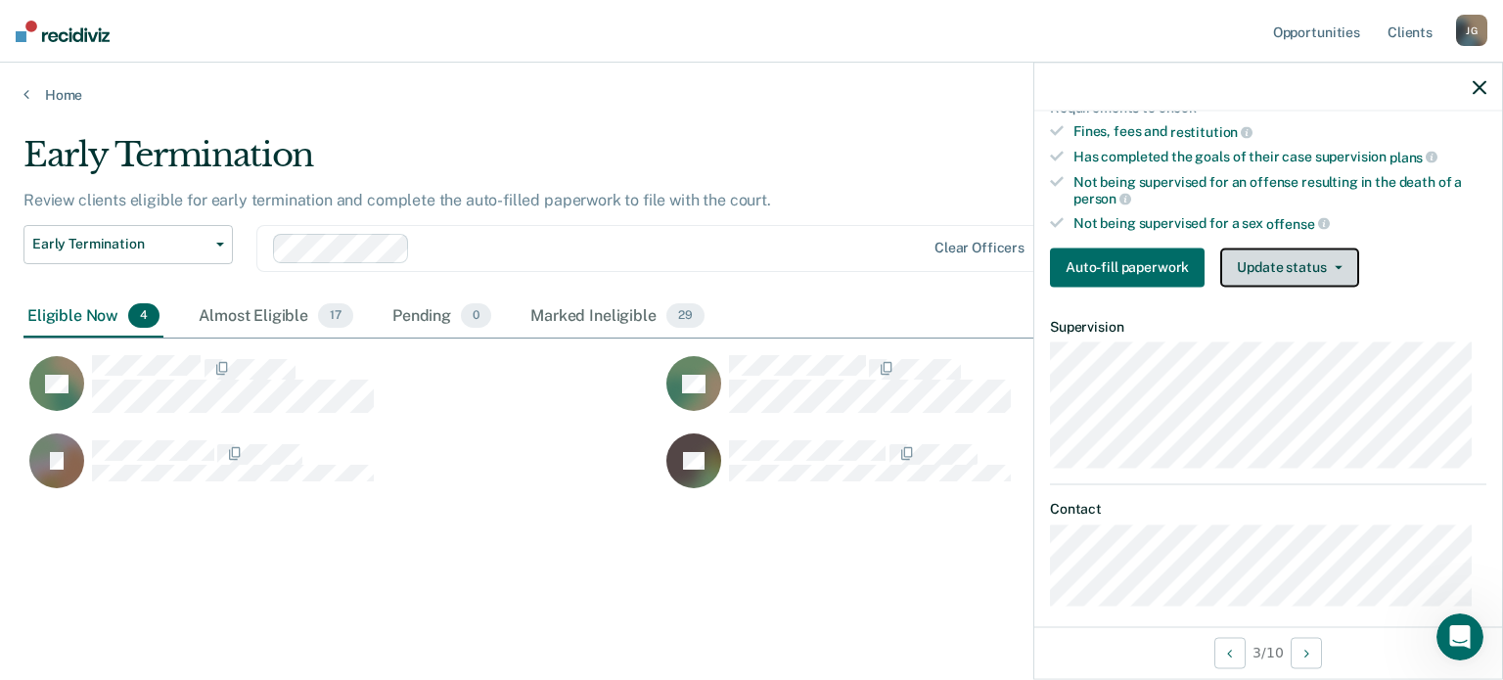
click at [1247, 276] on button "Update status" at bounding box center [1289, 267] width 138 height 39
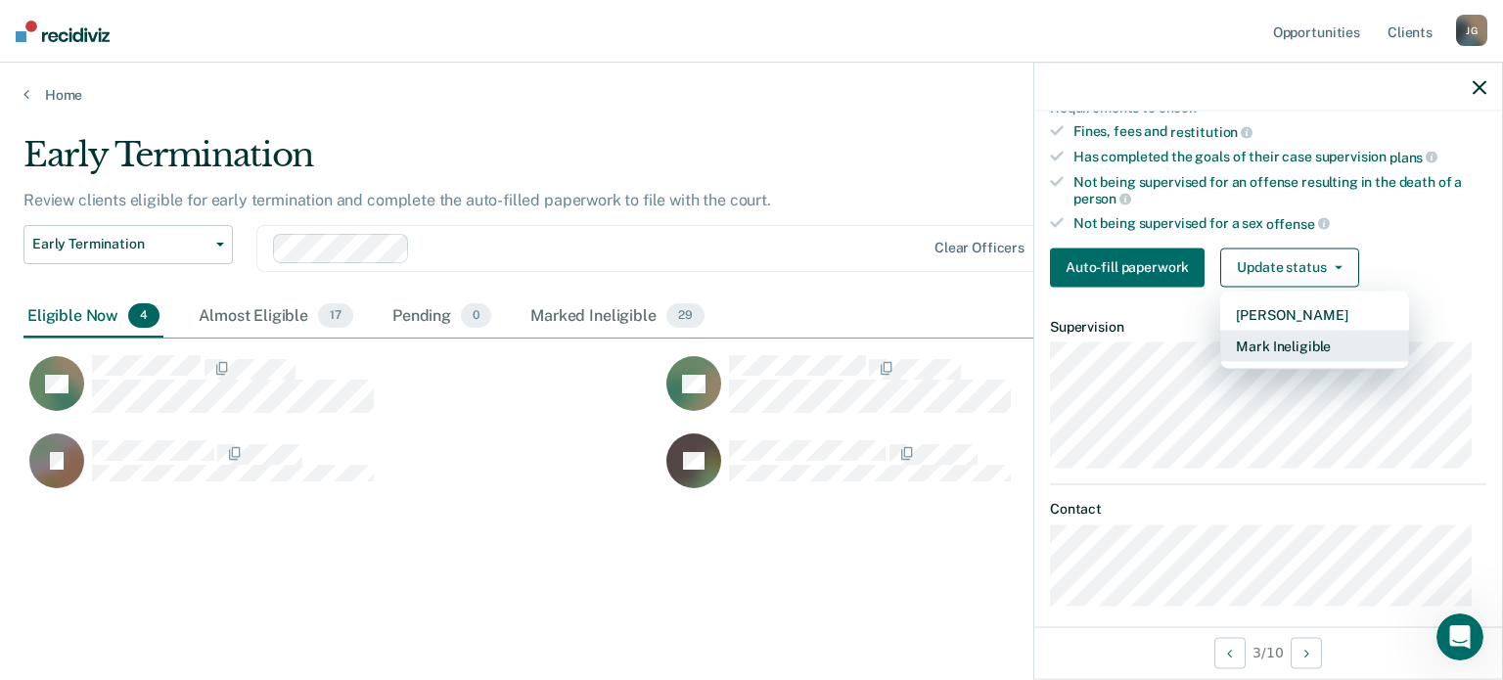
click at [1257, 330] on button "Mark Ineligible" at bounding box center [1314, 345] width 189 height 31
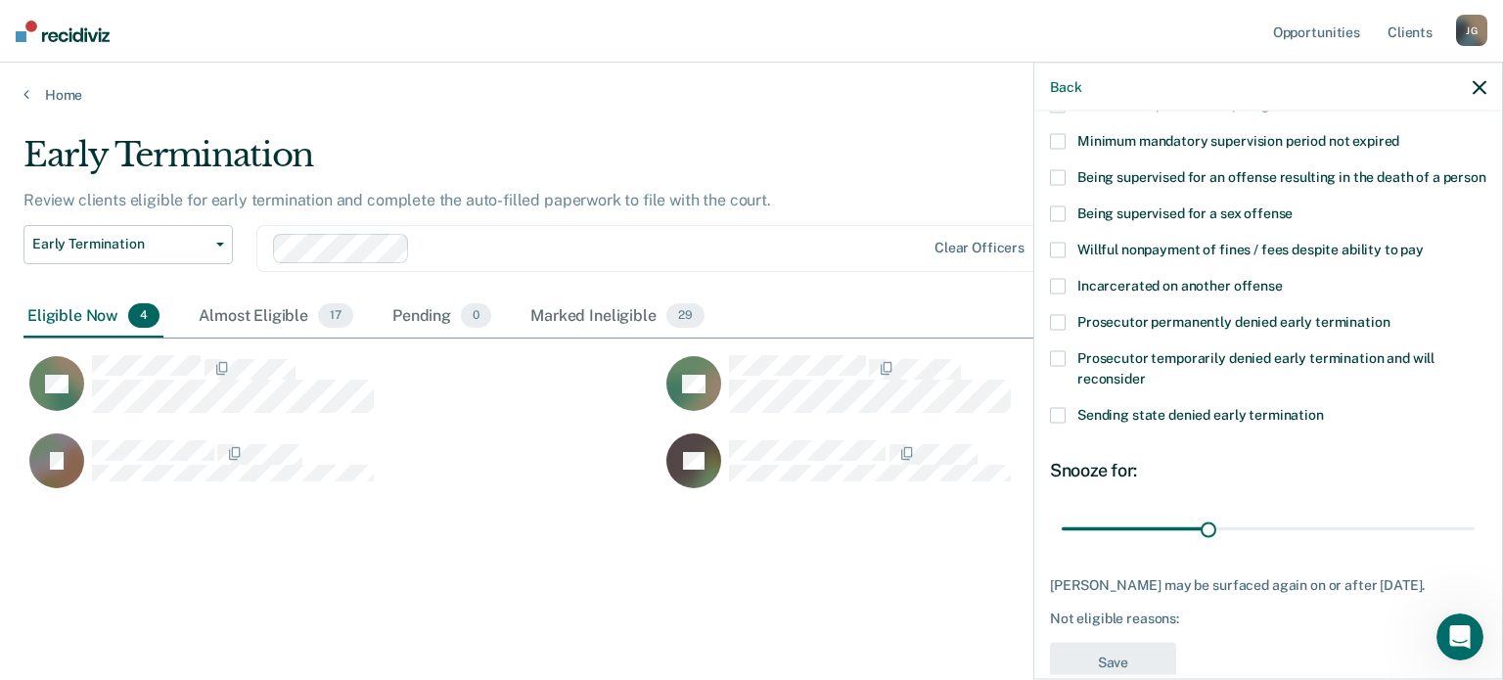
scroll to position [235, 0]
click at [1057, 331] on span at bounding box center [1058, 323] width 16 height 16
click at [1389, 315] on input "Prosecutor permanently denied early termination" at bounding box center [1389, 315] width 0 height 0
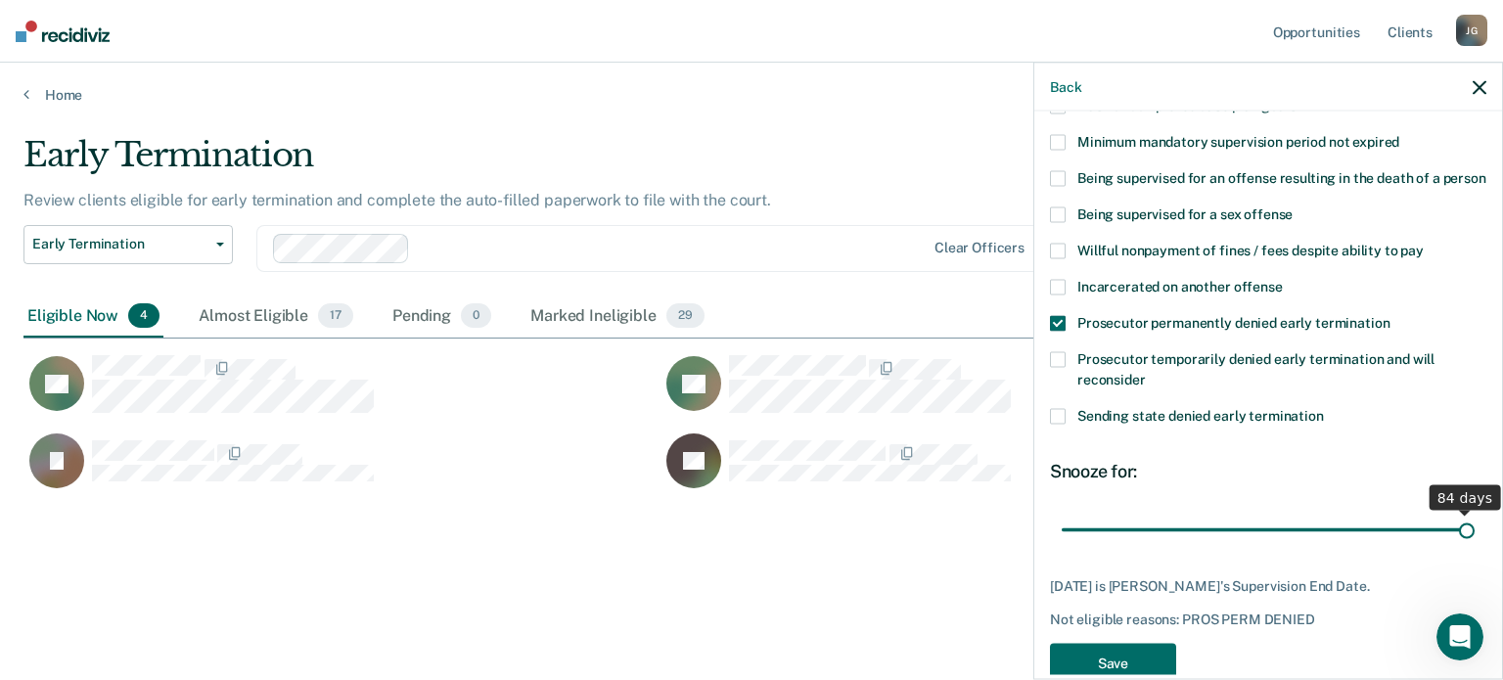
drag, startPoint x: 1208, startPoint y: 545, endPoint x: 1502, endPoint y: 377, distance: 338.3
type input "84"
click at [1474, 513] on input "range" at bounding box center [1267, 530] width 413 height 34
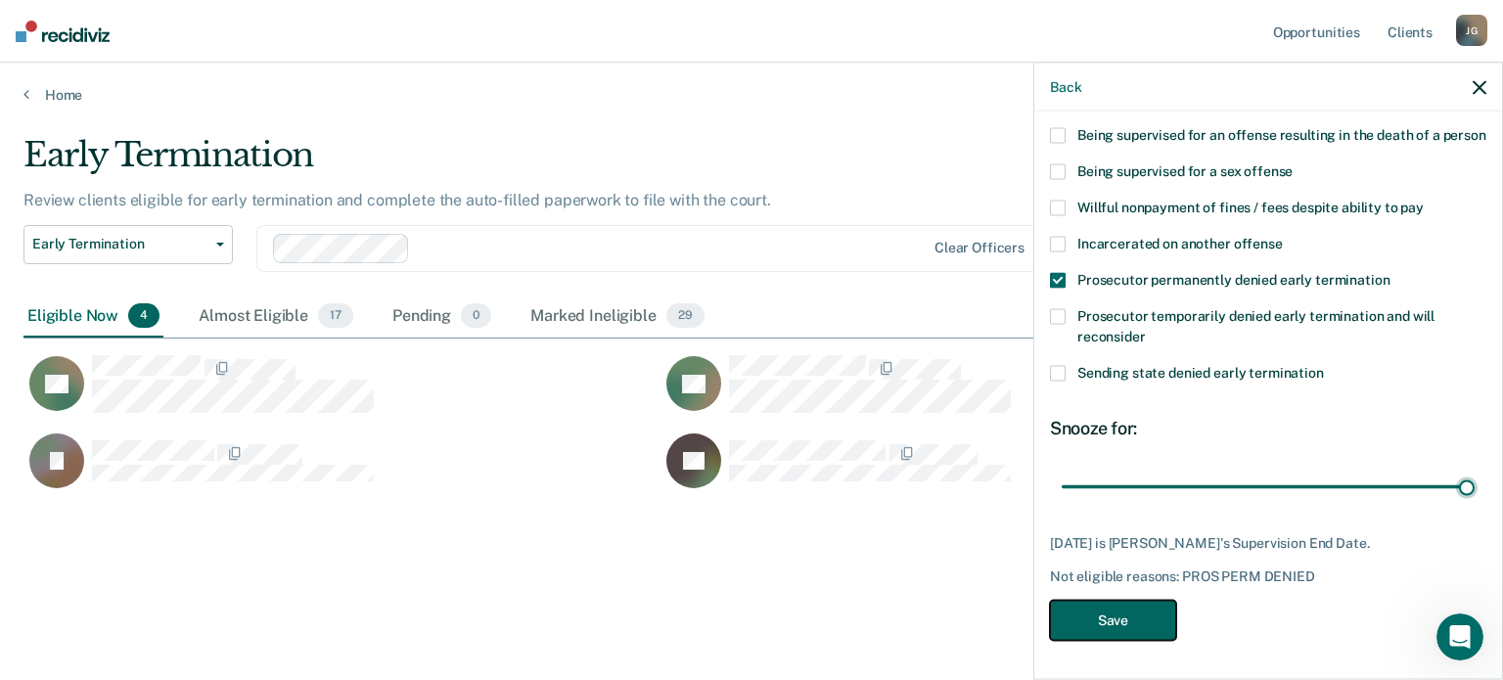
click at [1135, 623] on button "Save" at bounding box center [1113, 620] width 126 height 40
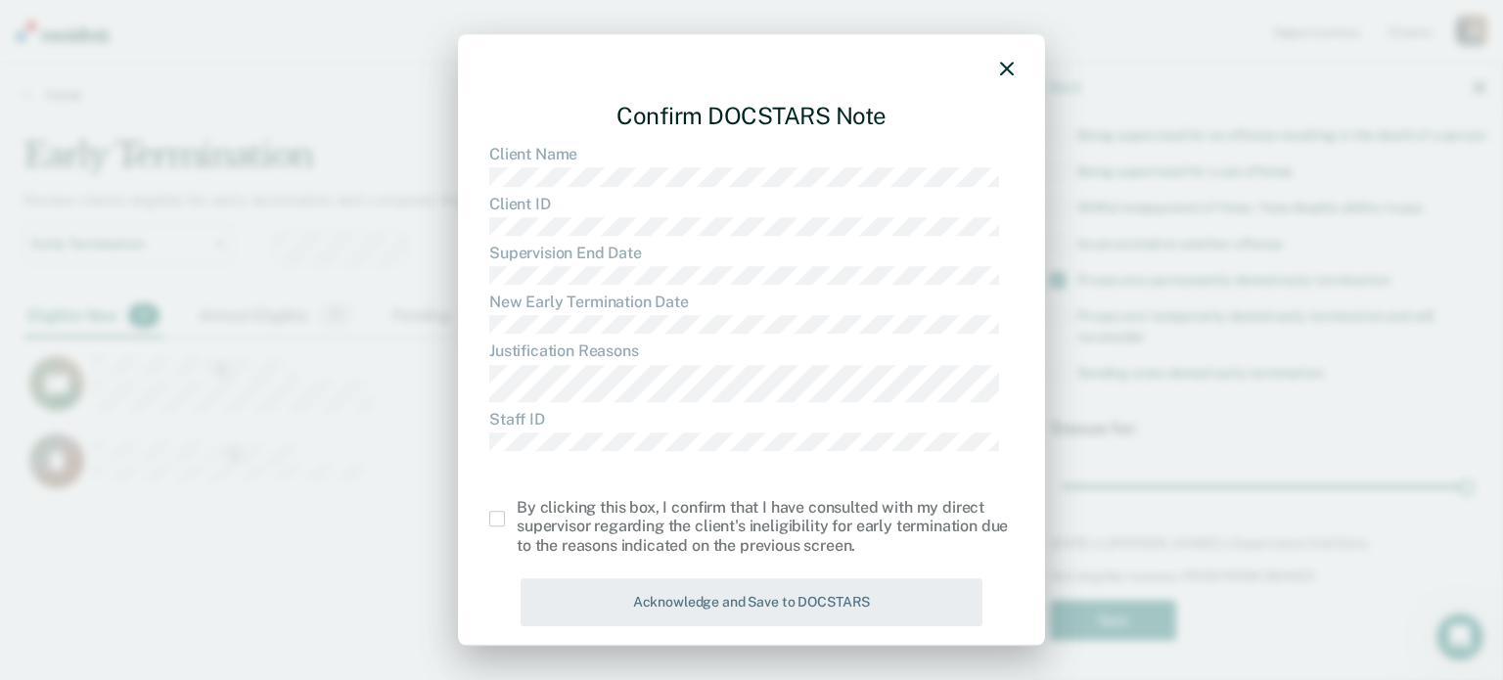
click at [508, 519] on label at bounding box center [502, 519] width 27 height 16
click at [517, 511] on input "checkbox" at bounding box center [517, 511] width 0 height 0
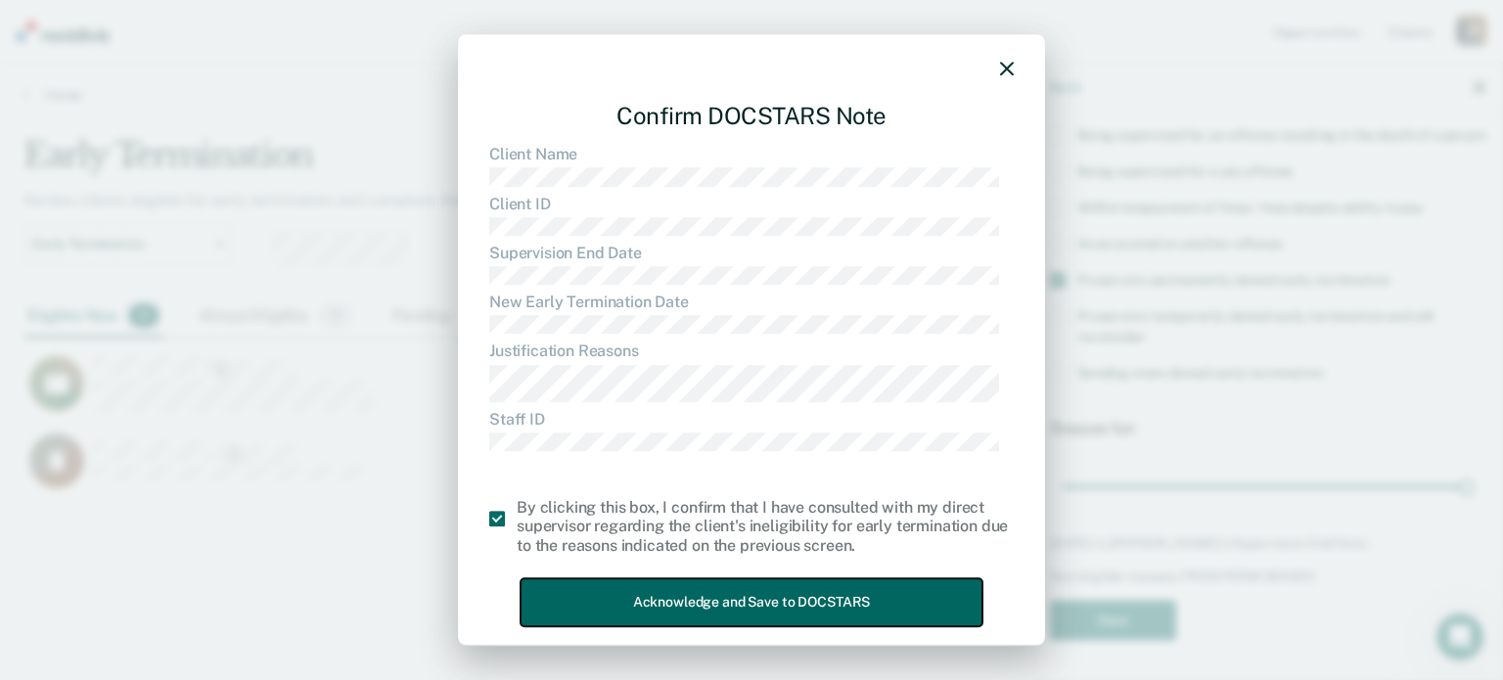
click at [614, 588] on button "Acknowledge and Save to DOCSTARS" at bounding box center [751, 602] width 462 height 48
